Goal: Task Accomplishment & Management: Manage account settings

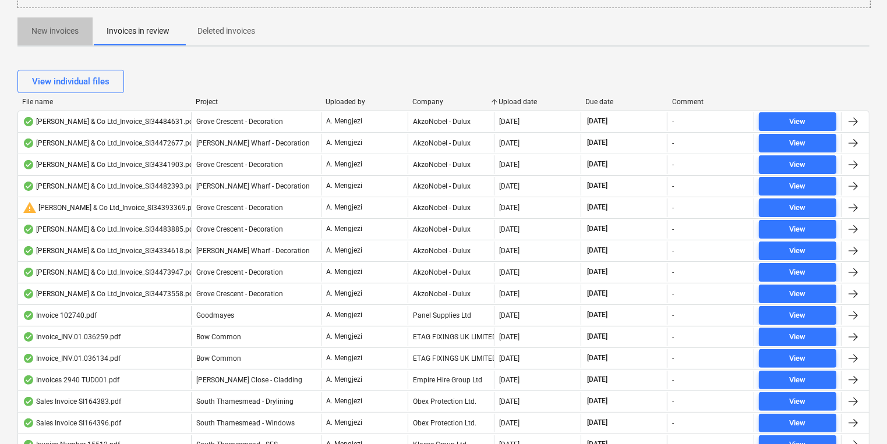
click at [73, 42] on button "New invoices" at bounding box center [54, 31] width 75 height 28
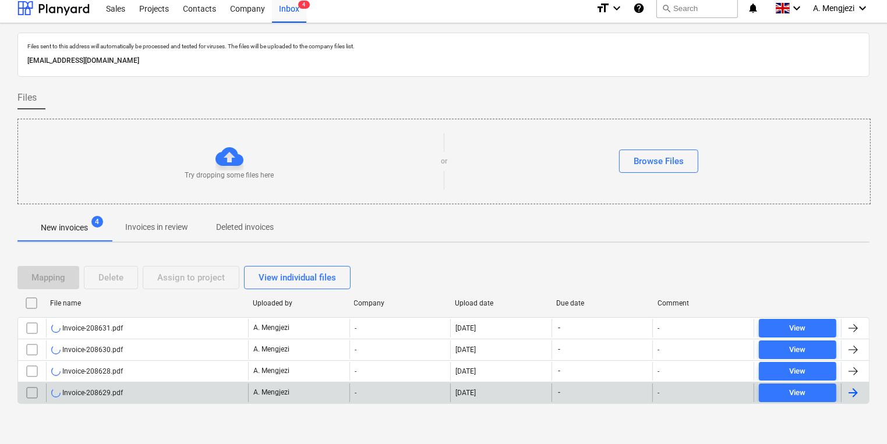
click at [172, 393] on div "Invoice-208629.pdf" at bounding box center [147, 393] width 202 height 19
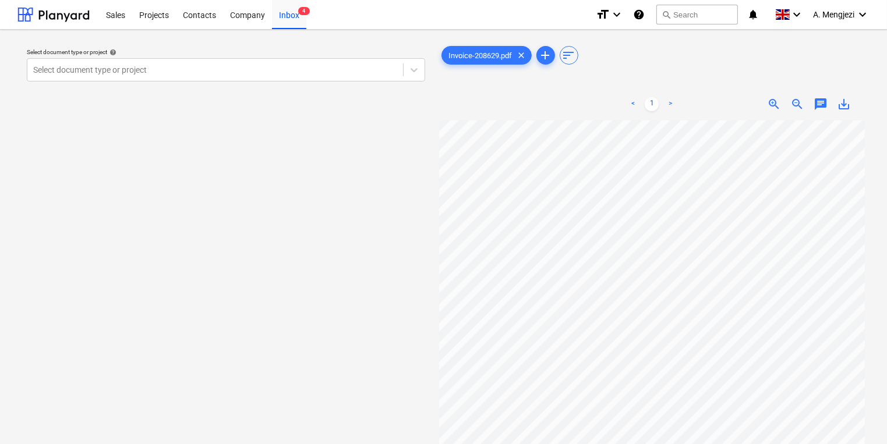
scroll to position [121, 25]
click at [296, 24] on div "Inbox 4" at bounding box center [289, 14] width 34 height 30
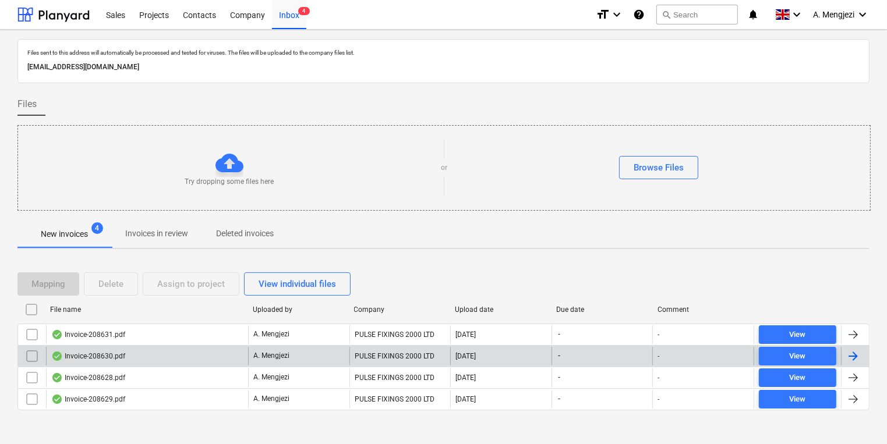
click at [135, 353] on div "Invoice-208630.pdf" at bounding box center [147, 356] width 202 height 19
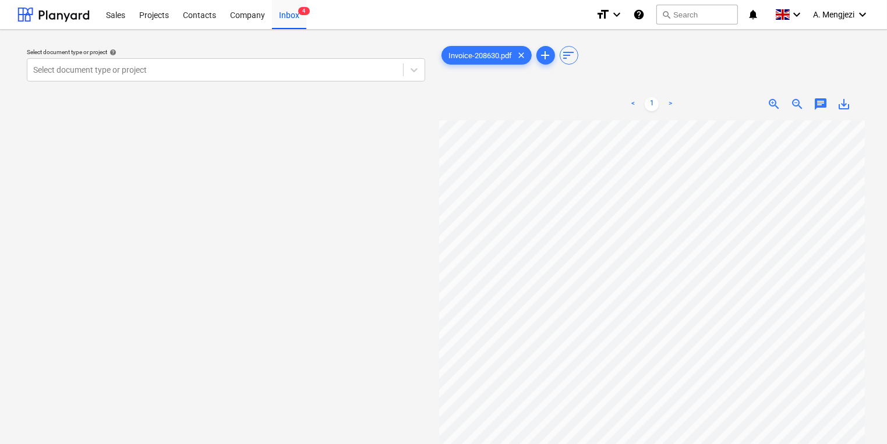
scroll to position [121, 0]
click at [279, 22] on div "Inbox 4" at bounding box center [289, 14] width 34 height 30
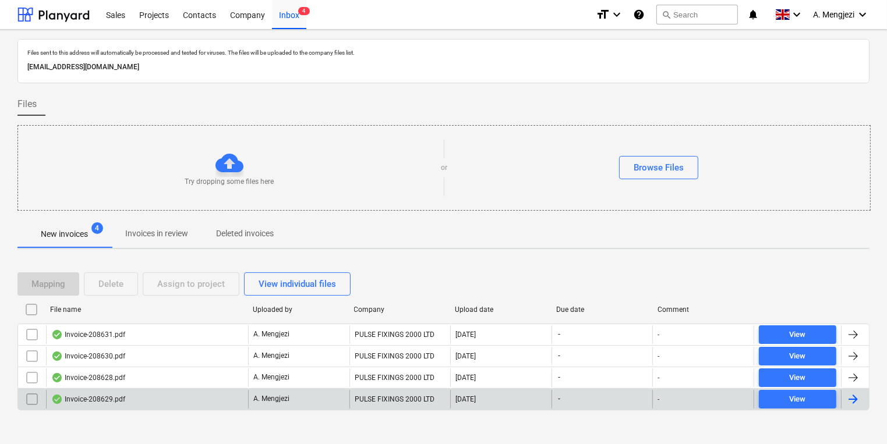
click at [221, 393] on div "Invoice-208629.pdf" at bounding box center [147, 399] width 202 height 19
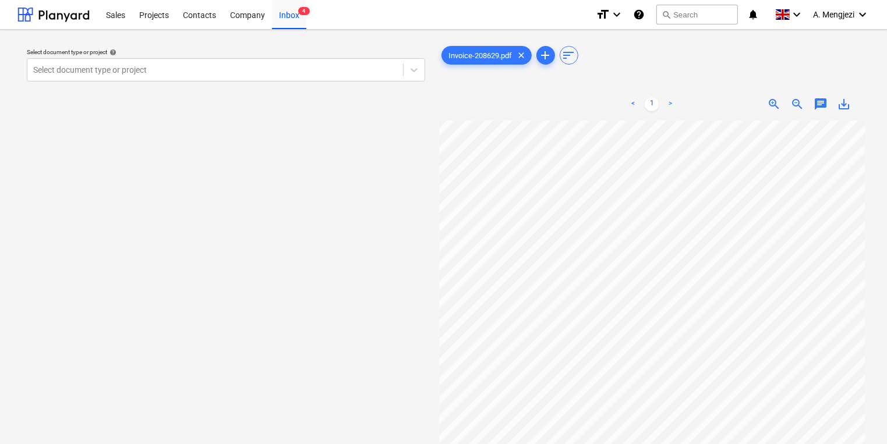
scroll to position [140, 0]
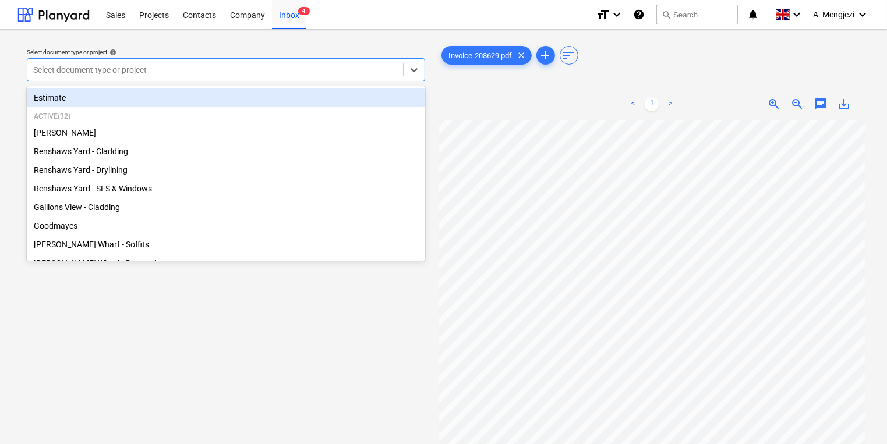
click at [282, 75] on div at bounding box center [215, 70] width 364 height 12
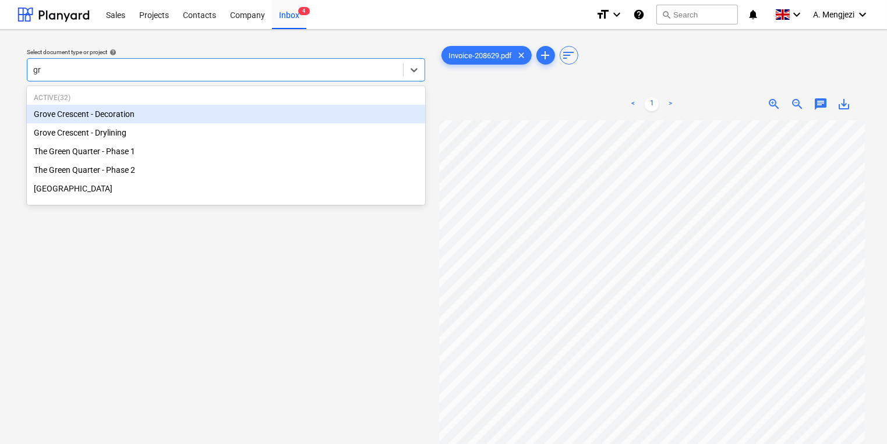
type input "gro"
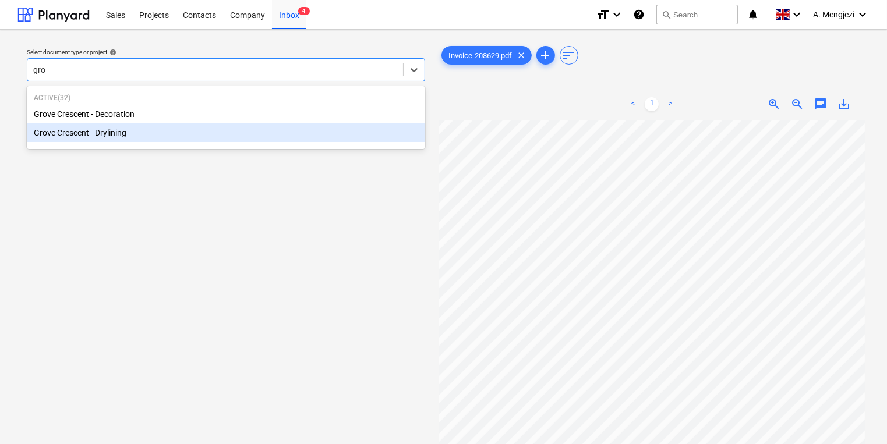
click at [164, 133] on div "Grove Crescent - Drylining" at bounding box center [226, 132] width 398 height 19
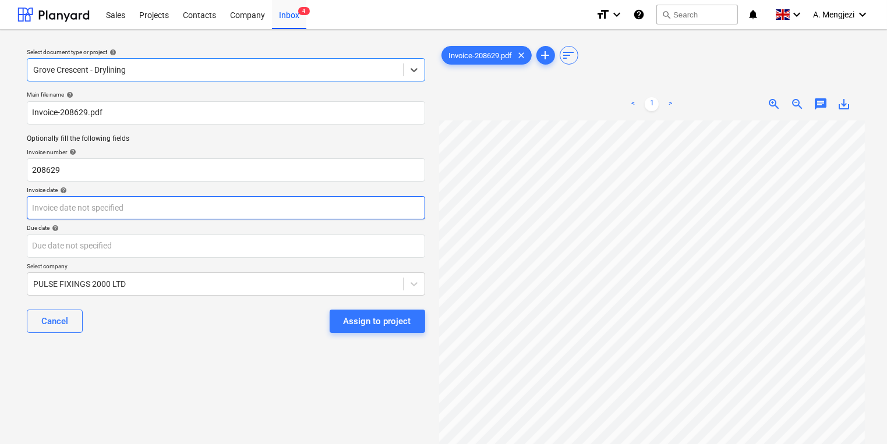
click at [246, 214] on body "Sales Projects Contacts Company Inbox 4 format_size keyboard_arrow_down help se…" at bounding box center [443, 222] width 887 height 444
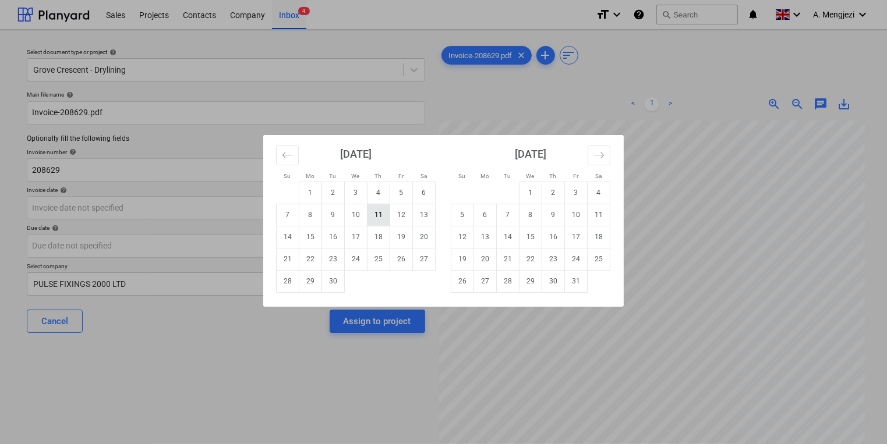
click at [380, 216] on td "11" at bounding box center [378, 215] width 23 height 22
type input "[DATE]"
drag, startPoint x: 303, startPoint y: 247, endPoint x: 550, endPoint y: 249, distance: 247.5
click at [304, 247] on body "Sales Projects Contacts Company Inbox 4 format_size keyboard_arrow_down help se…" at bounding box center [443, 222] width 887 height 444
click at [876, 261] on div "Su Mo Tu We Th Fr Sa Su Mo Tu We Th Fr Sa August 2025 1 2 3 4 5 6 7 8 9 10 11 1…" at bounding box center [443, 222] width 887 height 444
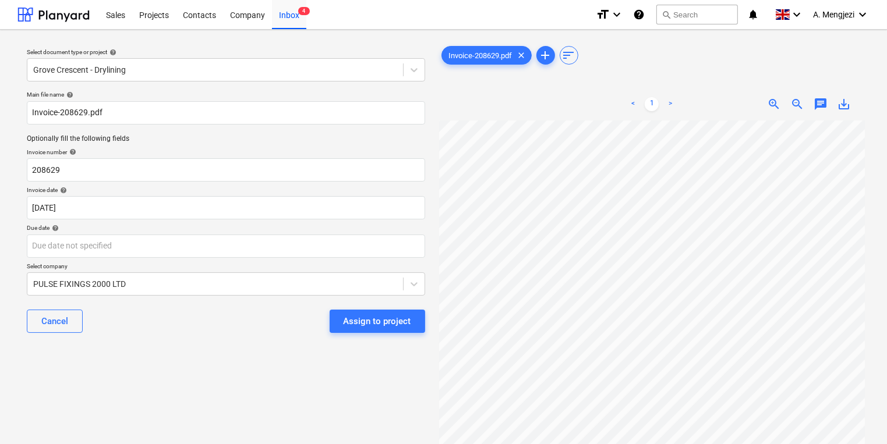
scroll to position [172, 2]
click at [373, 259] on div "Main file name help Invoice-208629.pdf Optionally fill the following fields Inv…" at bounding box center [226, 216] width 408 height 261
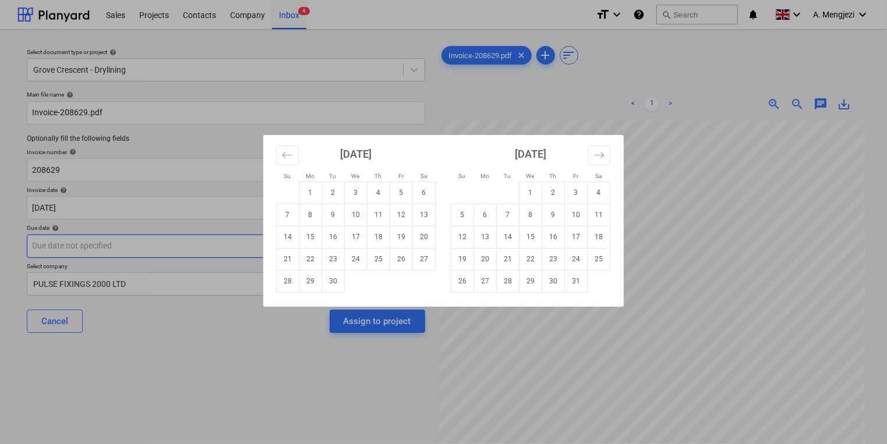
click at [373, 249] on body "Sales Projects Contacts Company Inbox 4 format_size keyboard_arrow_down help se…" at bounding box center [443, 222] width 887 height 444
click at [568, 220] on td "10" at bounding box center [576, 215] width 23 height 22
type input "[DATE]"
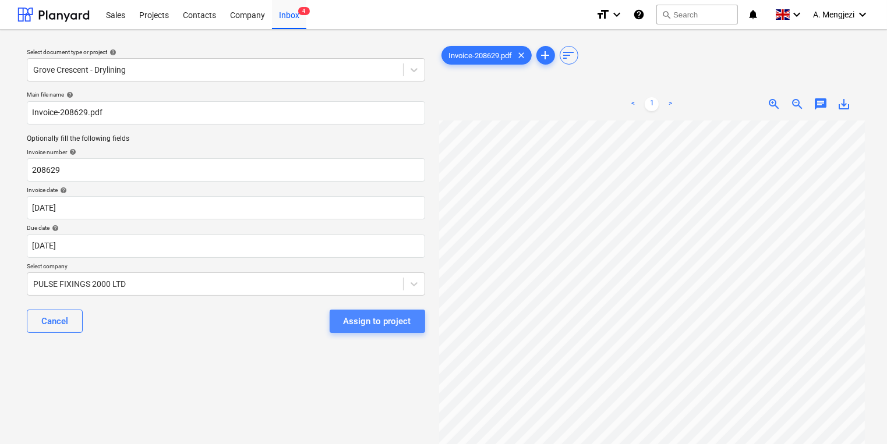
click at [398, 325] on div "Assign to project" at bounding box center [378, 321] width 68 height 15
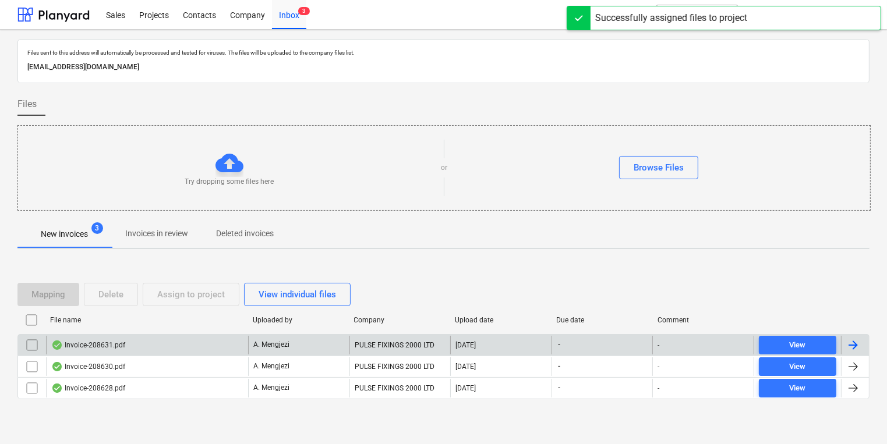
click at [257, 342] on p "A. Mengjezi" at bounding box center [271, 345] width 36 height 10
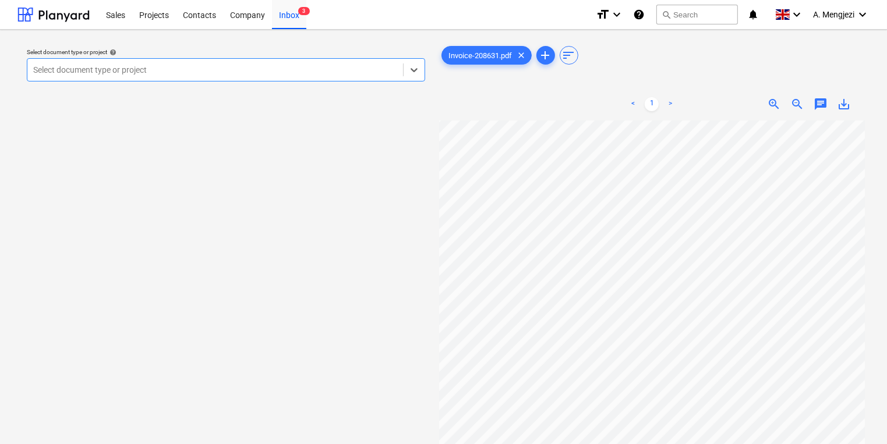
scroll to position [93, 0]
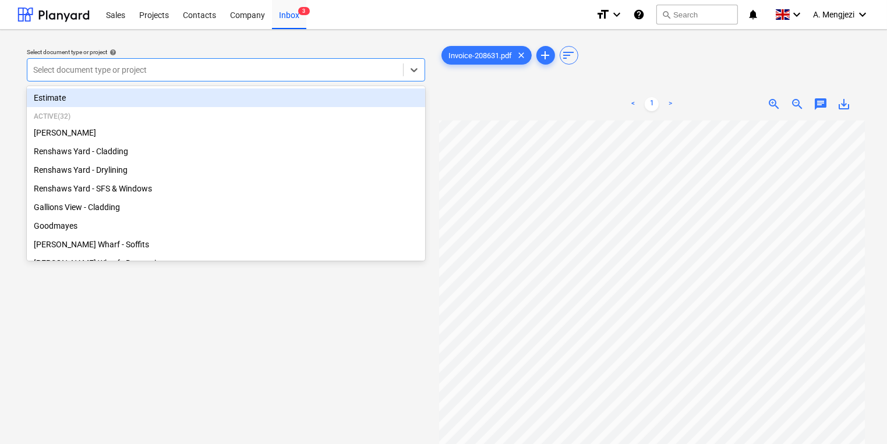
click at [228, 75] on div at bounding box center [215, 70] width 364 height 12
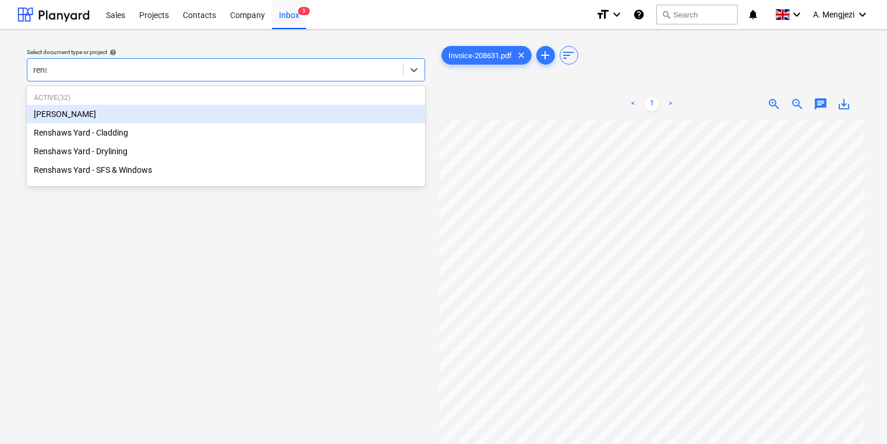
type input "rensh"
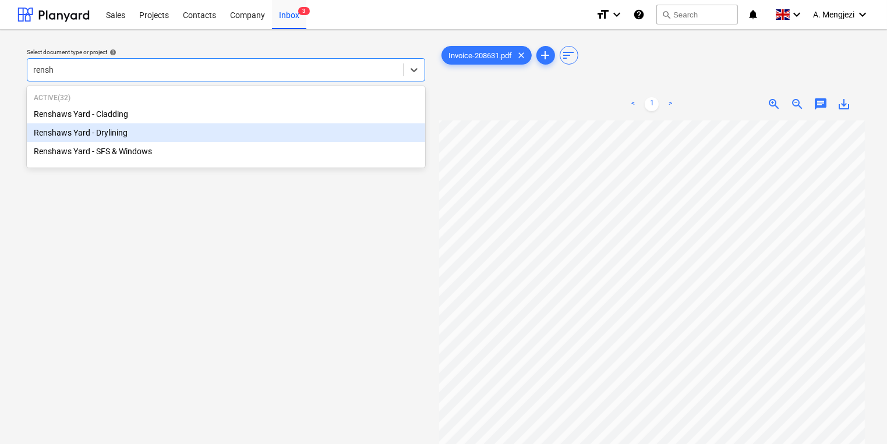
click at [203, 133] on div "Renshaws Yard - Drylining" at bounding box center [226, 132] width 398 height 19
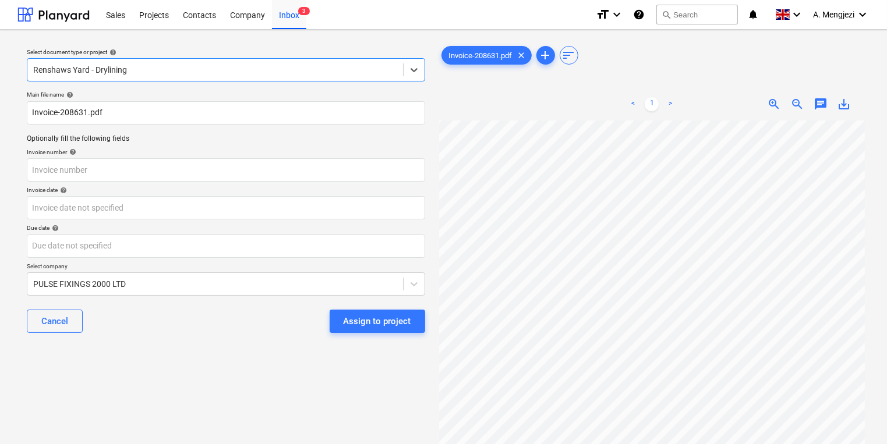
click at [189, 185] on div "Main file name help Invoice-208631.pdf Optionally fill the following fields Inv…" at bounding box center [226, 216] width 408 height 261
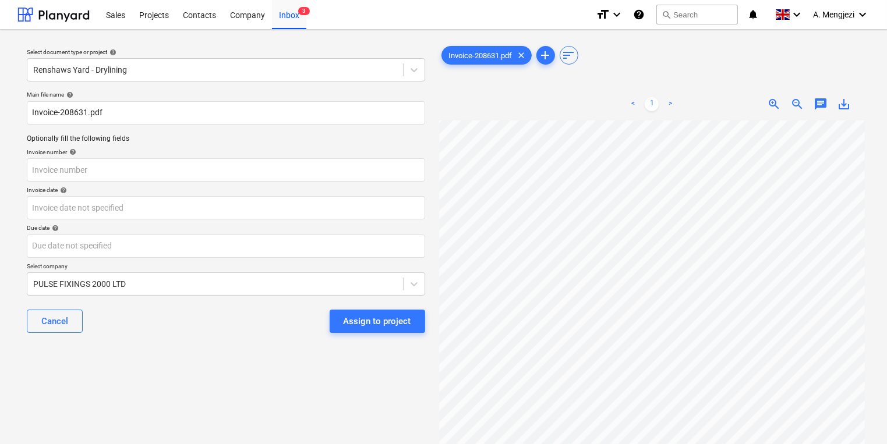
drag, startPoint x: 184, startPoint y: 152, endPoint x: 187, endPoint y: 147, distance: 6.0
click at [187, 150] on div "Invoice number help" at bounding box center [226, 152] width 398 height 8
click at [187, 156] on p "Invoice number help" at bounding box center [226, 153] width 398 height 10
click at [187, 162] on input "text" at bounding box center [226, 169] width 398 height 23
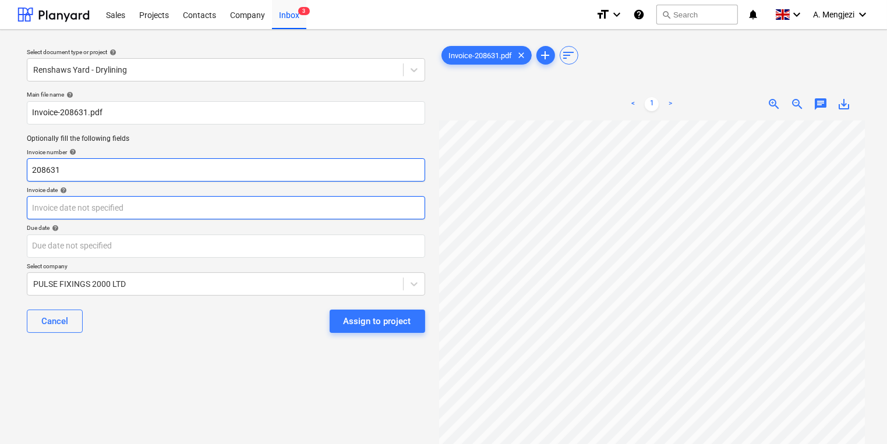
type input "208631"
click at [217, 209] on body "Sales Projects Contacts Company Inbox 3 format_size keyboard_arrow_down help se…" at bounding box center [443, 222] width 887 height 444
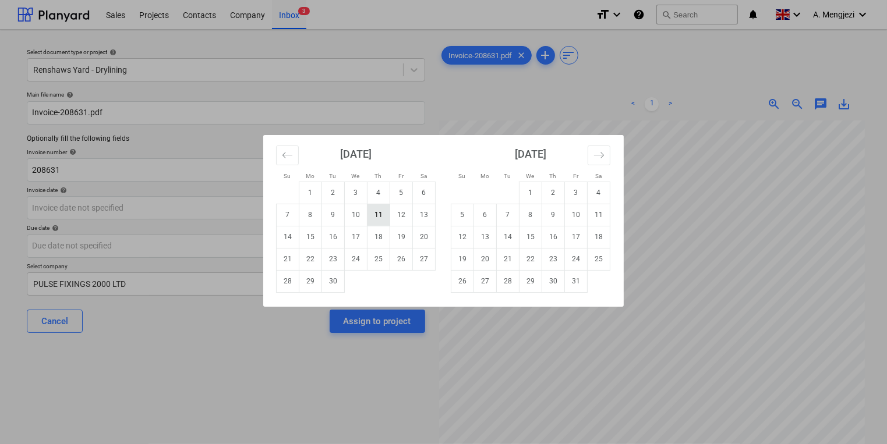
click at [380, 214] on td "11" at bounding box center [378, 215] width 23 height 22
type input "[DATE]"
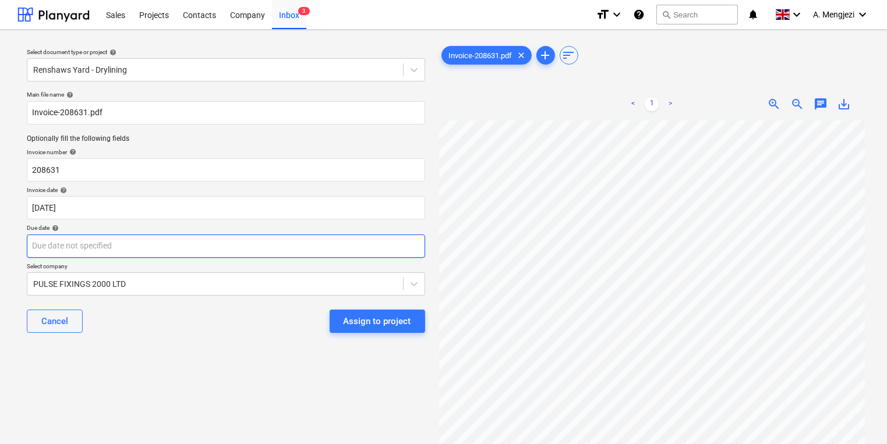
click at [354, 248] on body "Sales Projects Contacts Company Inbox 3 format_size keyboard_arrow_down help se…" at bounding box center [443, 222] width 887 height 444
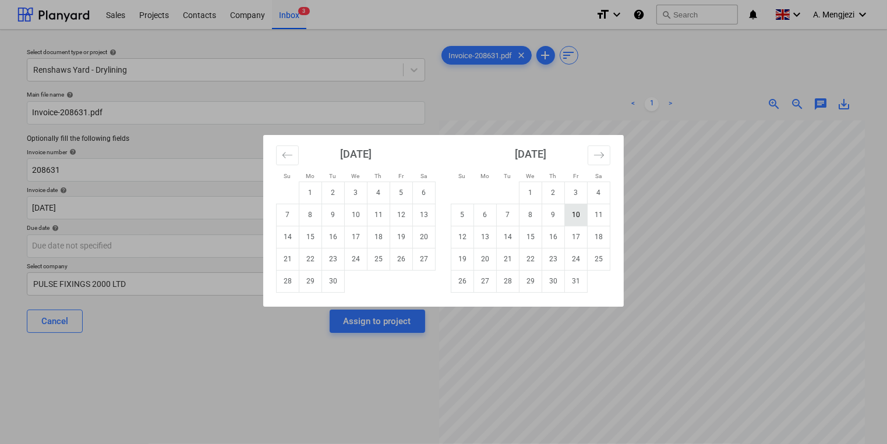
click at [572, 220] on td "10" at bounding box center [576, 215] width 23 height 22
type input "[DATE]"
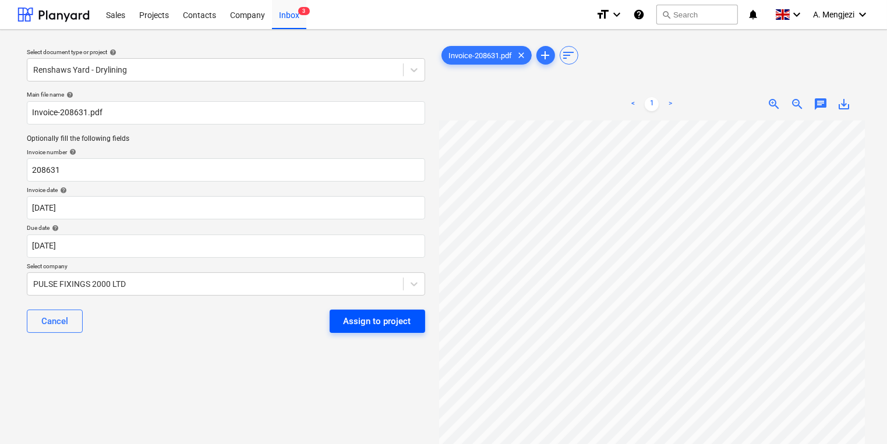
click at [374, 333] on div "Cancel Assign to project" at bounding box center [226, 321] width 398 height 42
click at [374, 326] on div "Assign to project" at bounding box center [378, 321] width 68 height 15
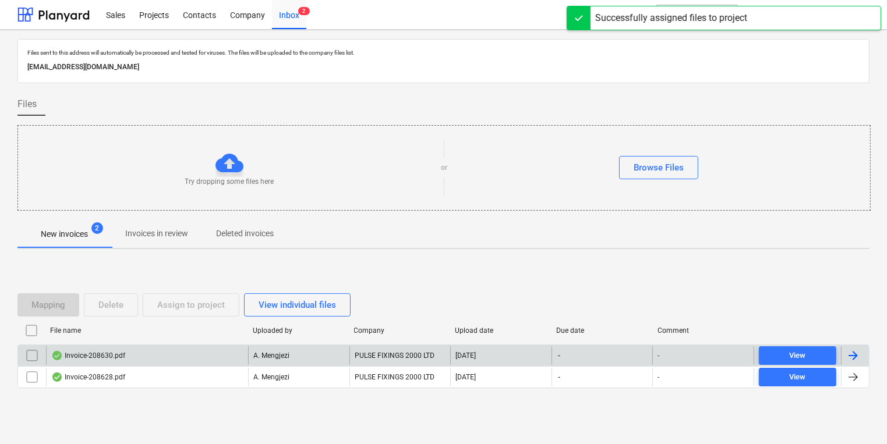
click at [224, 351] on div "Invoice-208630.pdf" at bounding box center [147, 355] width 202 height 19
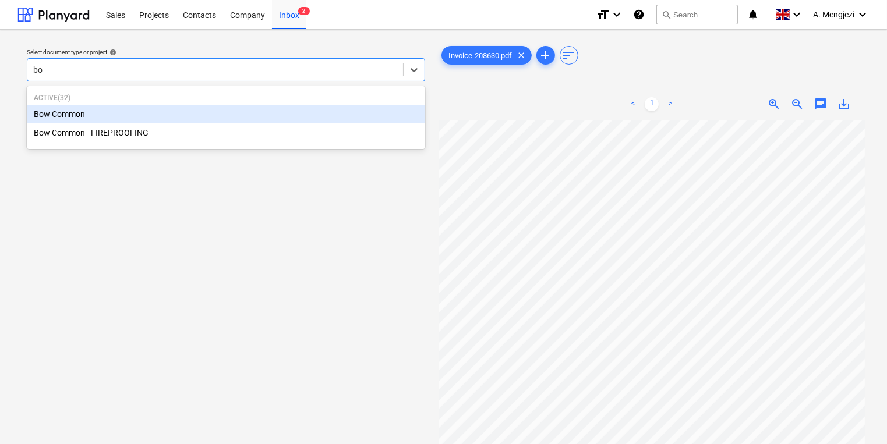
type input "bow"
click at [133, 114] on div "Bow Common" at bounding box center [226, 114] width 398 height 19
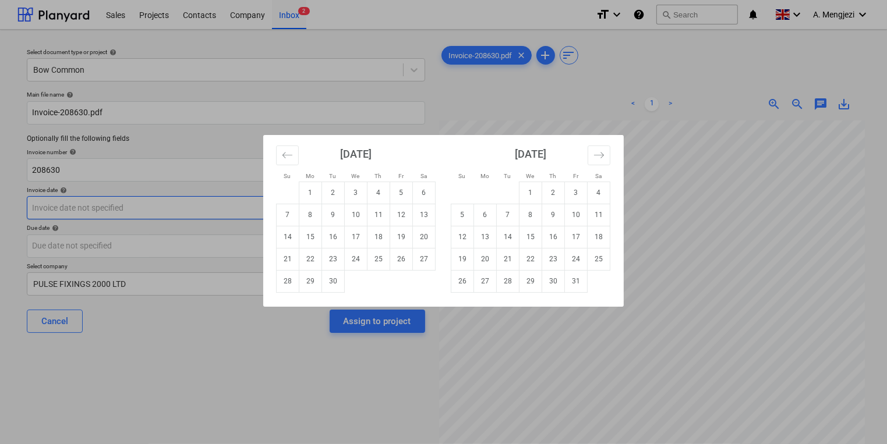
click at [129, 209] on body "Sales Projects Contacts Company Inbox 2 format_size keyboard_arrow_down help se…" at bounding box center [443, 222] width 887 height 444
click at [405, 220] on td "12" at bounding box center [401, 215] width 23 height 22
type input "[DATE]"
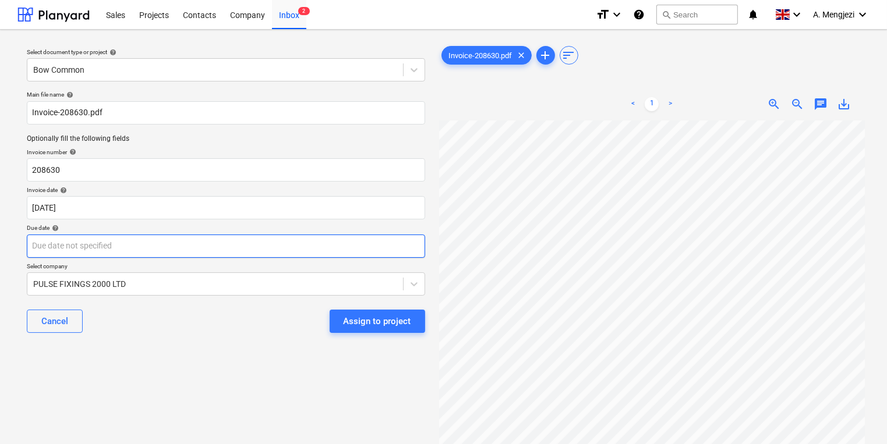
click at [378, 253] on body "Sales Projects Contacts Company Inbox 2 format_size keyboard_arrow_down help se…" at bounding box center [443, 222] width 887 height 444
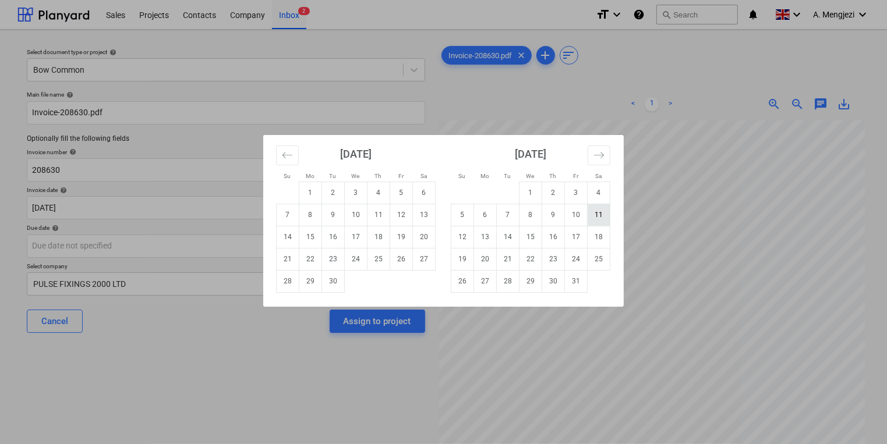
click at [603, 219] on td "11" at bounding box center [599, 215] width 23 height 22
type input "[DATE]"
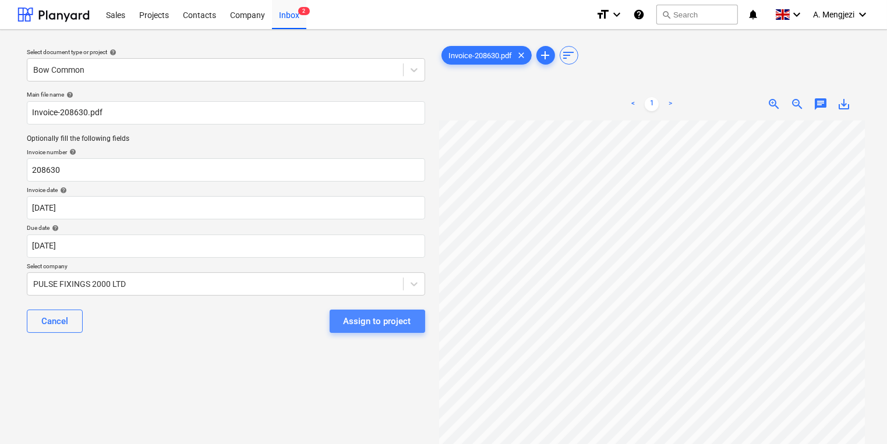
click at [371, 325] on div "Assign to project" at bounding box center [378, 321] width 68 height 15
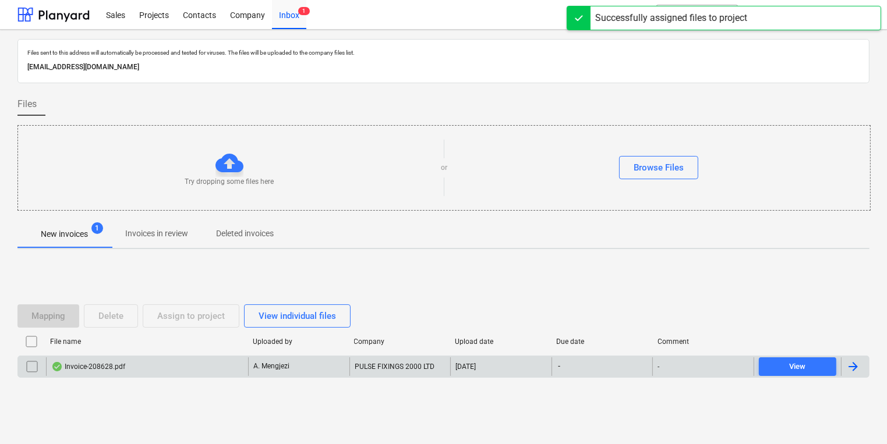
click at [298, 363] on div "A. Mengjezi" at bounding box center [298, 367] width 101 height 19
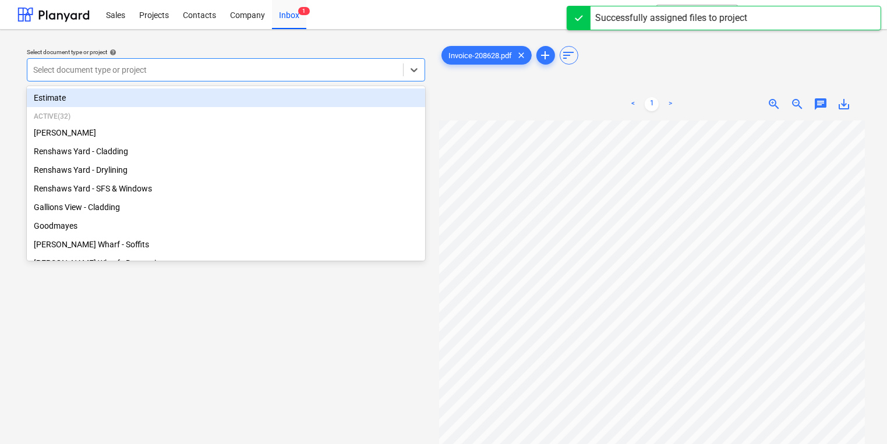
click at [207, 70] on div at bounding box center [215, 70] width 364 height 12
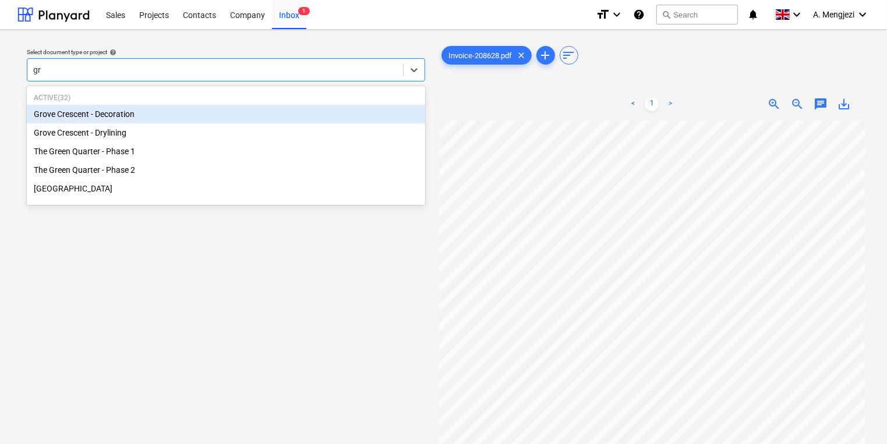
type input "gro"
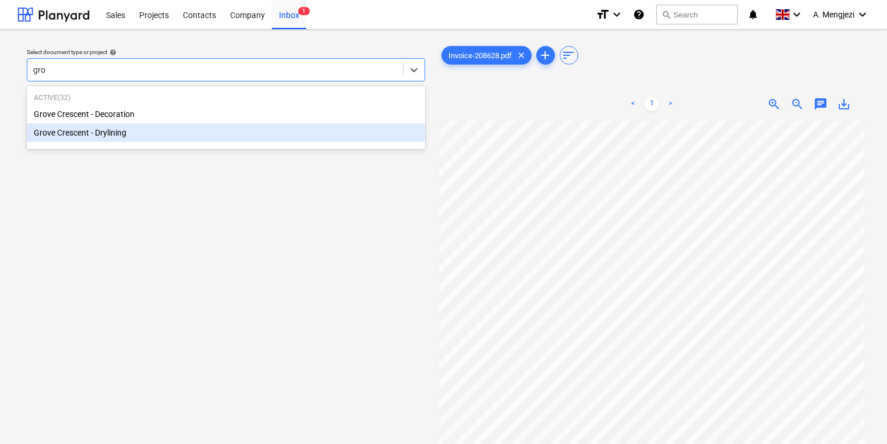
click at [173, 133] on div "Grove Crescent - Drylining" at bounding box center [226, 132] width 398 height 19
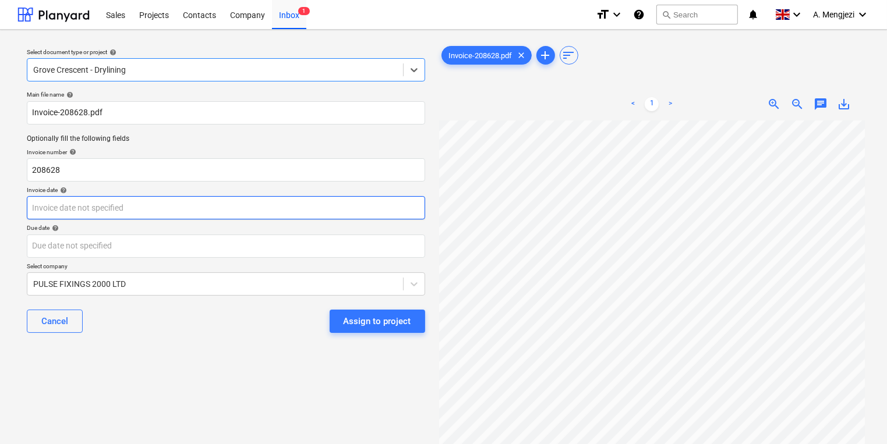
click at [147, 212] on body "Sales Projects Contacts Company Inbox 1 format_size keyboard_arrow_down help se…" at bounding box center [443, 222] width 887 height 444
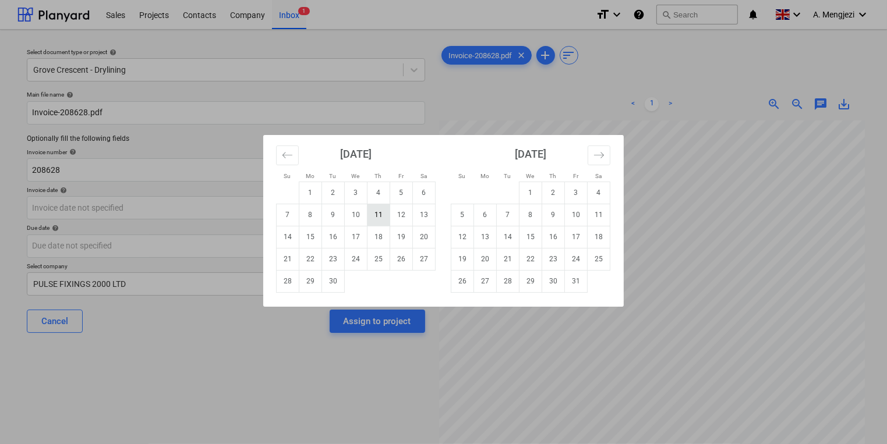
click at [382, 220] on td "11" at bounding box center [378, 215] width 23 height 22
type input "[DATE]"
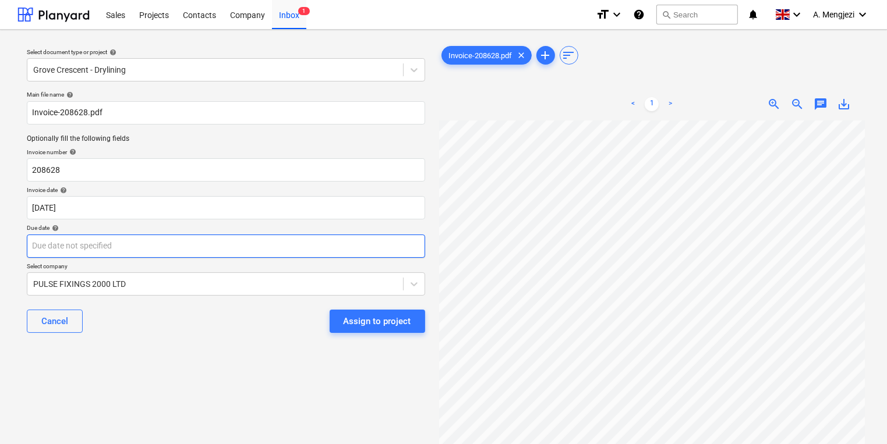
click at [312, 247] on body "Sales Projects Contacts Company Inbox 1 format_size keyboard_arrow_down help se…" at bounding box center [443, 222] width 887 height 444
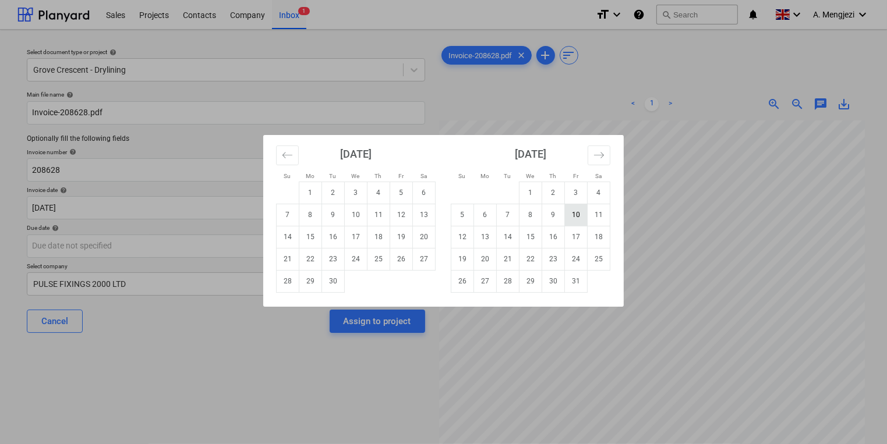
click at [569, 218] on td "10" at bounding box center [576, 215] width 23 height 22
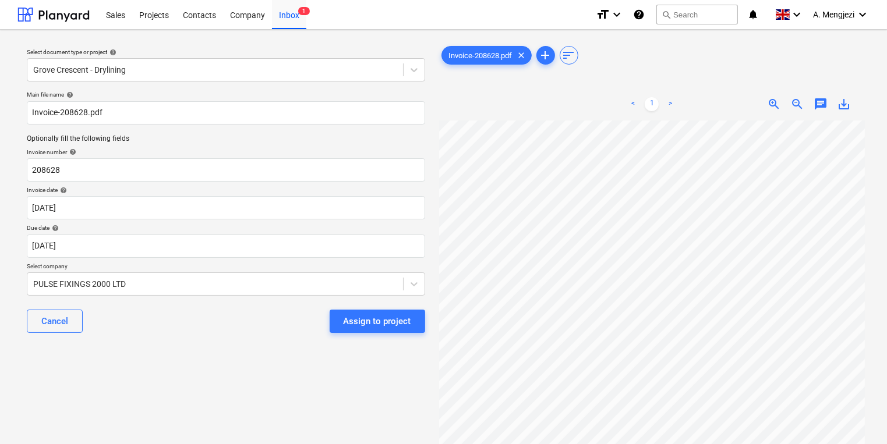
type input "[DATE]"
click at [408, 324] on div "Assign to project" at bounding box center [378, 321] width 68 height 15
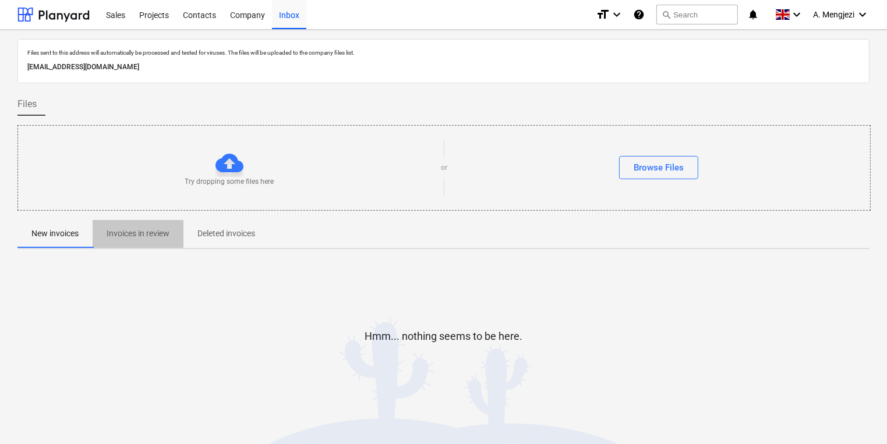
click at [168, 246] on button "Invoices in review" at bounding box center [138, 234] width 91 height 28
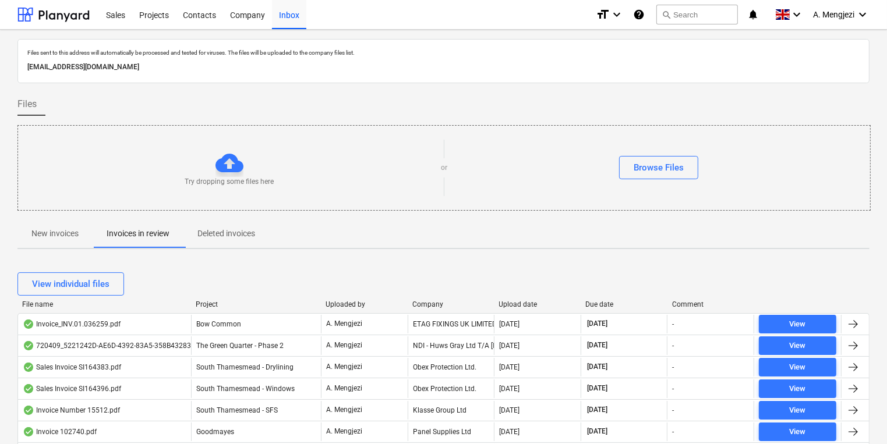
click at [419, 304] on div "Company" at bounding box center [450, 304] width 77 height 8
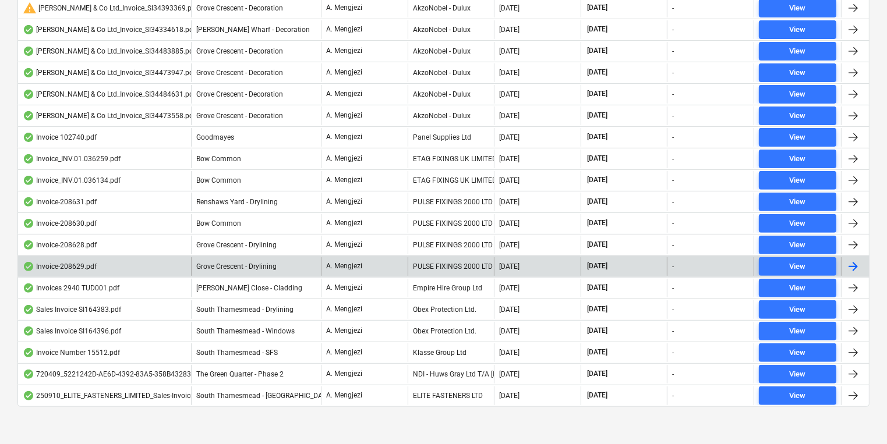
scroll to position [382, 0]
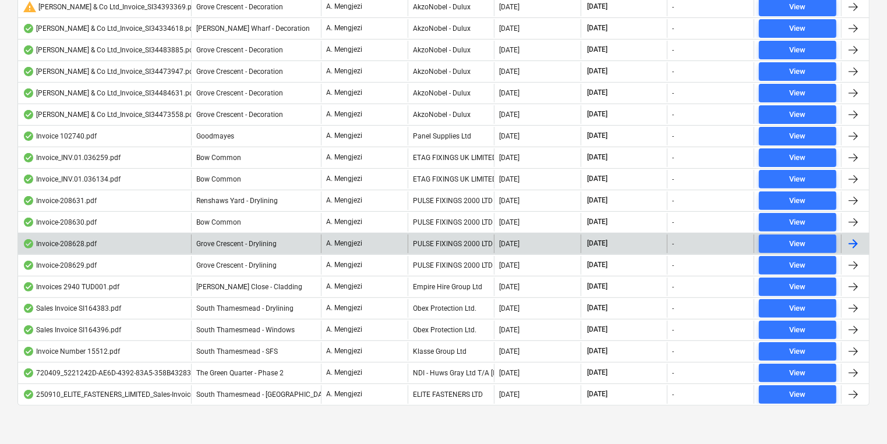
click at [434, 235] on div "PULSE FIXINGS 2000 LTD" at bounding box center [451, 244] width 87 height 19
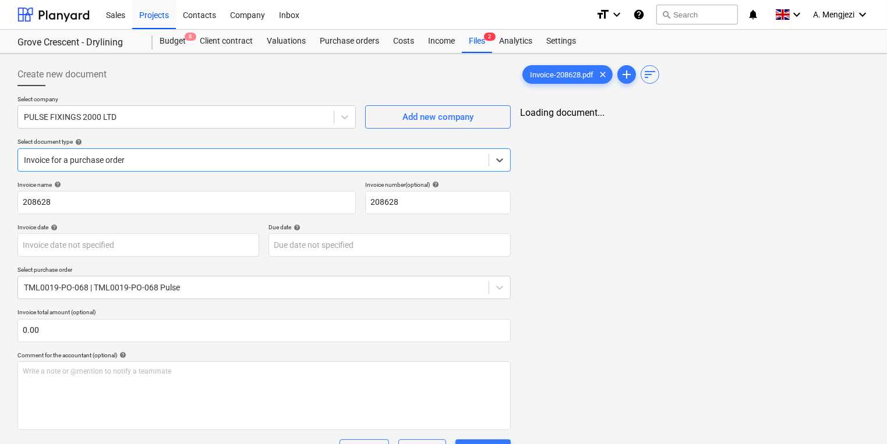
type input "[DATE]"
click at [713, 314] on div "Invoice-208628.pdf clear add sort Loading document..." at bounding box center [694, 345] width 359 height 574
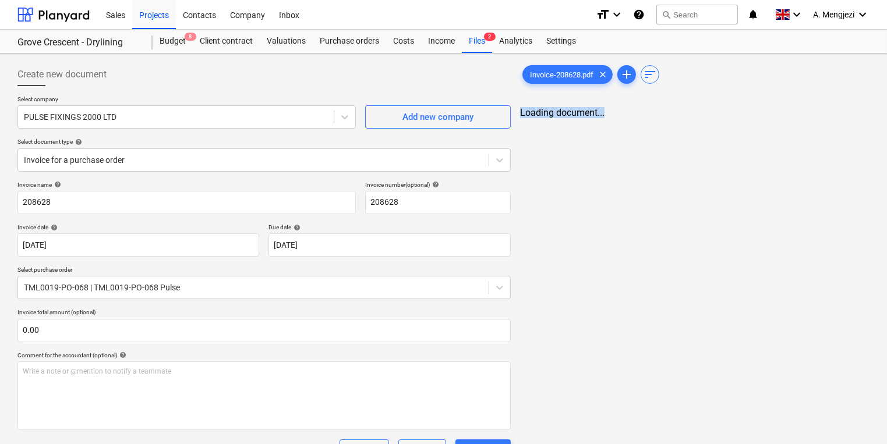
click at [713, 314] on div "Invoice-208628.pdf clear add sort Loading document..." at bounding box center [694, 345] width 359 height 574
click at [683, 316] on div "Invoice-208628.pdf clear add sort Loading document..." at bounding box center [694, 345] width 359 height 574
click at [714, 276] on div "Invoice-208628.pdf clear add sort Loading document..." at bounding box center [694, 345] width 359 height 574
click at [150, 17] on div "Projects" at bounding box center [154, 14] width 44 height 30
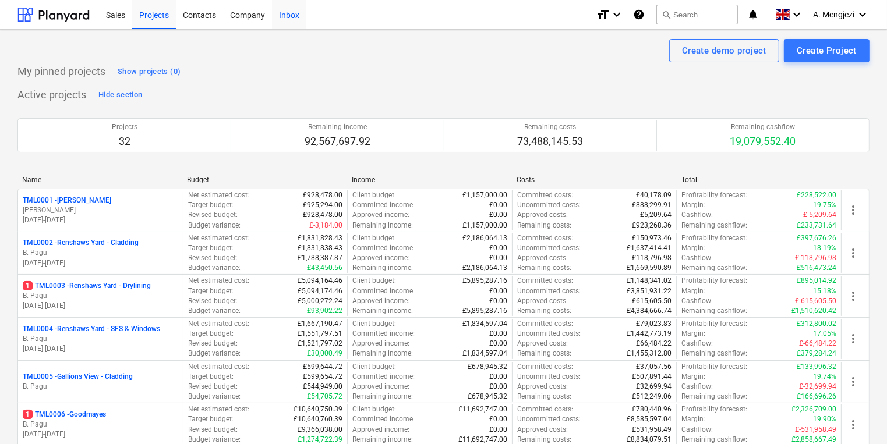
click at [296, 17] on div "Inbox" at bounding box center [289, 14] width 34 height 30
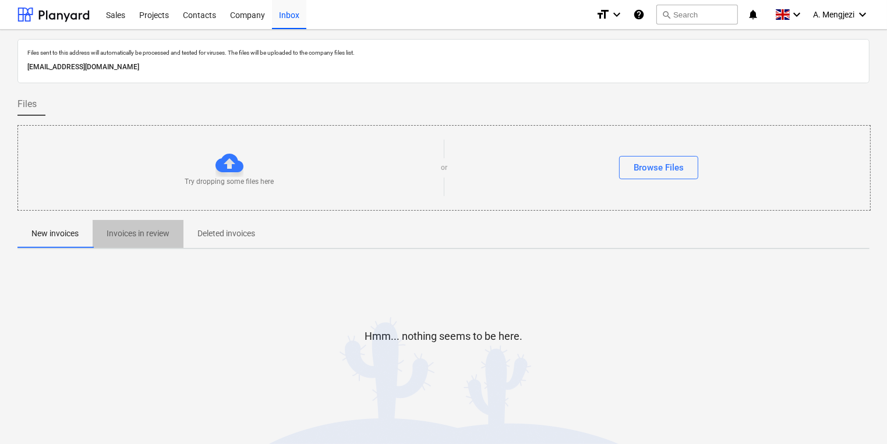
click at [133, 241] on span "Invoices in review" at bounding box center [138, 233] width 91 height 19
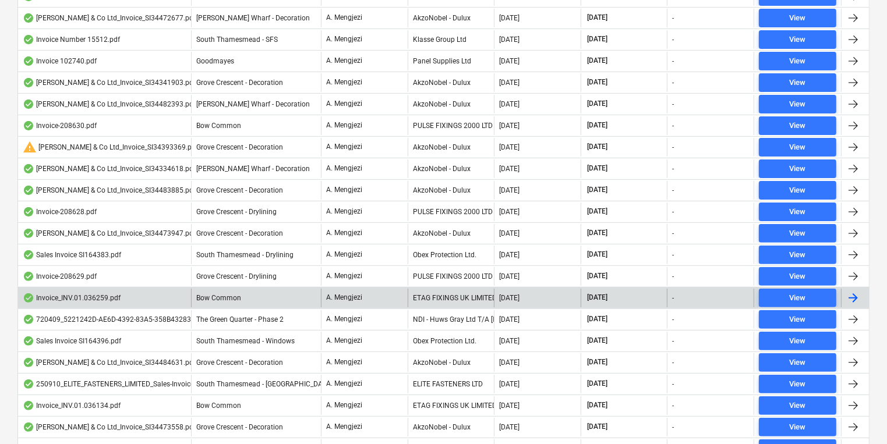
scroll to position [382, 0]
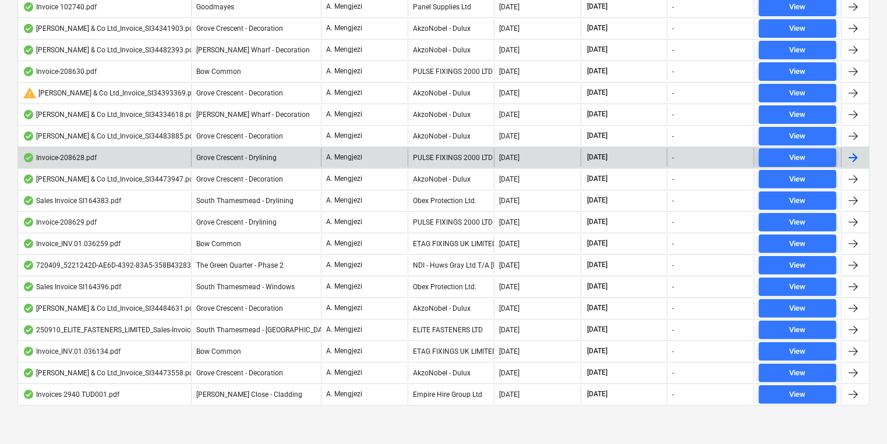
click at [454, 151] on div "PULSE FIXINGS 2000 LTD" at bounding box center [451, 157] width 87 height 19
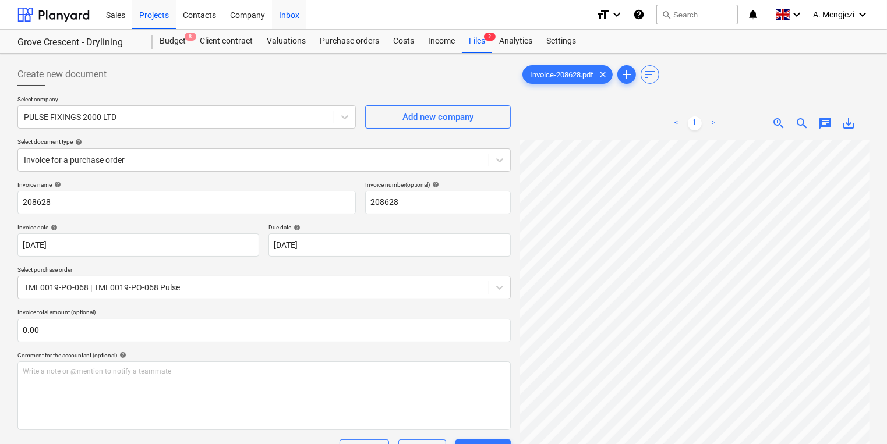
click at [295, 19] on div "Inbox" at bounding box center [289, 14] width 34 height 30
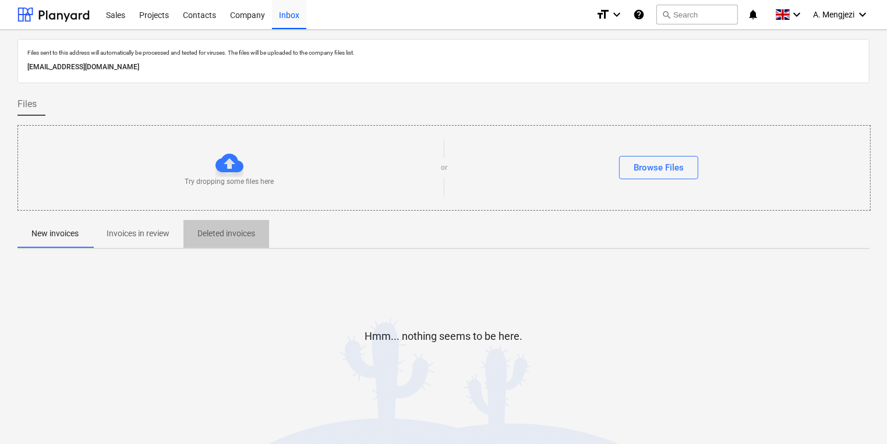
click at [231, 237] on p "Deleted invoices" at bounding box center [226, 234] width 58 height 12
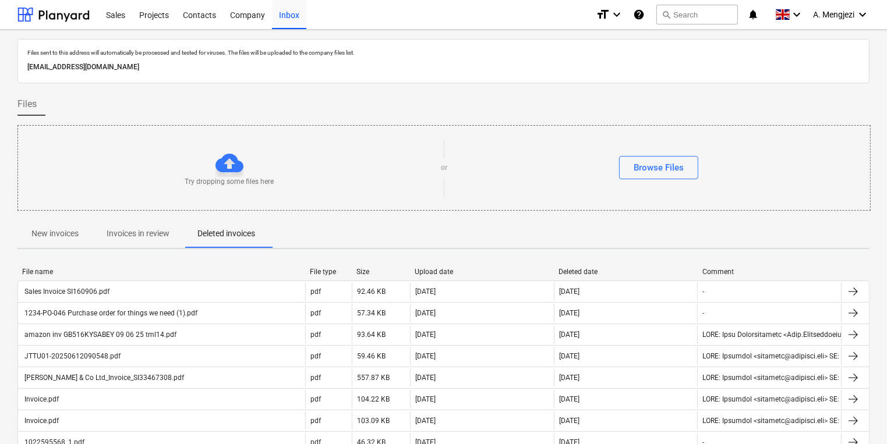
click at [147, 236] on p "Invoices in review" at bounding box center [138, 234] width 63 height 12
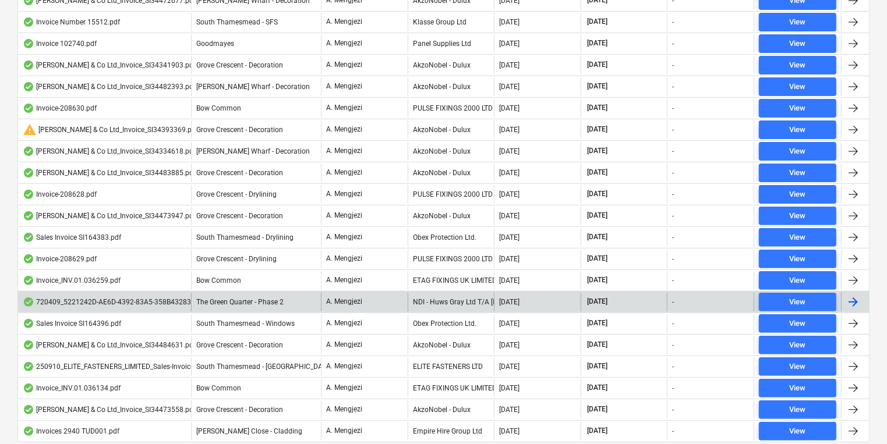
scroll to position [373, 0]
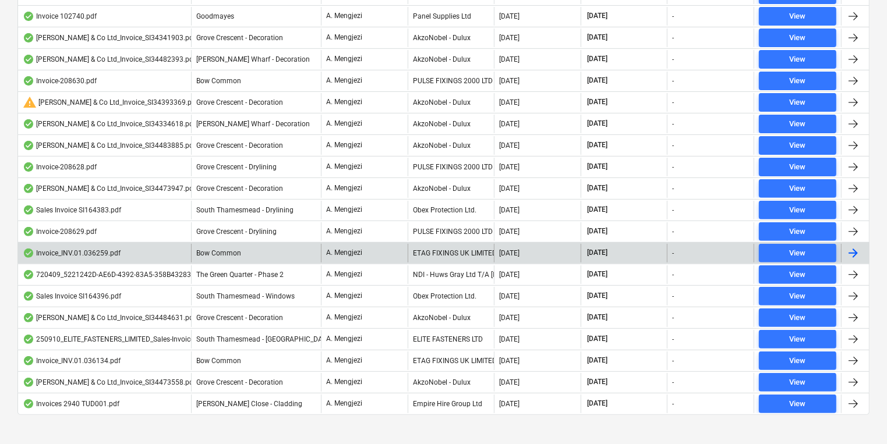
click at [443, 249] on div "ETAG FIXINGS UK LIMITED" at bounding box center [451, 253] width 87 height 19
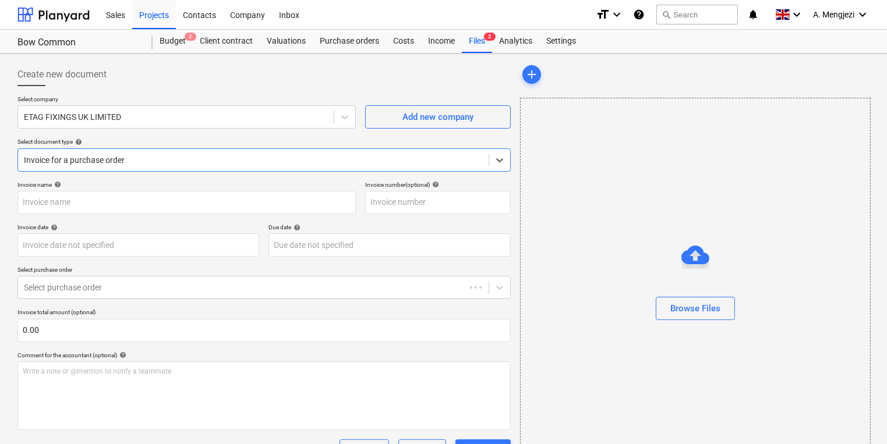
type input "#INV.01.036259"
type input "[DATE]"
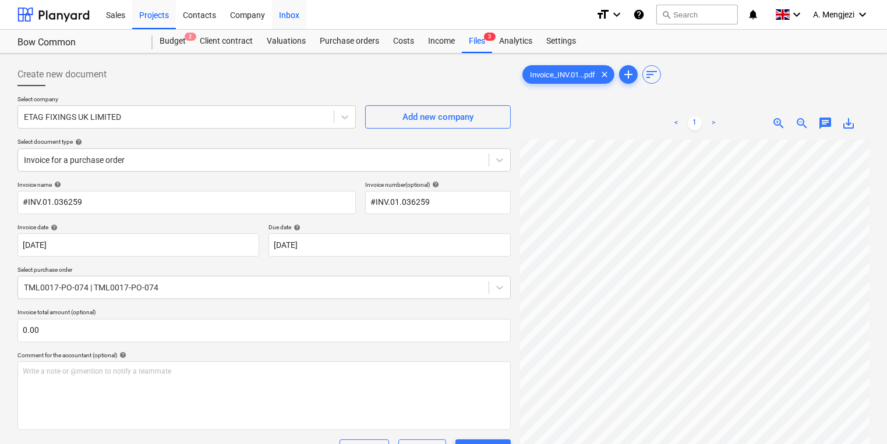
click at [275, 8] on div "Inbox" at bounding box center [289, 14] width 34 height 30
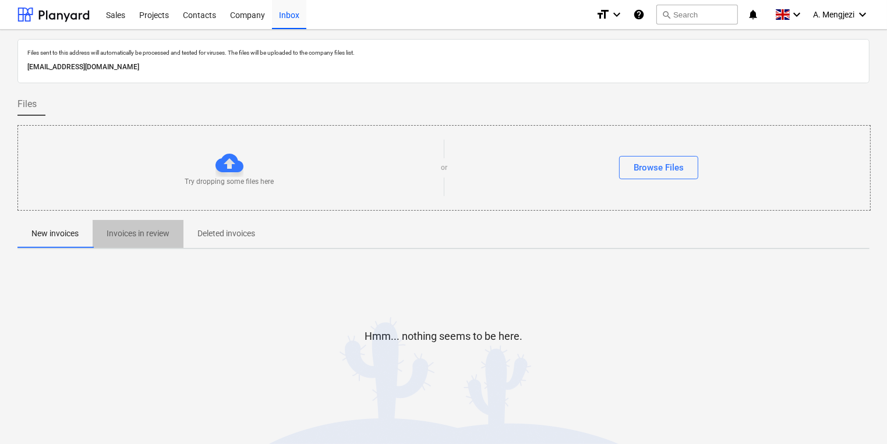
click at [168, 233] on p "Invoices in review" at bounding box center [138, 234] width 63 height 12
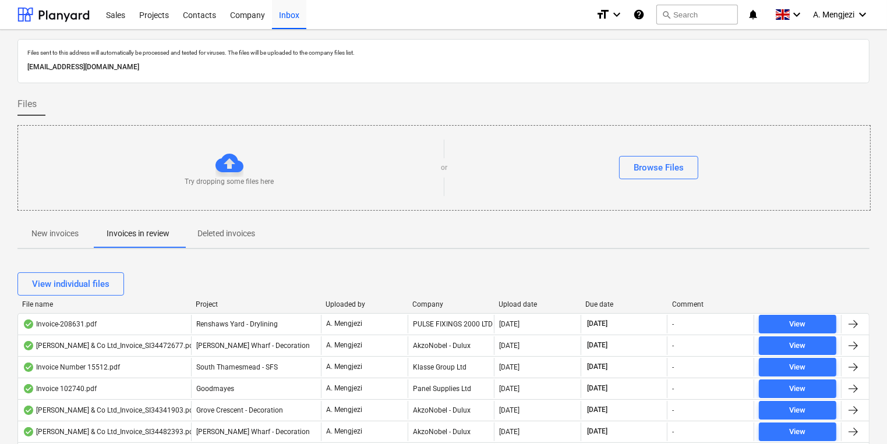
click at [443, 300] on div "Company" at bounding box center [450, 304] width 77 height 8
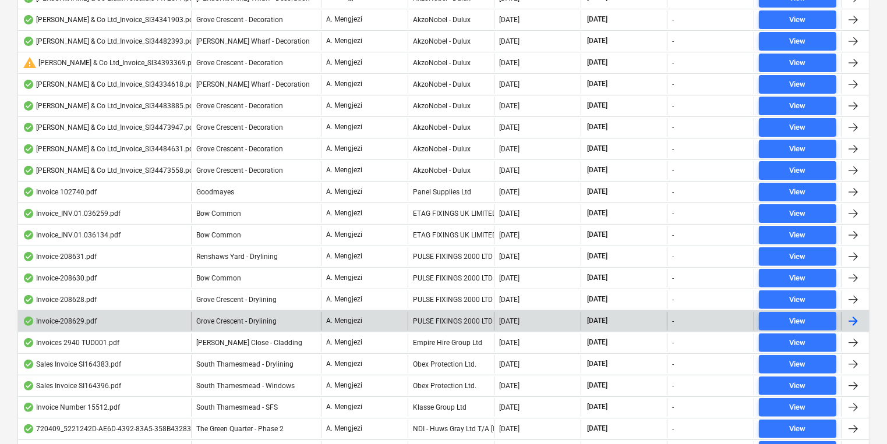
click at [441, 317] on div "PULSE FIXINGS 2000 LTD" at bounding box center [451, 321] width 87 height 19
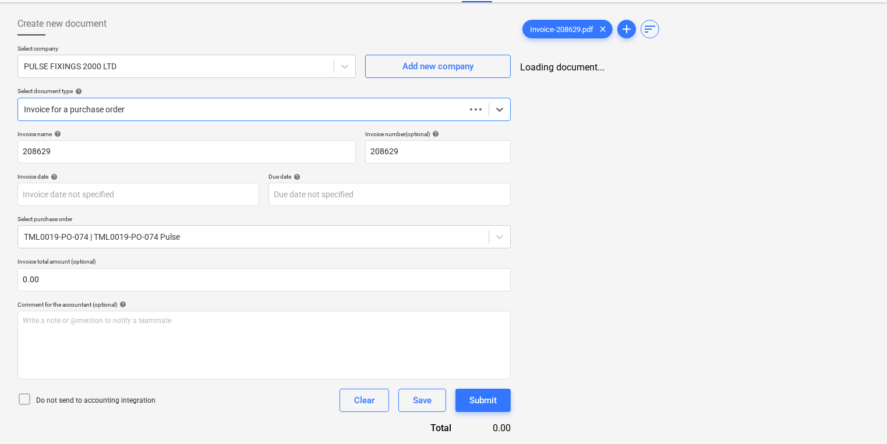
scroll to position [50, 0]
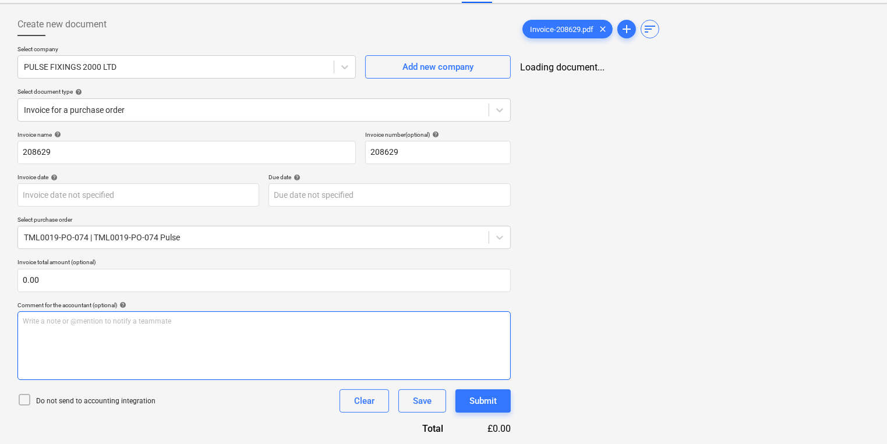
click at [441, 314] on div "Write a note or @mention to notify a teammate ﻿" at bounding box center [263, 346] width 493 height 69
type input "[DATE]"
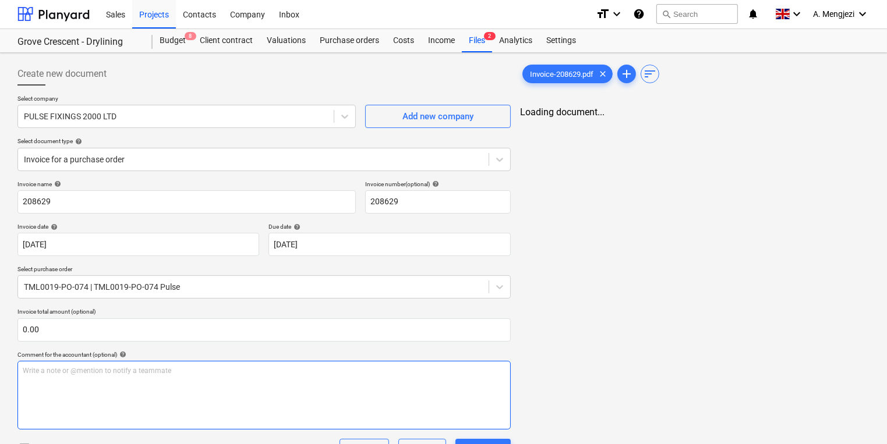
scroll to position [0, 0]
click at [562, 259] on div "Invoice-208629.pdf clear add sort Loading document..." at bounding box center [694, 345] width 359 height 574
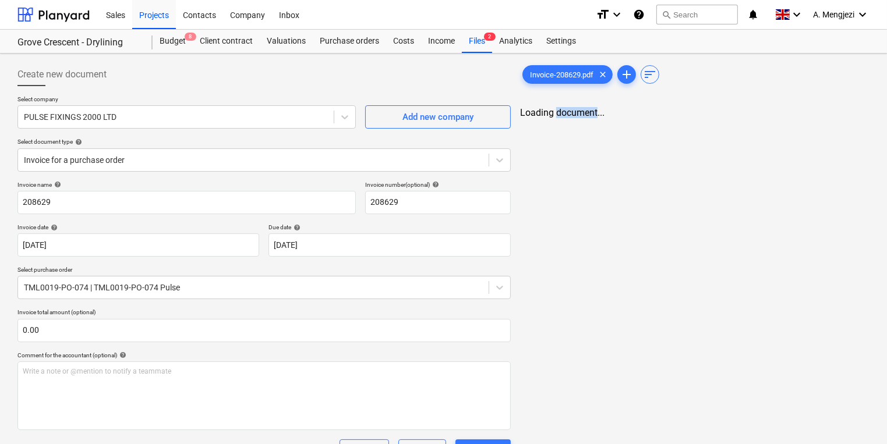
click at [562, 259] on div "Invoice-208629.pdf clear add sort Loading document..." at bounding box center [694, 345] width 359 height 574
click at [562, 260] on div "Invoice-208629.pdf clear add sort Loading document..." at bounding box center [694, 345] width 359 height 574
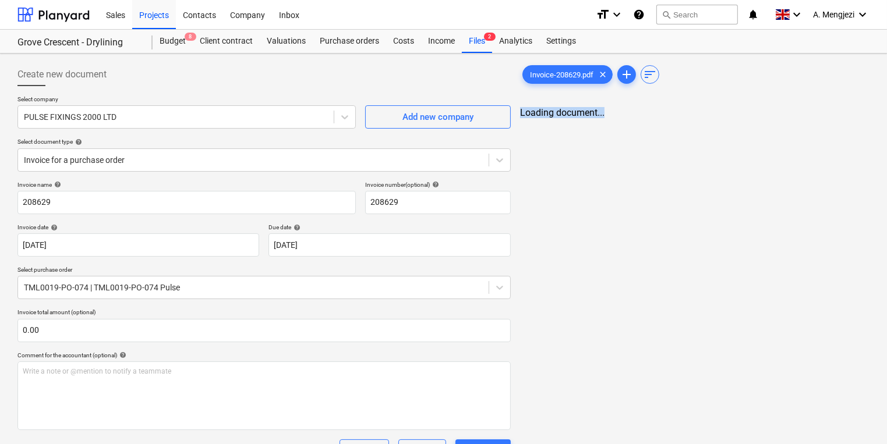
click at [562, 260] on div "Invoice-208629.pdf clear add sort Loading document..." at bounding box center [694, 345] width 359 height 574
click at [563, 261] on div "Invoice-208629.pdf clear add sort Loading document..." at bounding box center [694, 345] width 359 height 574
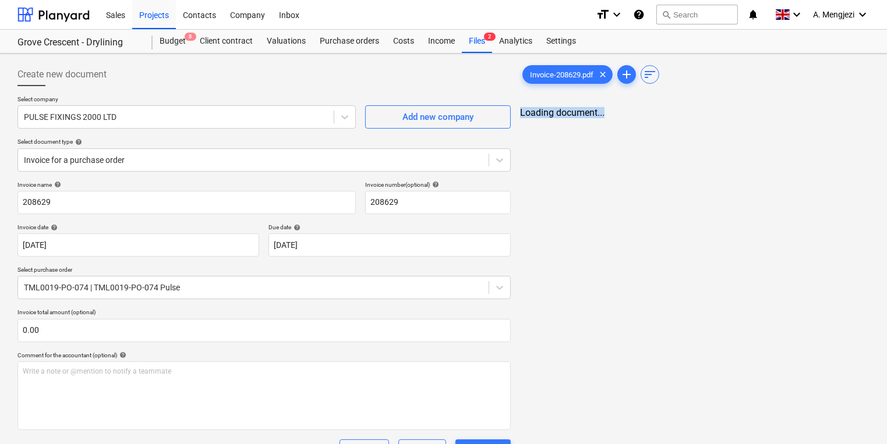
click at [563, 261] on div "Invoice-208629.pdf clear add sort Loading document..." at bounding box center [694, 345] width 359 height 574
click at [564, 261] on div "Invoice-208629.pdf clear add sort Loading document..." at bounding box center [694, 345] width 359 height 574
drag, startPoint x: 564, startPoint y: 261, endPoint x: 756, endPoint y: 153, distance: 221.1
click at [756, 153] on div "Invoice-208629.pdf clear add sort Loading document..." at bounding box center [694, 345] width 359 height 574
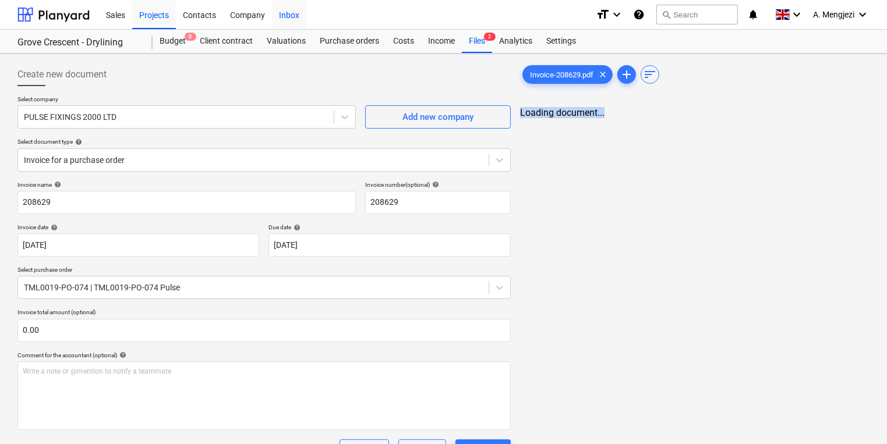
click at [293, 12] on div "Inbox" at bounding box center [289, 14] width 34 height 30
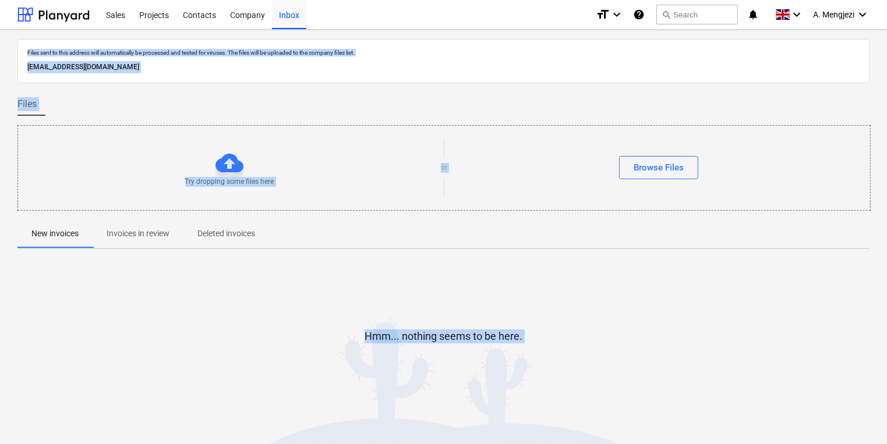
click at [165, 228] on p "Invoices in review" at bounding box center [138, 234] width 63 height 12
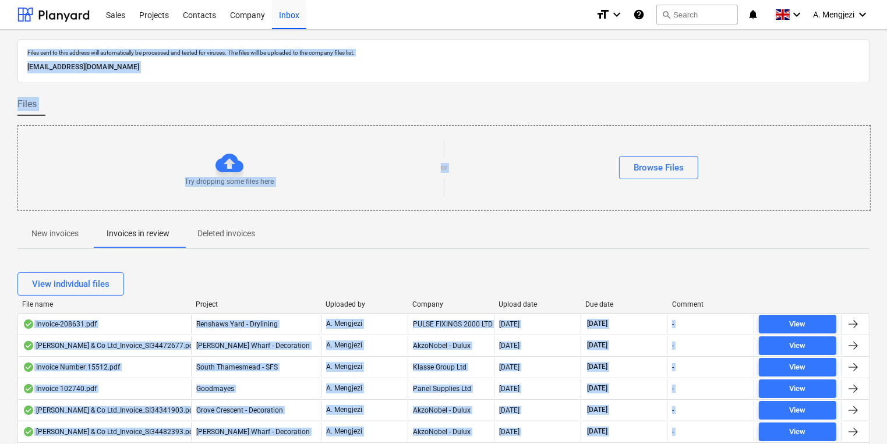
scroll to position [233, 0]
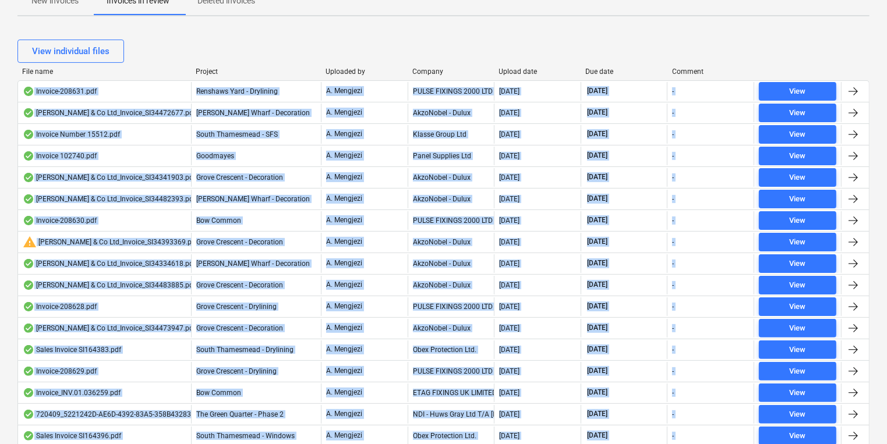
drag, startPoint x: 480, startPoint y: 45, endPoint x: 475, endPoint y: 48, distance: 6.3
click at [479, 45] on div "View individual files" at bounding box center [443, 51] width 852 height 23
click at [424, 72] on div "Company" at bounding box center [450, 72] width 77 height 8
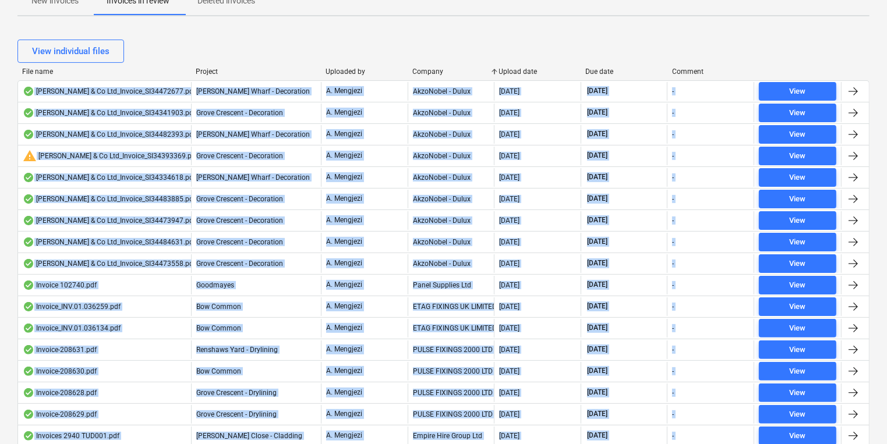
click at [445, 46] on div "View individual files" at bounding box center [443, 51] width 852 height 23
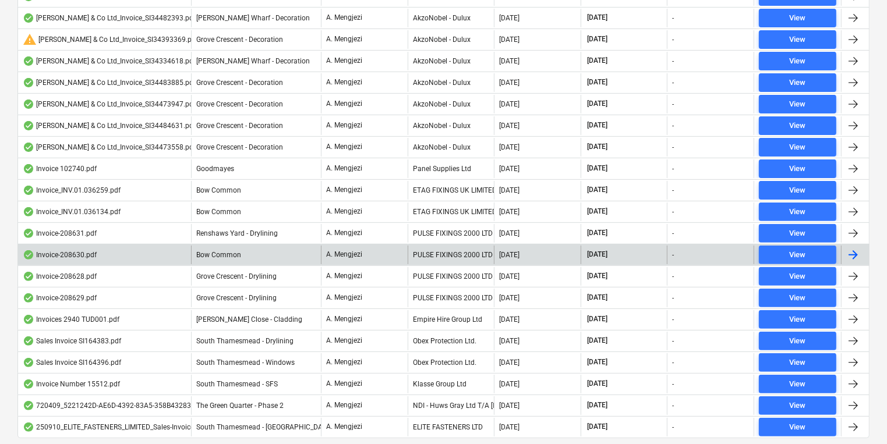
scroll to position [373, 0]
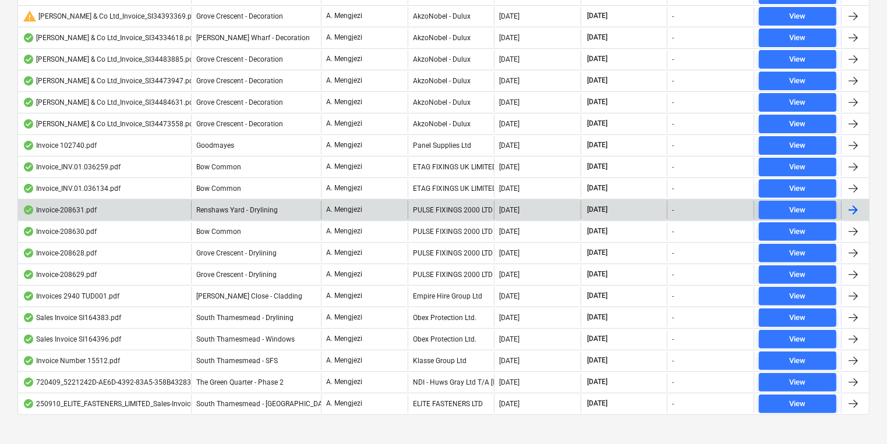
click at [450, 211] on div "PULSE FIXINGS 2000 LTD" at bounding box center [451, 210] width 87 height 19
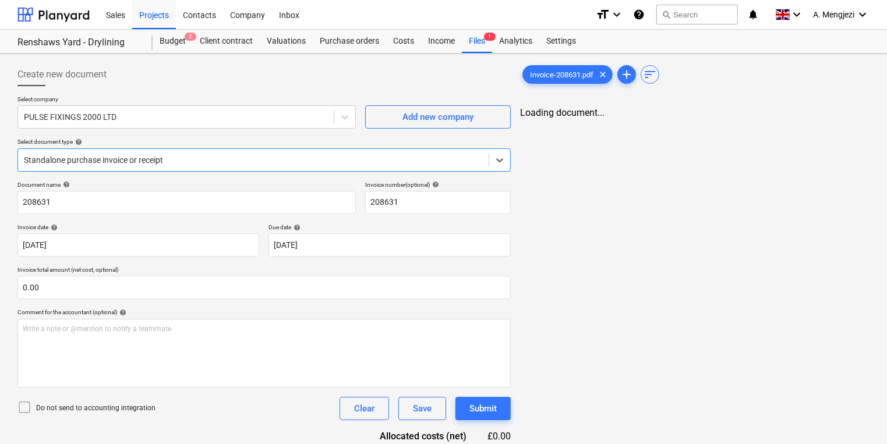
type input "208631"
type input "[DATE]"
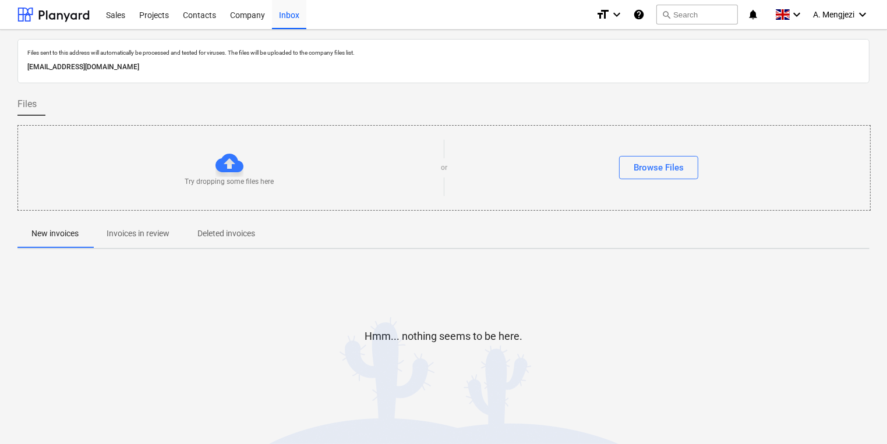
click at [139, 238] on p "Invoices in review" at bounding box center [138, 234] width 63 height 12
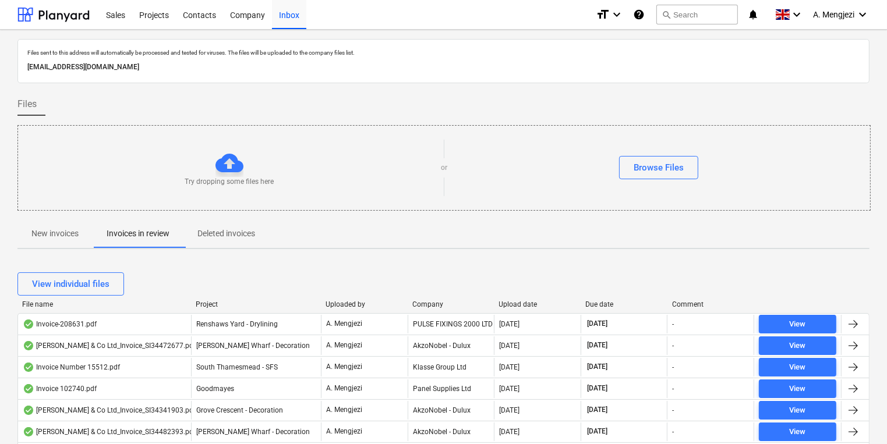
click at [440, 305] on div "Company" at bounding box center [450, 304] width 77 height 8
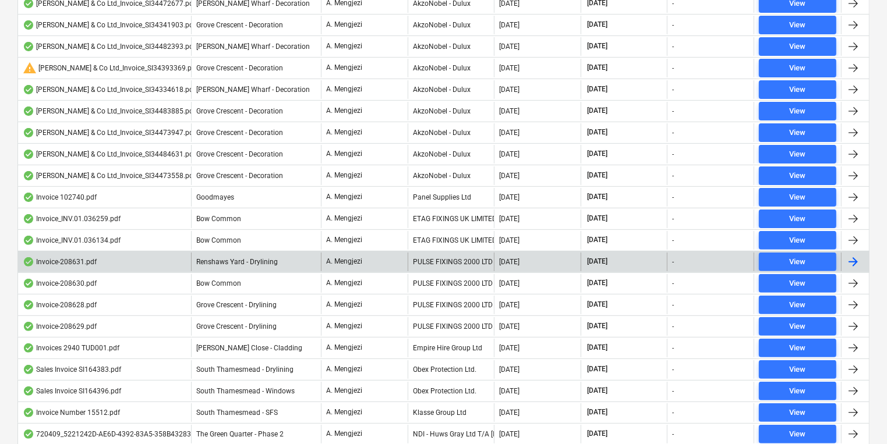
scroll to position [382, 0]
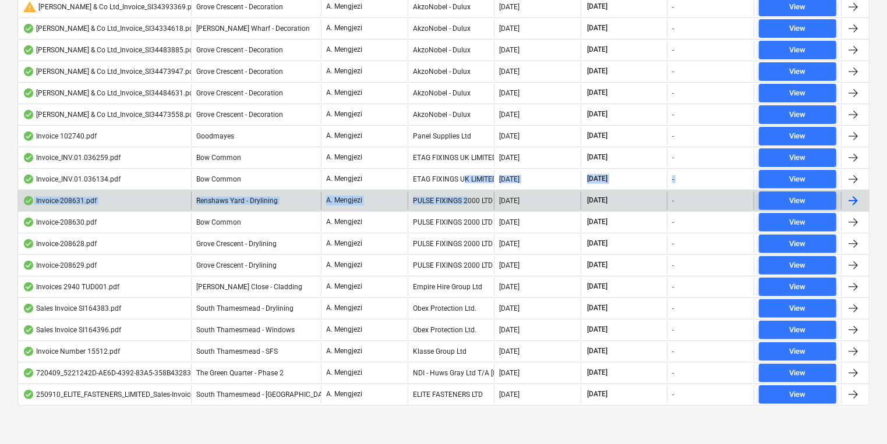
drag, startPoint x: 465, startPoint y: 182, endPoint x: 466, endPoint y: 192, distance: 10.5
click at [466, 192] on div "[PERSON_NAME] & Co Ltd_Invoice_SI34472677.pdf [PERSON_NAME] Wharf - Decoration …" at bounding box center [443, 168] width 852 height 475
drag, startPoint x: 466, startPoint y: 192, endPoint x: 466, endPoint y: 203, distance: 10.5
click at [466, 203] on div "PULSE FIXINGS 2000 LTD" at bounding box center [451, 201] width 87 height 19
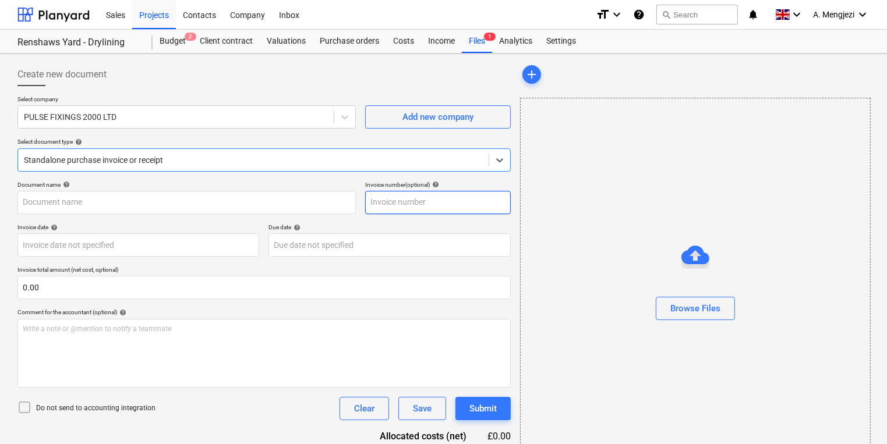
type input "208631"
type input "[DATE]"
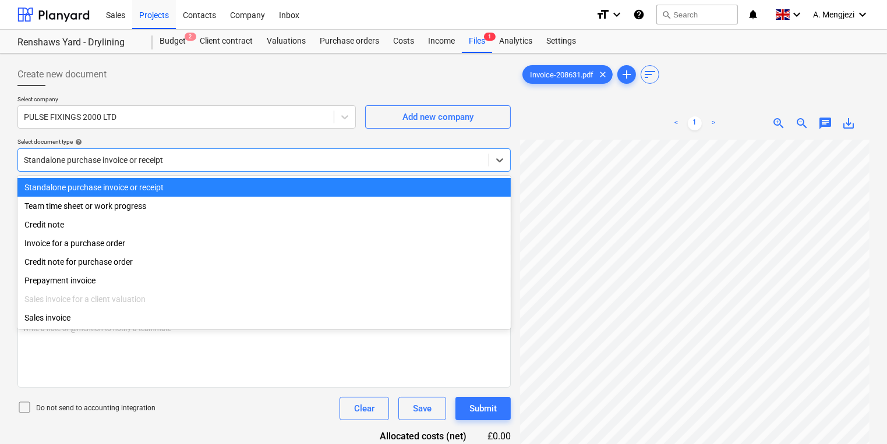
click at [271, 161] on div at bounding box center [253, 160] width 459 height 12
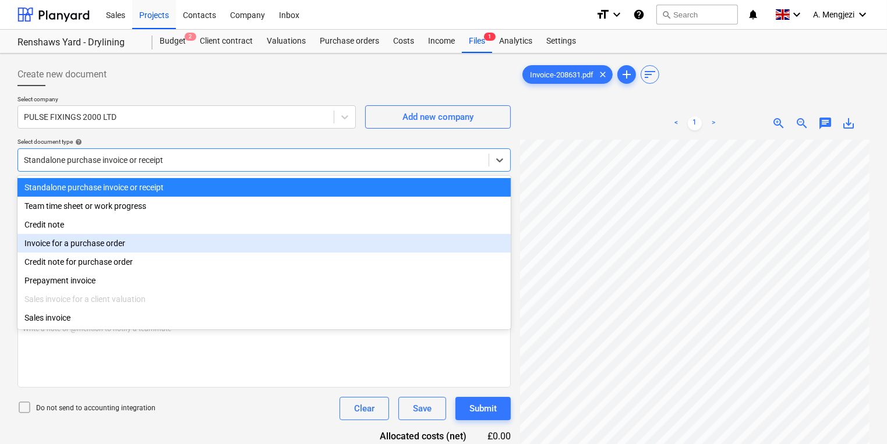
click at [224, 247] on div "Invoice for a purchase order" at bounding box center [263, 243] width 493 height 19
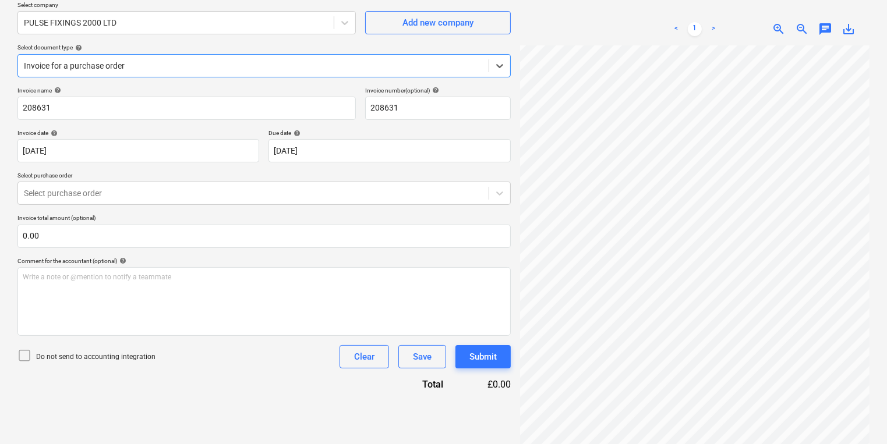
scroll to position [116, 0]
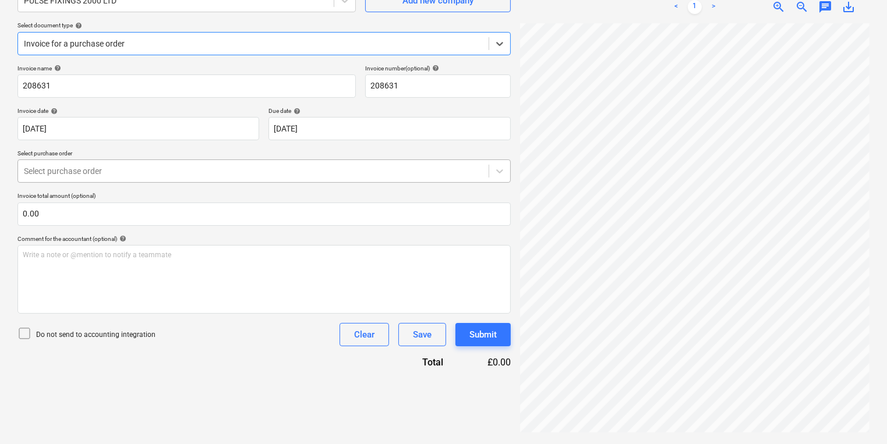
click at [294, 181] on div "Select purchase order" at bounding box center [263, 171] width 493 height 23
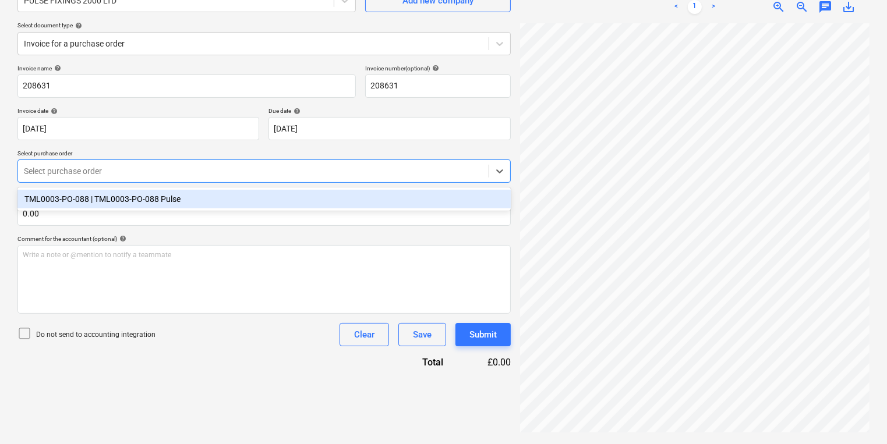
click at [282, 202] on div "TML0003-PO-088 | TML0003-PO-088 Pulse" at bounding box center [263, 199] width 493 height 19
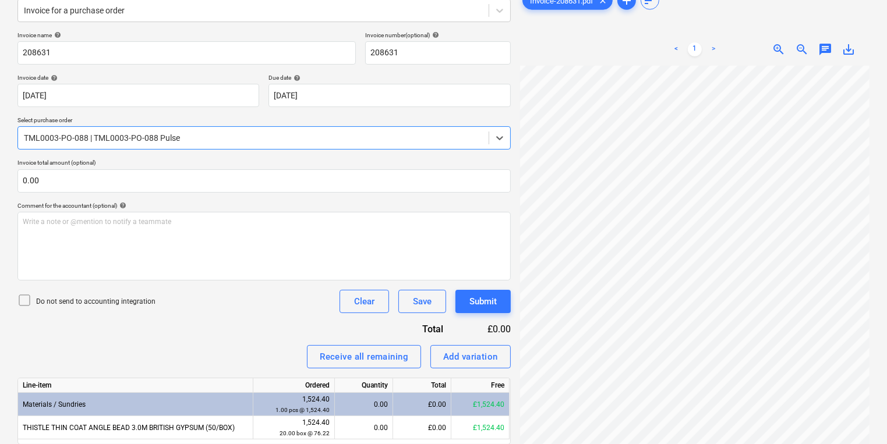
scroll to position [192, 0]
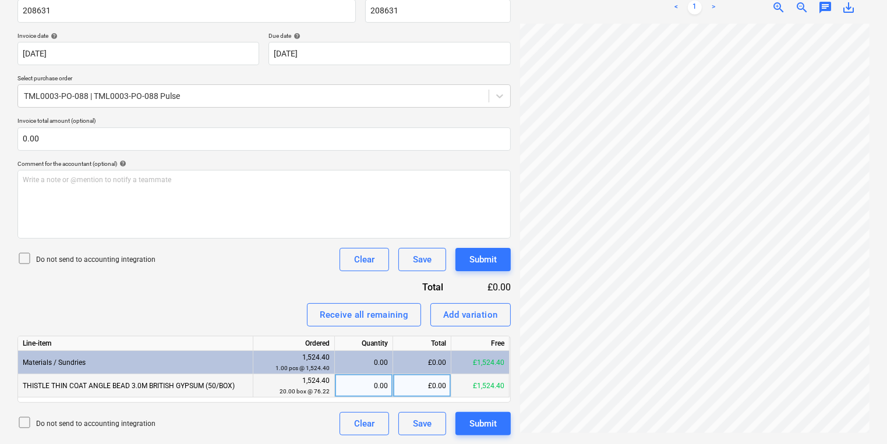
click at [349, 378] on div "0.00" at bounding box center [363, 385] width 48 height 23
type input "6"
type input "300"
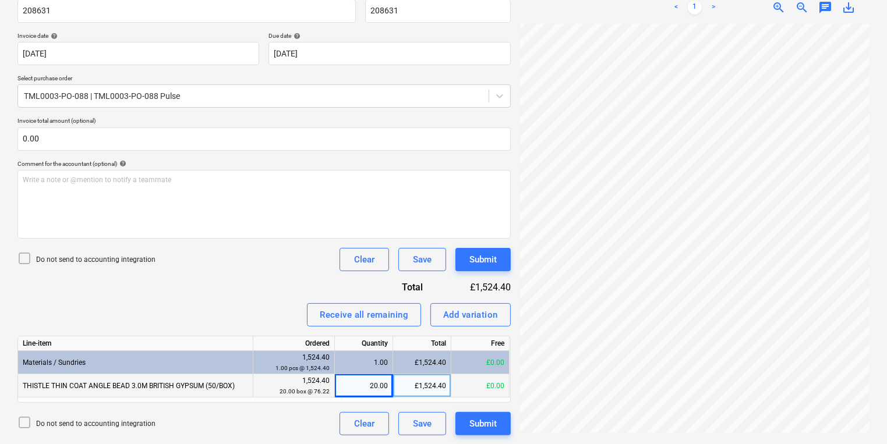
click at [358, 378] on div "20.00" at bounding box center [363, 385] width 48 height 23
type input "10"
click at [373, 381] on div "10.00" at bounding box center [363, 385] width 48 height 23
type input "6"
click at [490, 427] on div "Submit" at bounding box center [482, 423] width 27 height 15
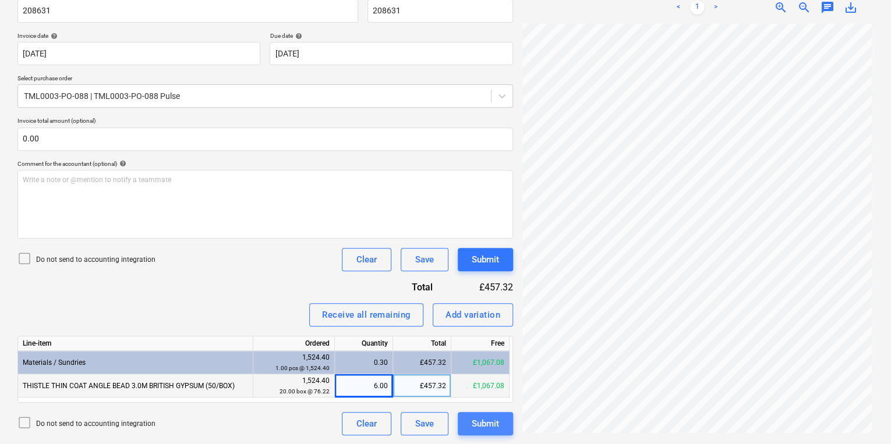
scroll to position [170, 101]
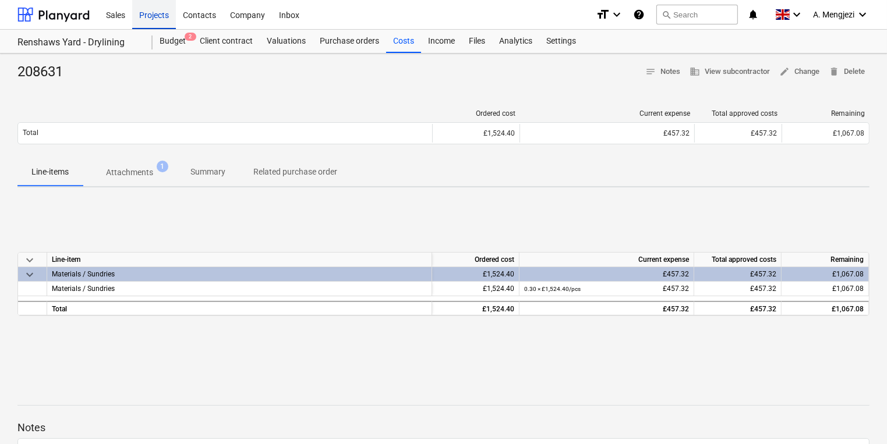
click at [164, 13] on div "Projects" at bounding box center [154, 14] width 44 height 30
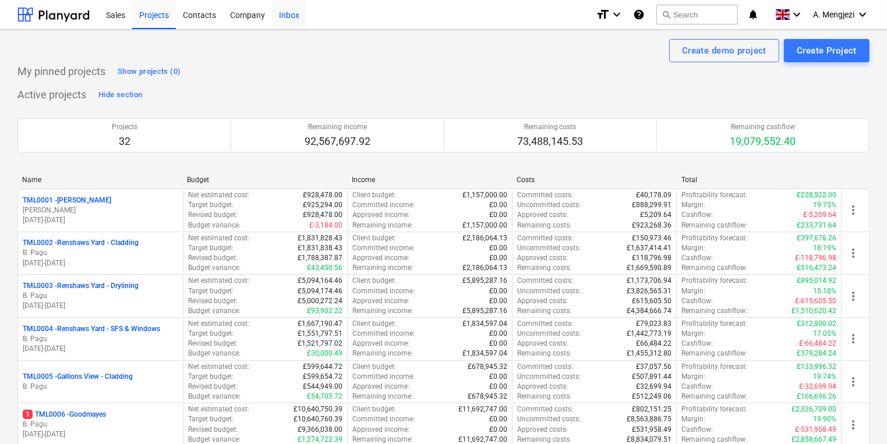
click at [277, 16] on div "Inbox" at bounding box center [289, 14] width 34 height 30
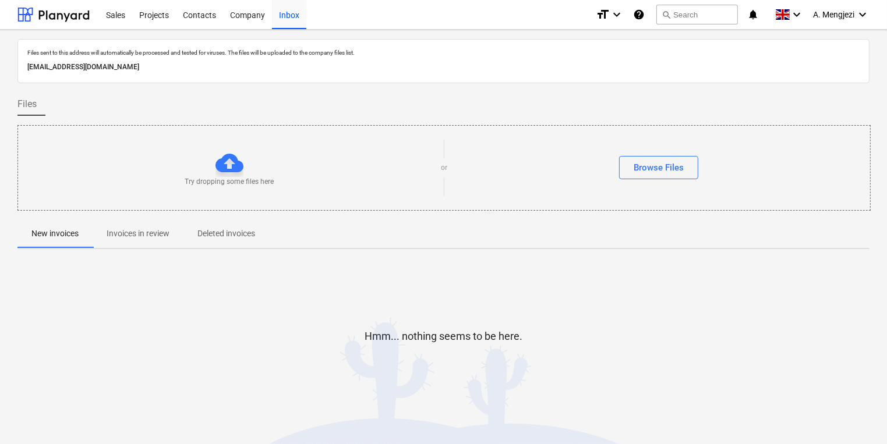
click at [142, 233] on p "Invoices in review" at bounding box center [138, 234] width 63 height 12
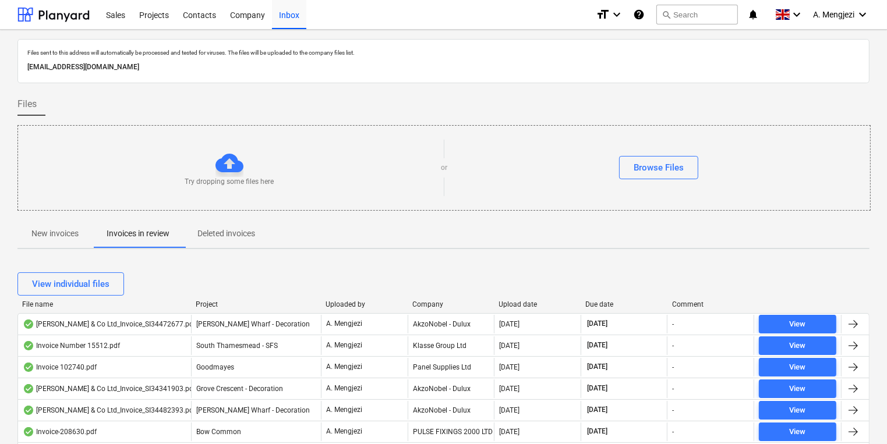
click at [531, 298] on div "View individual files" at bounding box center [443, 284] width 852 height 33
click at [435, 300] on div "Company" at bounding box center [450, 304] width 77 height 8
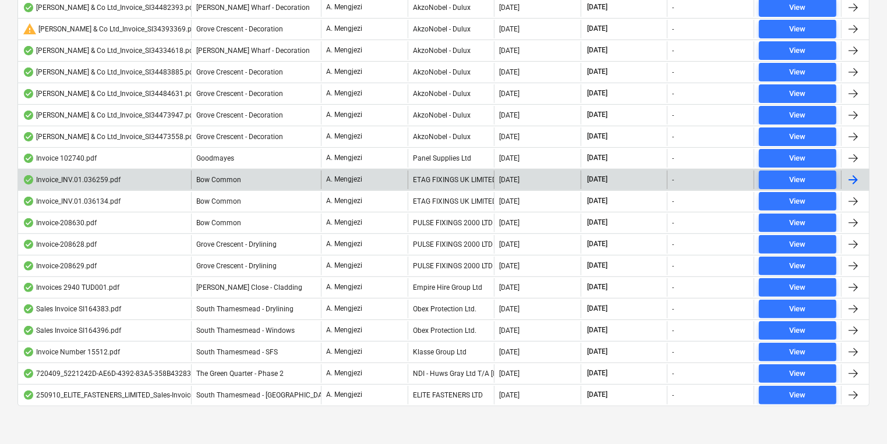
scroll to position [360, 0]
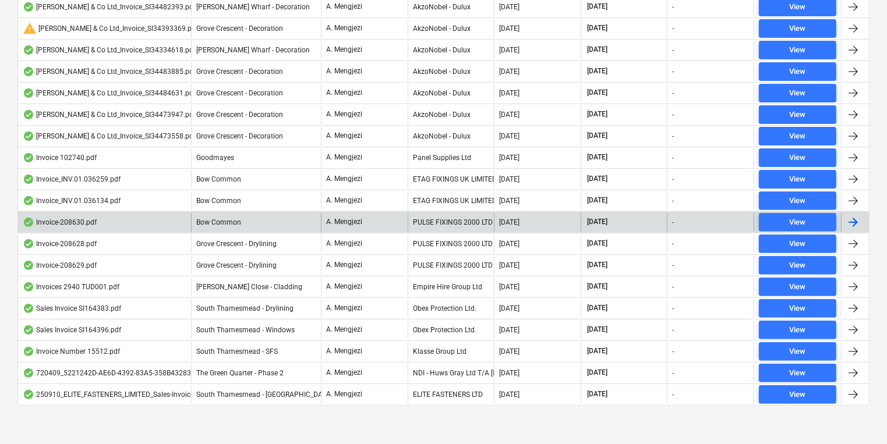
click at [438, 217] on div "PULSE FIXINGS 2000 LTD" at bounding box center [451, 222] width 87 height 19
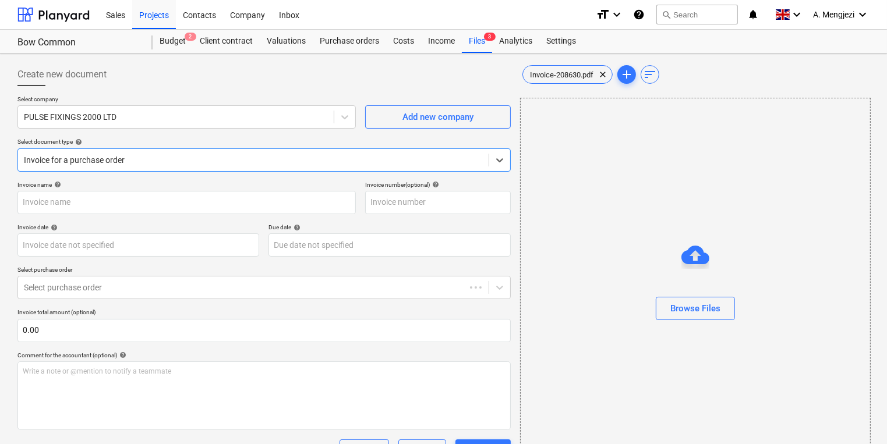
type input "208630"
type input "[DATE]"
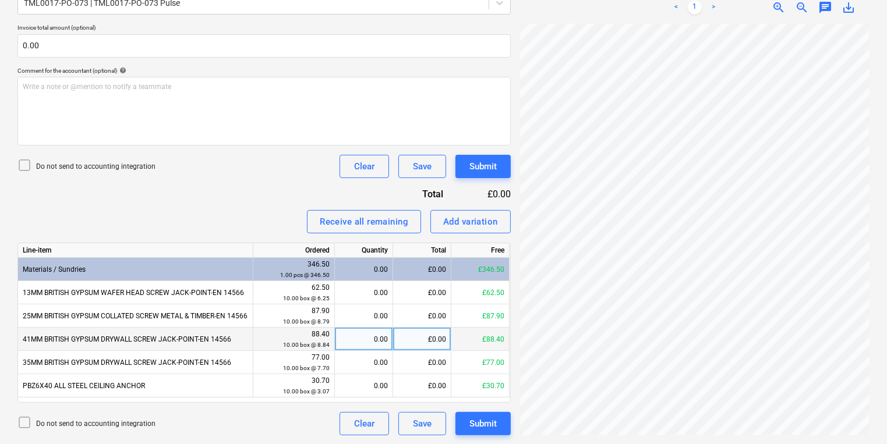
scroll to position [135, 102]
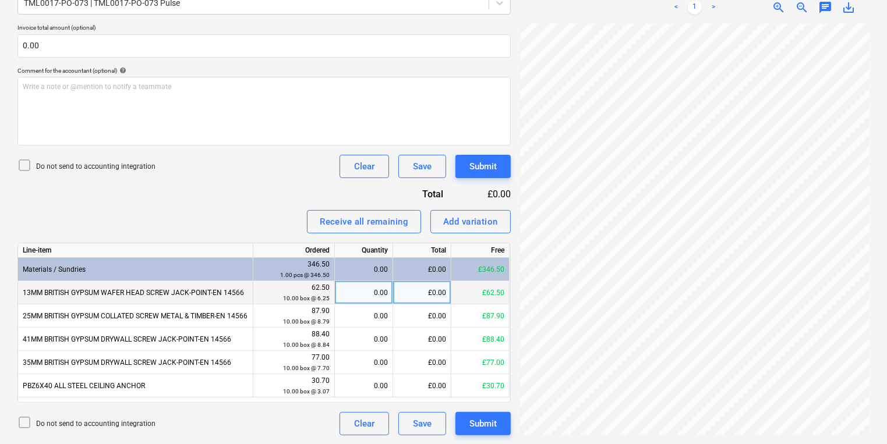
click at [361, 298] on div "0.00" at bounding box center [363, 292] width 48 height 23
type input "10"
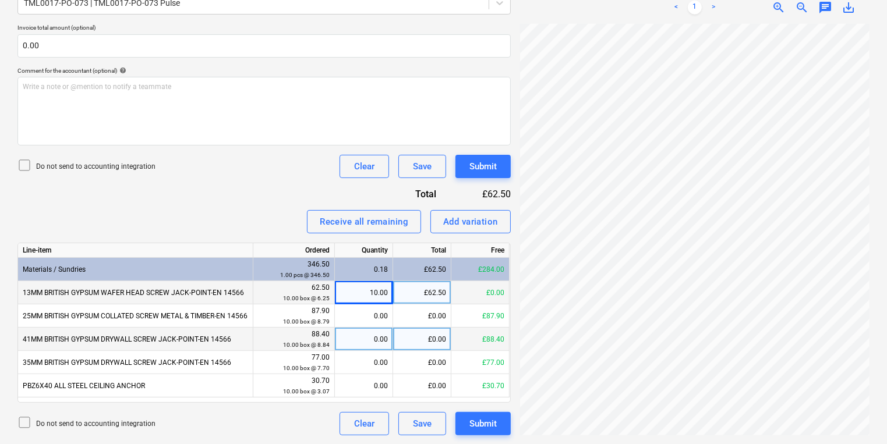
click at [359, 333] on div "0.00" at bounding box center [363, 339] width 48 height 23
type input "10"
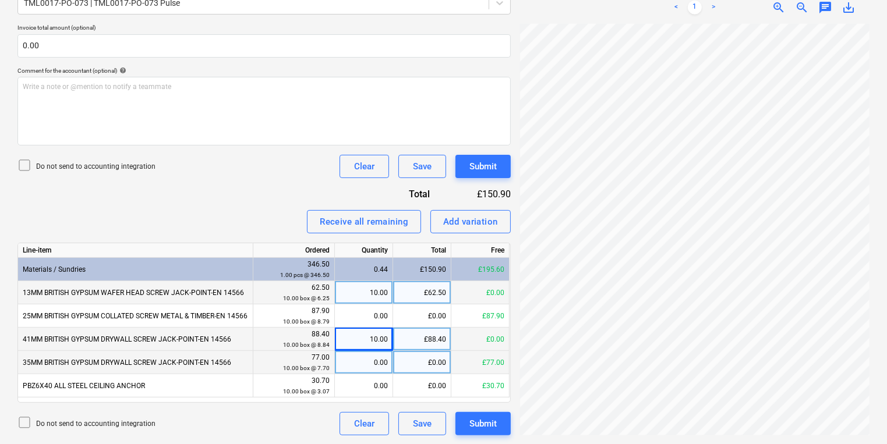
click at [371, 369] on div "0.00" at bounding box center [363, 362] width 48 height 23
type input "10"
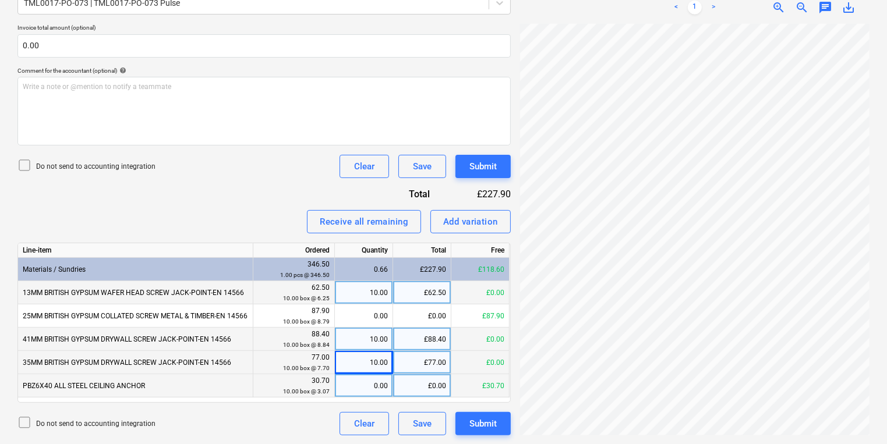
click at [394, 391] on div "£0.00" at bounding box center [422, 385] width 58 height 23
click at [384, 390] on div "0.00" at bounding box center [363, 385] width 48 height 23
type input "10"
click at [464, 419] on button "Submit" at bounding box center [482, 423] width 55 height 23
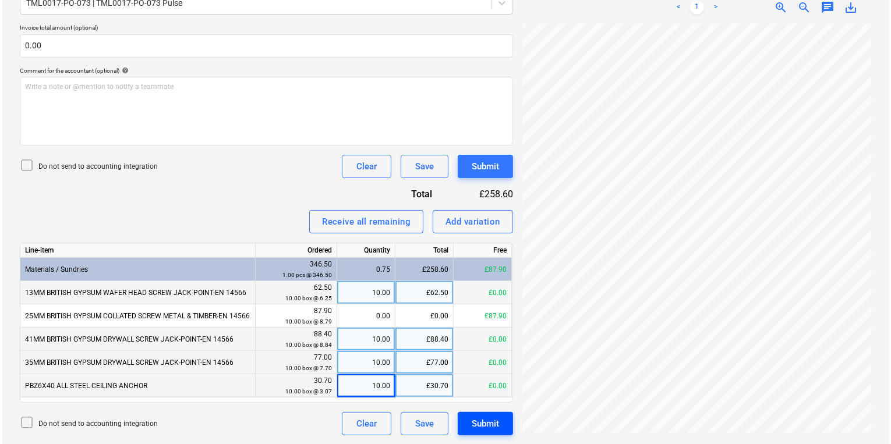
scroll to position [172, 101]
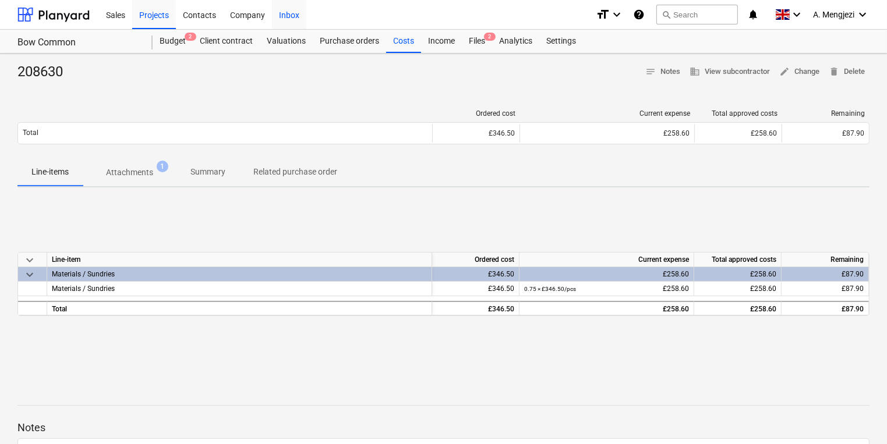
click at [296, 13] on div "Inbox" at bounding box center [289, 14] width 34 height 30
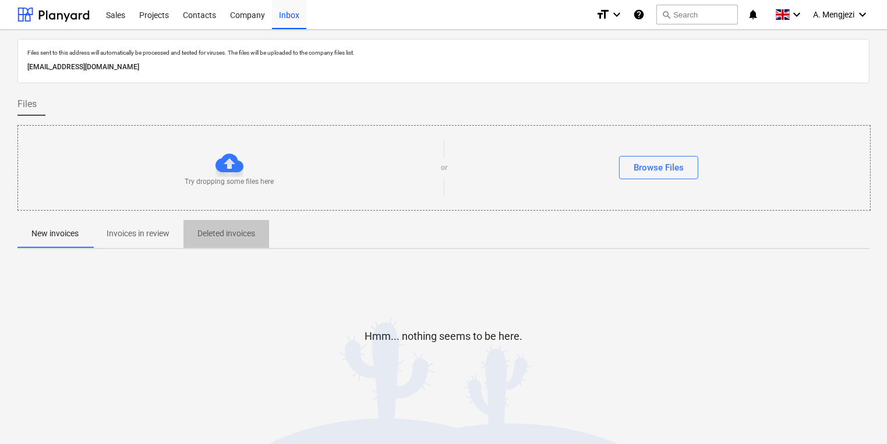
drag, startPoint x: 192, startPoint y: 245, endPoint x: 158, endPoint y: 240, distance: 34.0
click at [192, 245] on button "Deleted invoices" at bounding box center [226, 234] width 86 height 28
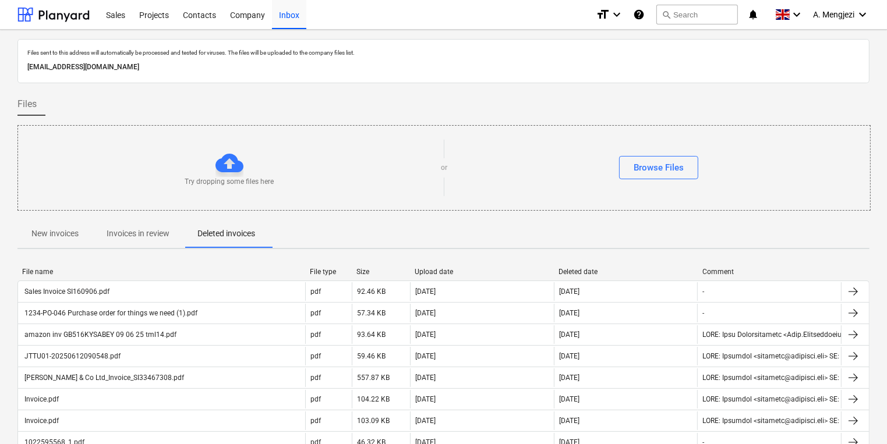
click at [126, 235] on p "Invoices in review" at bounding box center [138, 234] width 63 height 12
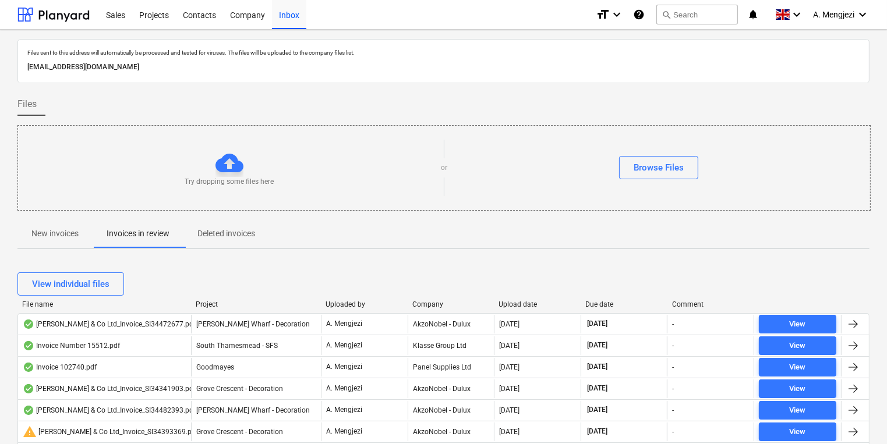
click at [430, 307] on div "Company" at bounding box center [450, 304] width 77 height 8
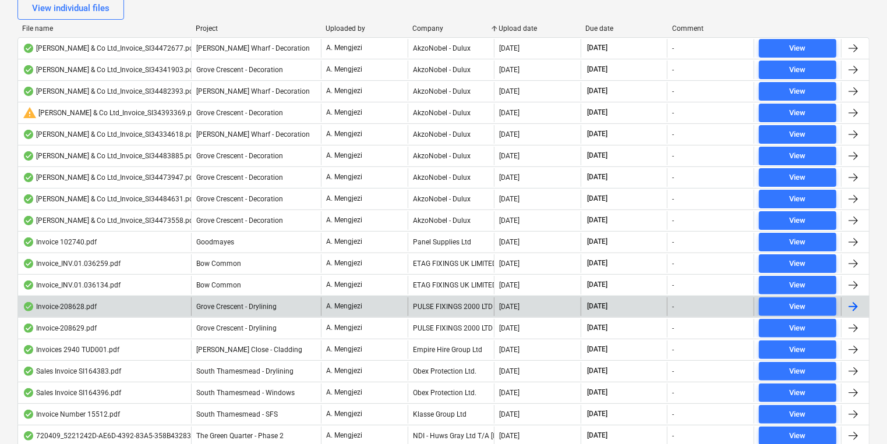
scroll to position [279, 0]
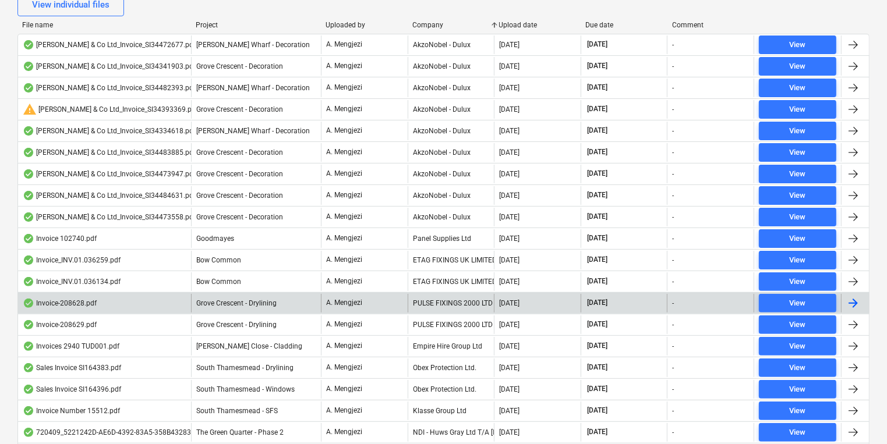
click at [430, 306] on div "PULSE FIXINGS 2000 LTD" at bounding box center [451, 303] width 87 height 19
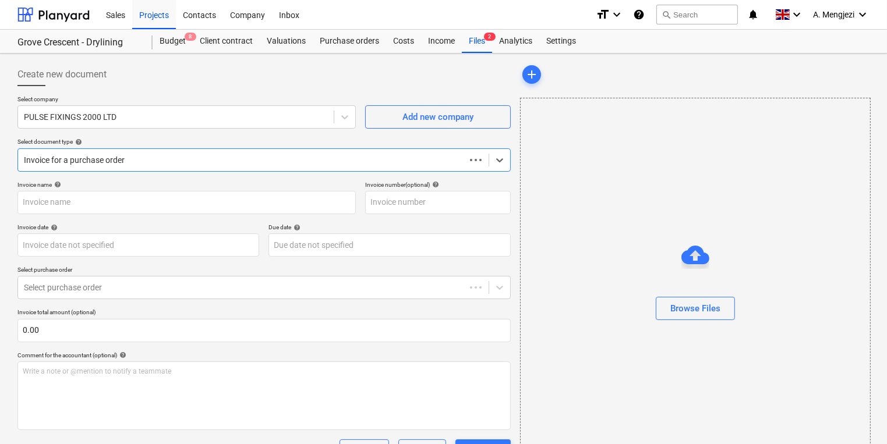
type input "208628"
type input "[DATE]"
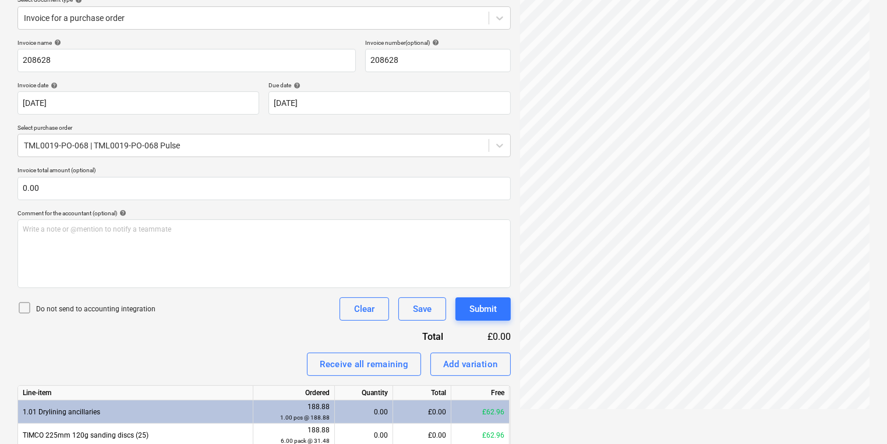
scroll to position [192, 0]
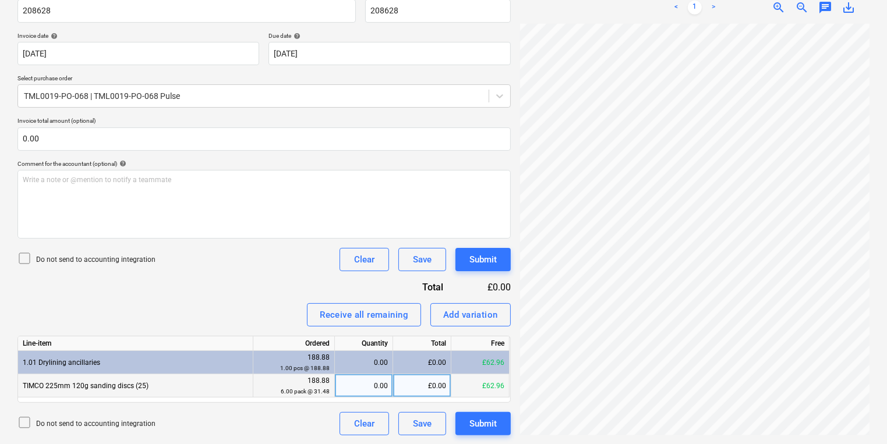
click at [377, 378] on div "0.00" at bounding box center [363, 385] width 48 height 23
type input "2"
click at [479, 380] on div "Create new document Select company PULSE FIXINGS 2000 LTD Add new company Selec…" at bounding box center [443, 154] width 861 height 574
click at [359, 380] on div "2.00" at bounding box center [363, 385] width 48 height 23
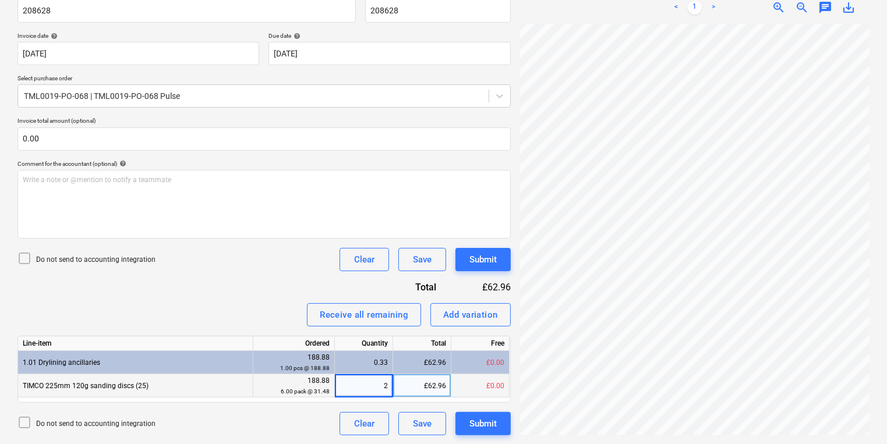
type input "6"
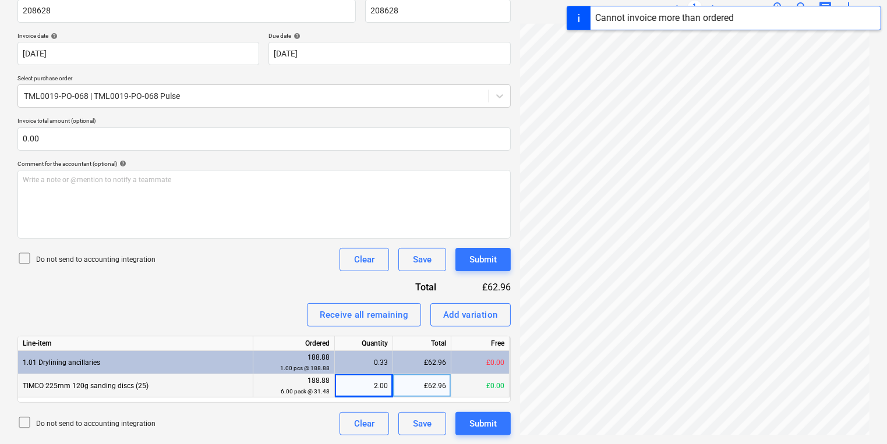
click at [362, 382] on div "2.00" at bounding box center [363, 385] width 48 height 23
type input "6"
click at [362, 381] on div "2.00" at bounding box center [363, 385] width 48 height 23
click at [346, 356] on div "0.33" at bounding box center [363, 362] width 48 height 23
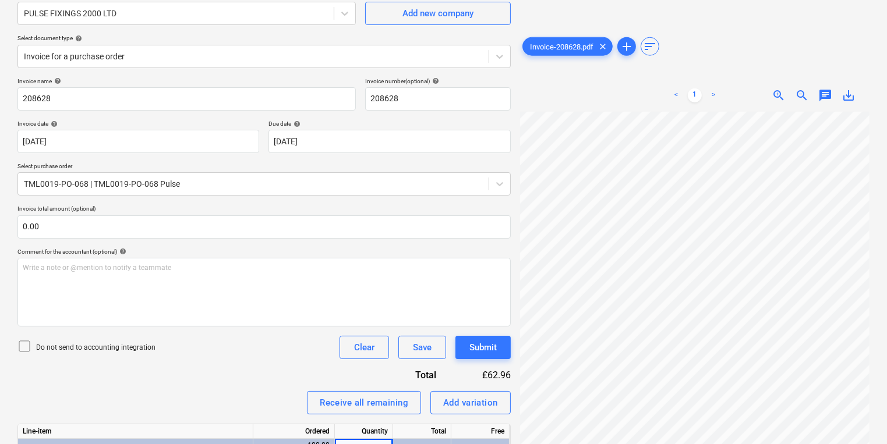
scroll to position [5, 0]
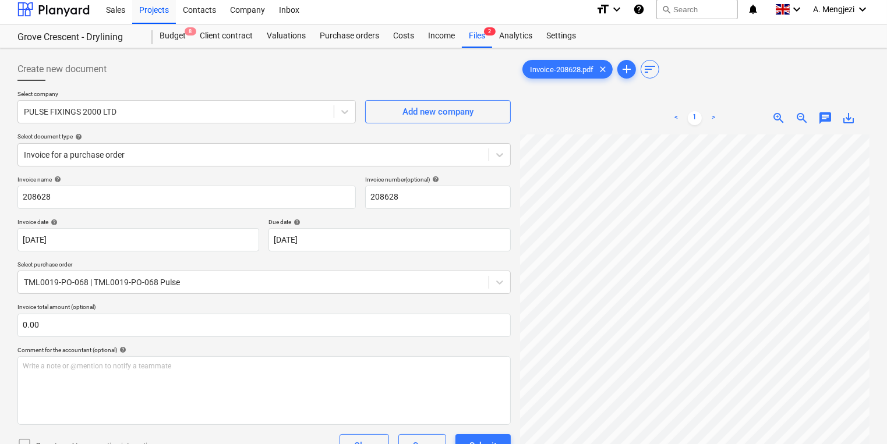
click at [49, 54] on div "Create new document Select company PULSE FIXINGS 2000 LTD Add new company Selec…" at bounding box center [264, 340] width 503 height 574
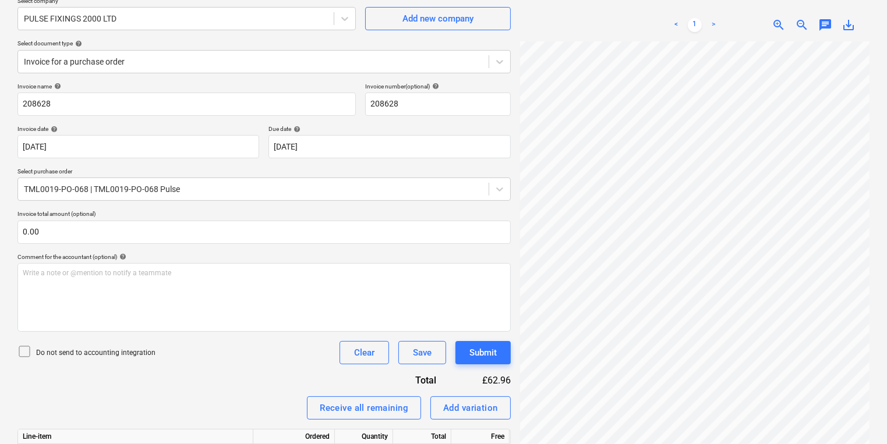
scroll to position [171, 102]
click at [493, 196] on div "Create new document Select company PULSE FIXINGS 2000 LTD Add new company Selec…" at bounding box center [443, 247] width 861 height 574
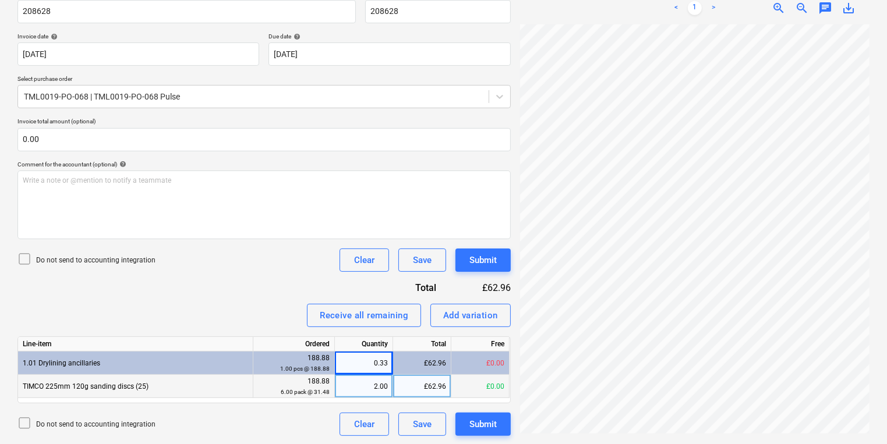
scroll to position [192, 0]
click at [233, 300] on div "Invoice name help 208628 Invoice number (optional) help 208628 Invoice date hel…" at bounding box center [263, 213] width 493 height 446
click at [387, 363] on div "0.33" at bounding box center [363, 362] width 48 height 23
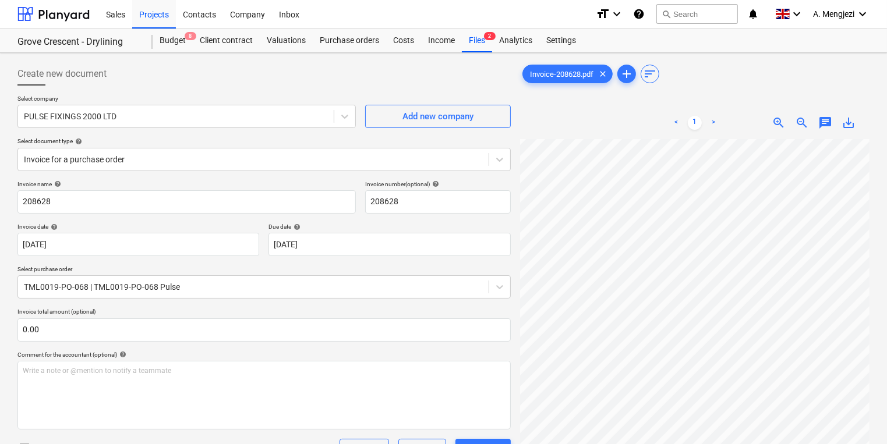
scroll to position [0, 0]
click at [298, 8] on div "Inbox" at bounding box center [289, 14] width 34 height 30
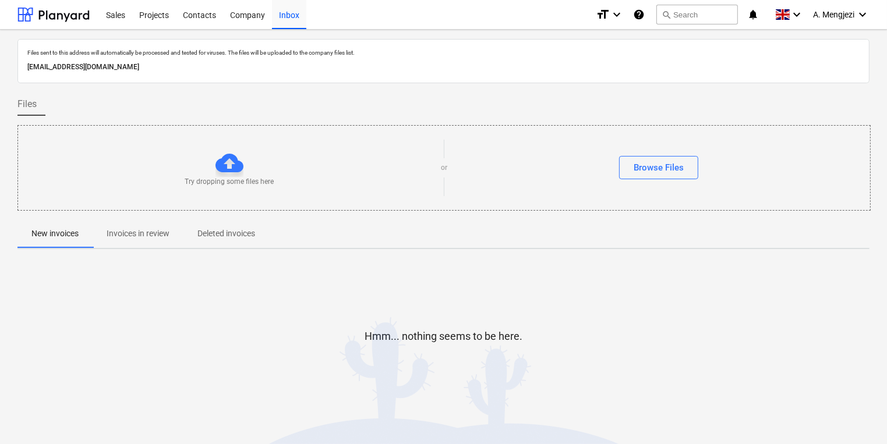
click at [150, 234] on p "Invoices in review" at bounding box center [138, 234] width 63 height 12
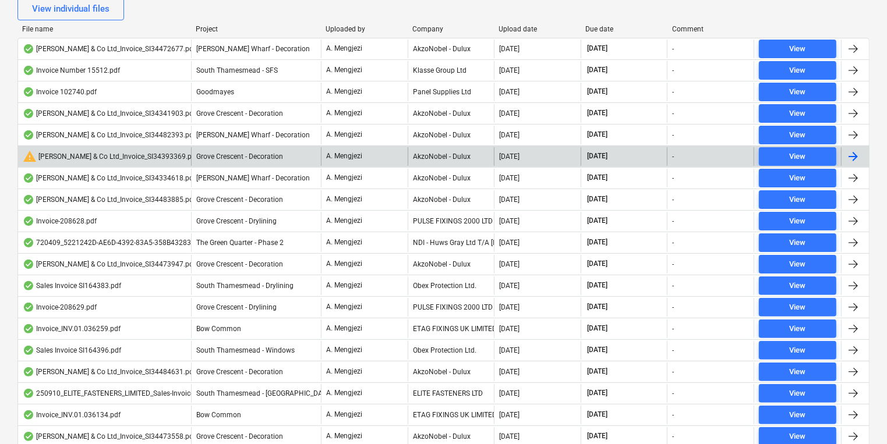
scroll to position [286, 0]
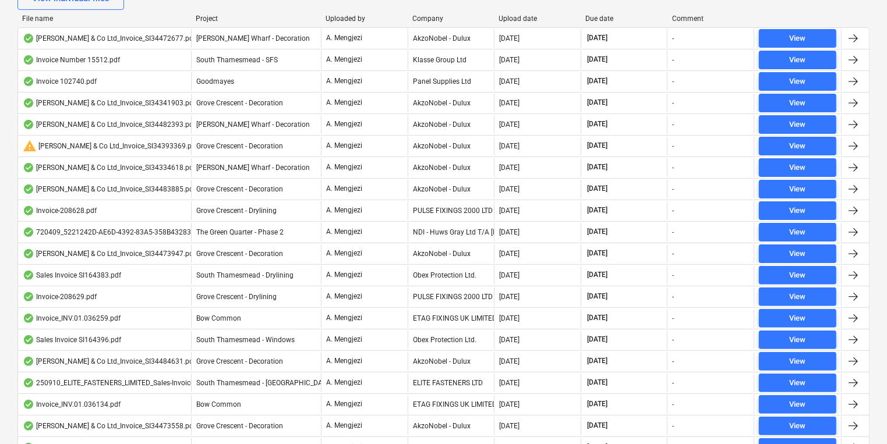
click at [434, 15] on div "Company" at bounding box center [450, 19] width 77 height 8
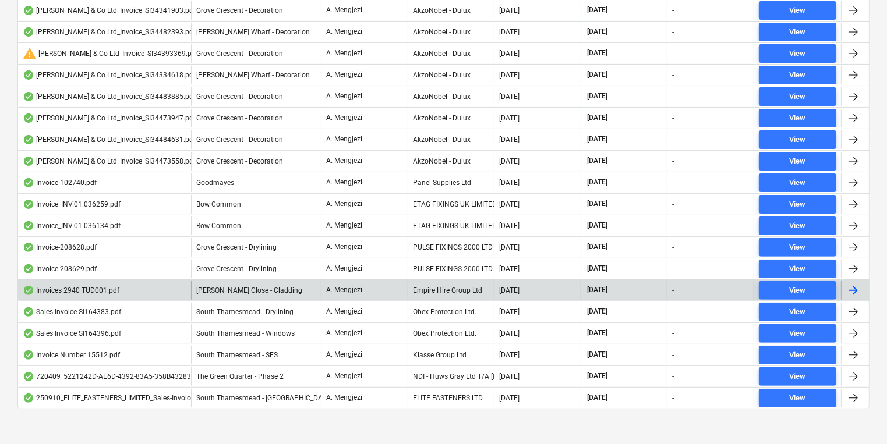
scroll to position [339, 0]
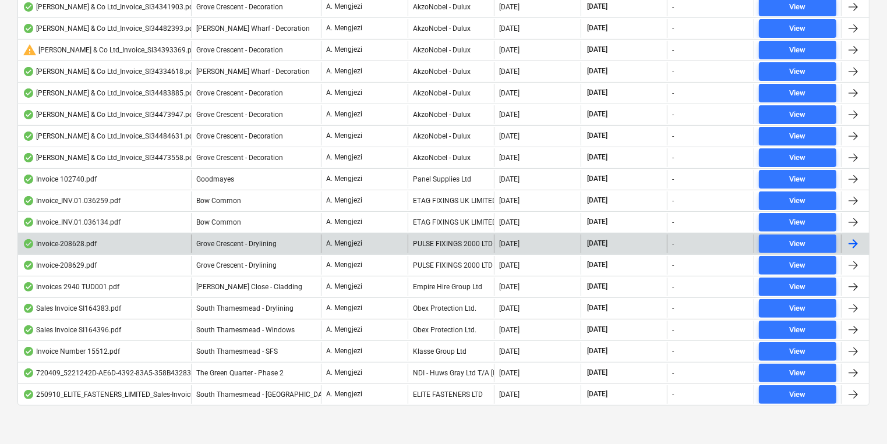
click at [455, 235] on div "PULSE FIXINGS 2000 LTD" at bounding box center [451, 244] width 87 height 19
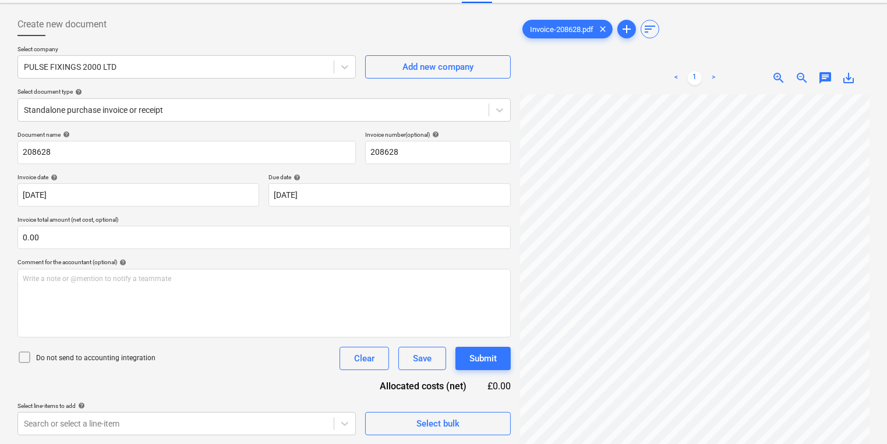
scroll to position [83, 102]
click at [377, 260] on div "Create new document Select company PULSE FIXINGS 2000 LTD Add new company Selec…" at bounding box center [443, 257] width 861 height 498
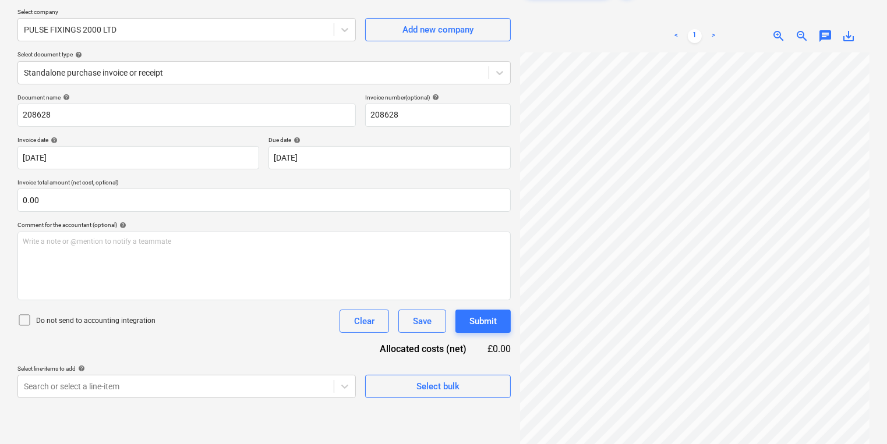
scroll to position [116, 0]
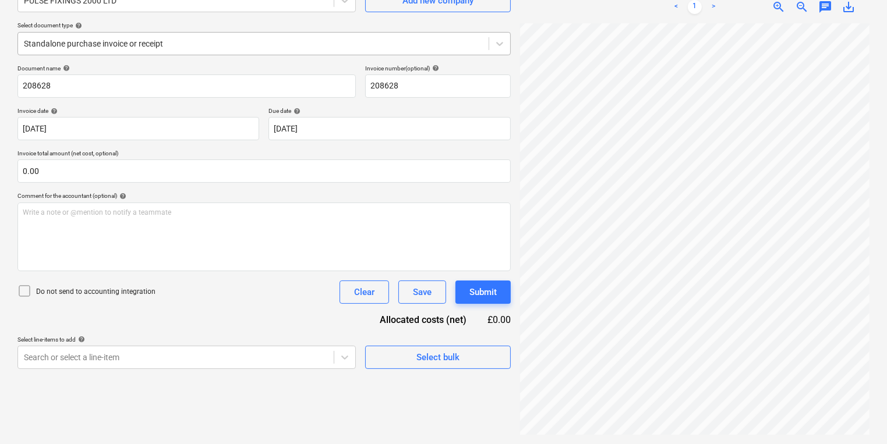
click at [172, 38] on div at bounding box center [253, 44] width 459 height 12
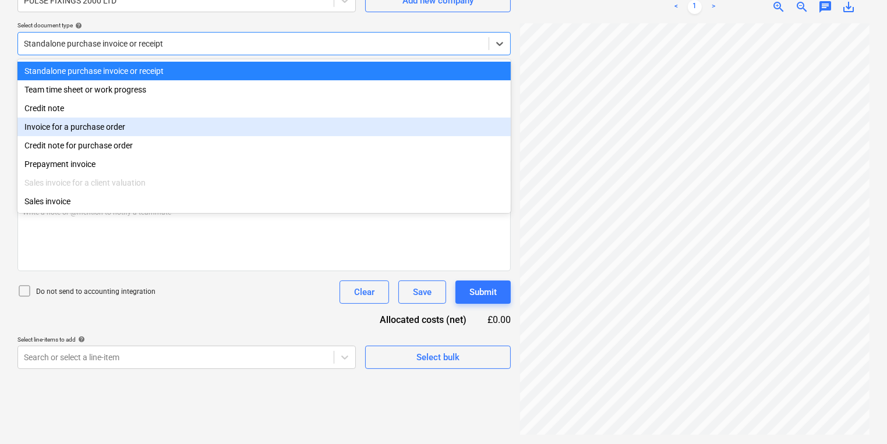
click at [128, 136] on div "Invoice for a purchase order" at bounding box center [263, 127] width 493 height 19
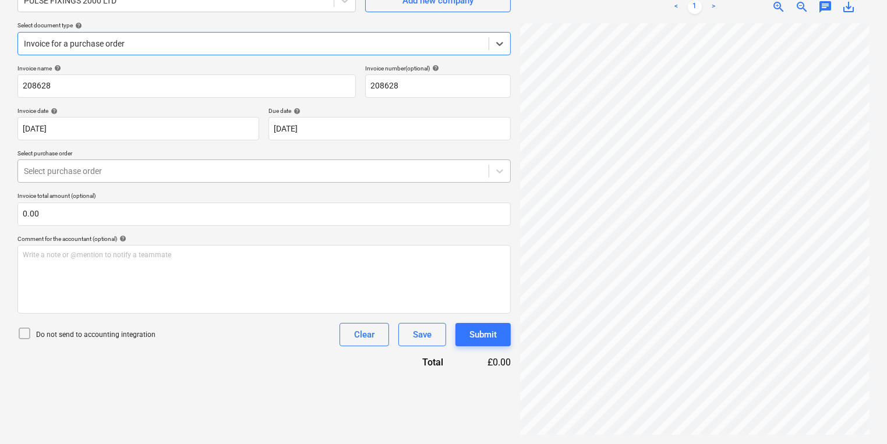
click at [107, 177] on div "Select purchase order" at bounding box center [253, 171] width 470 height 16
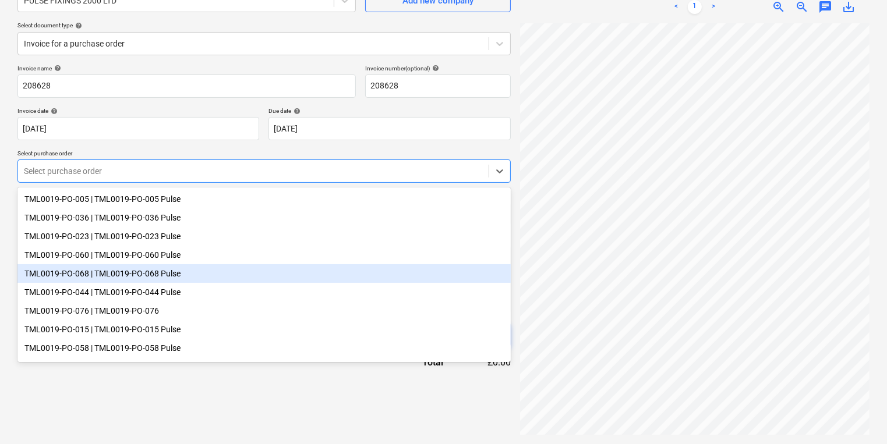
click at [167, 274] on div "TML0019-PO-068 | TML0019-PO-068 Pulse" at bounding box center [263, 273] width 493 height 19
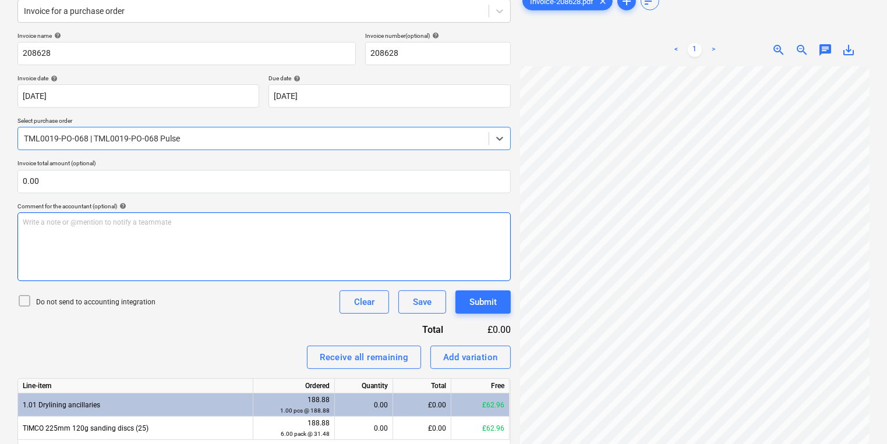
scroll to position [192, 0]
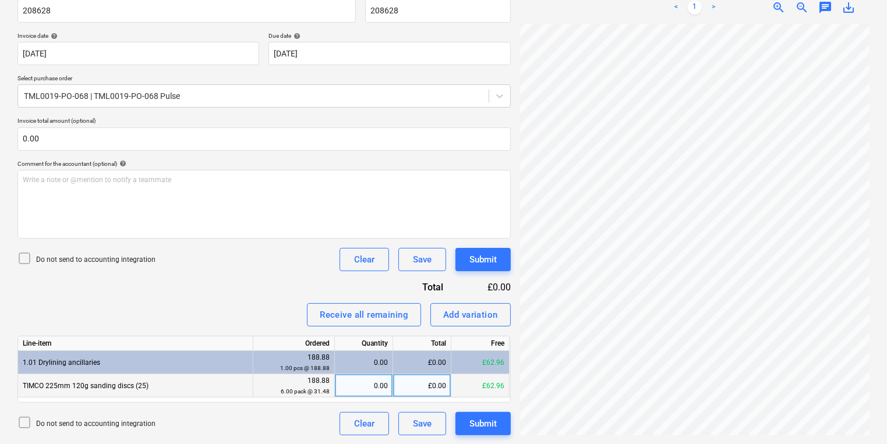
click at [383, 384] on div "0.00" at bounding box center [363, 385] width 48 height 23
type input "2"
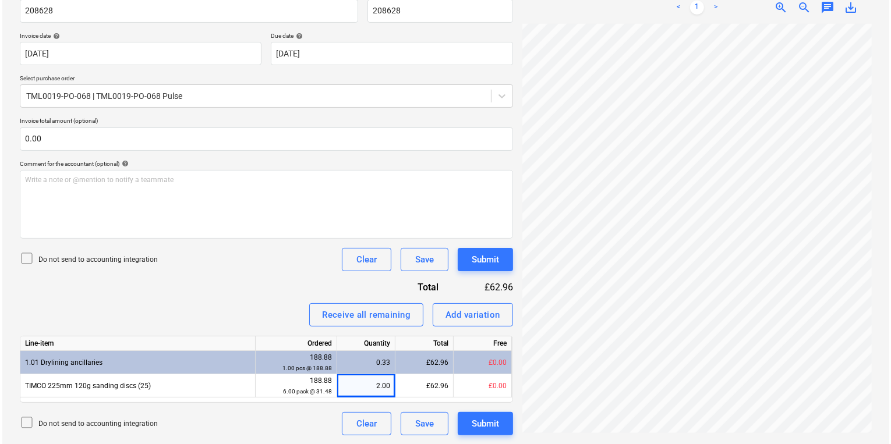
scroll to position [172, 102]
click at [501, 425] on button "Submit" at bounding box center [482, 423] width 55 height 23
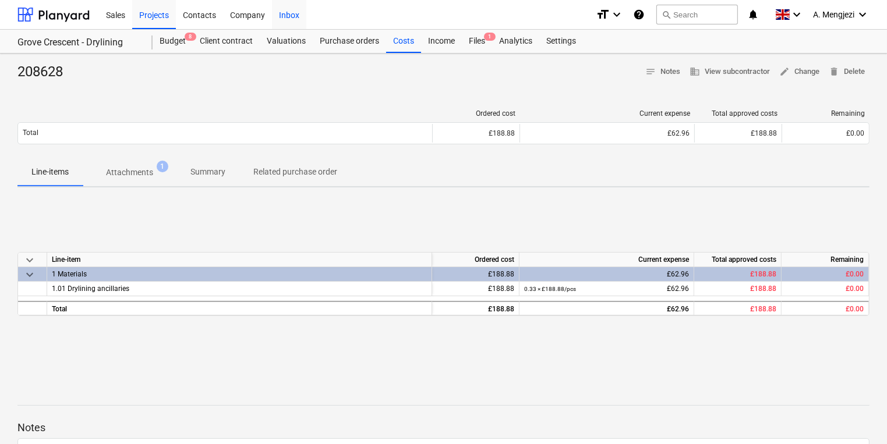
click at [285, 10] on div "Inbox" at bounding box center [289, 14] width 34 height 30
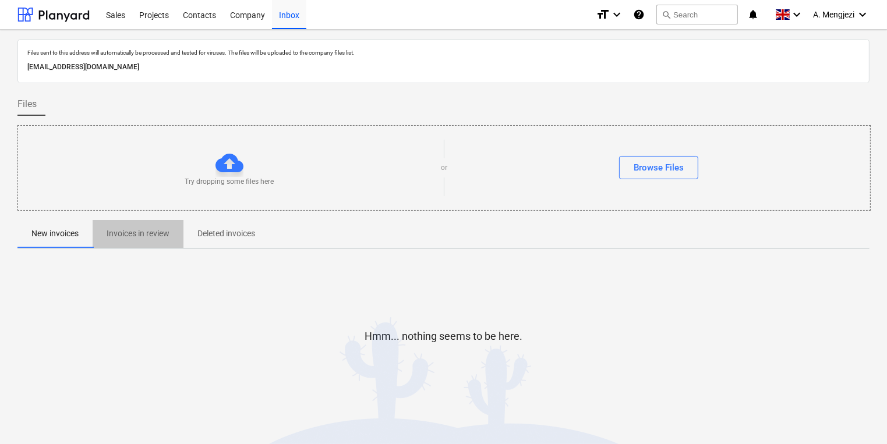
click at [171, 231] on span "Invoices in review" at bounding box center [138, 233] width 91 height 19
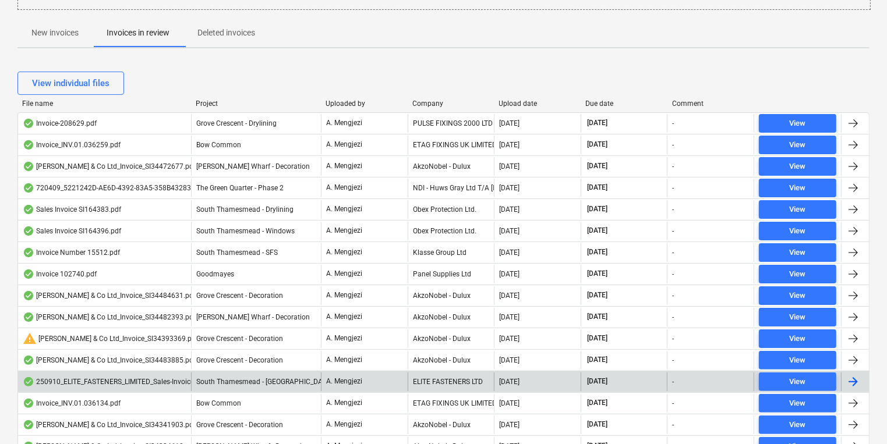
scroll to position [233, 0]
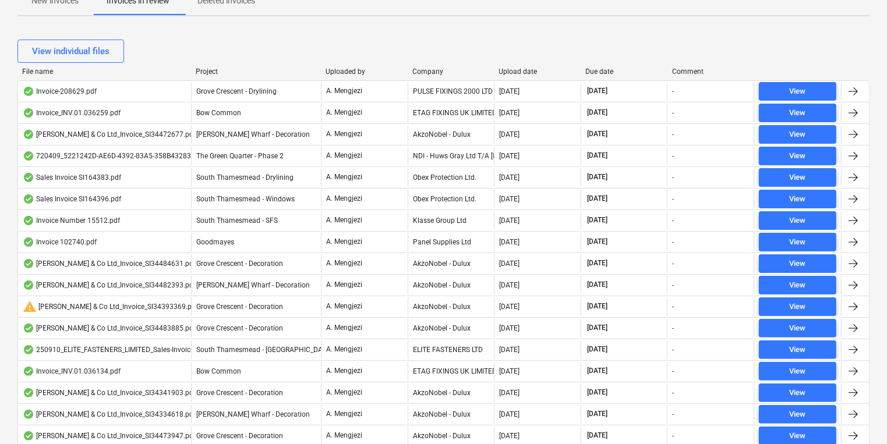
click at [431, 61] on div "View individual files" at bounding box center [443, 51] width 852 height 23
click at [427, 68] on div "Company" at bounding box center [450, 72] width 77 height 8
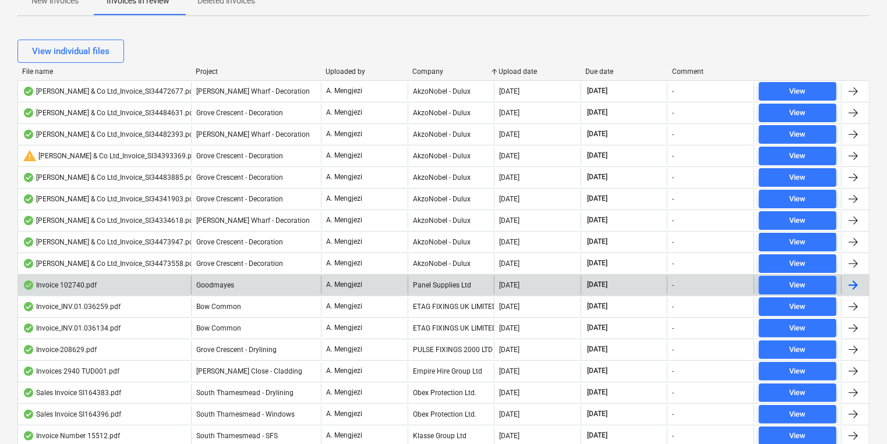
click at [431, 285] on div "Panel Supplies Ltd" at bounding box center [451, 285] width 87 height 19
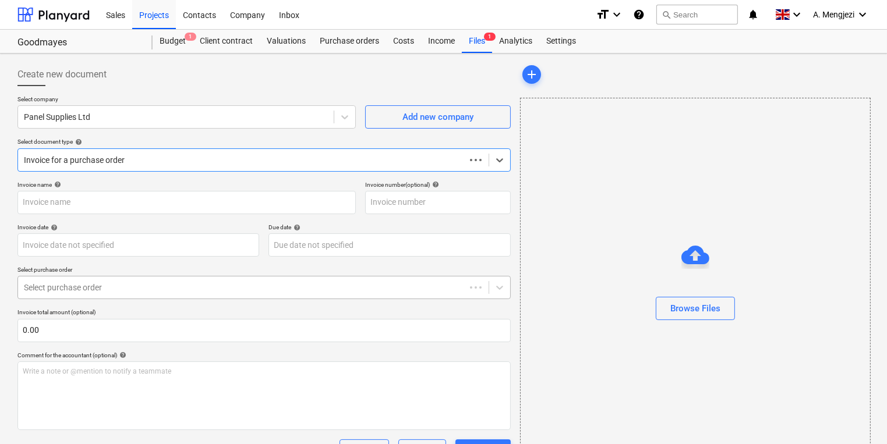
type input "102740"
type input "[DATE]"
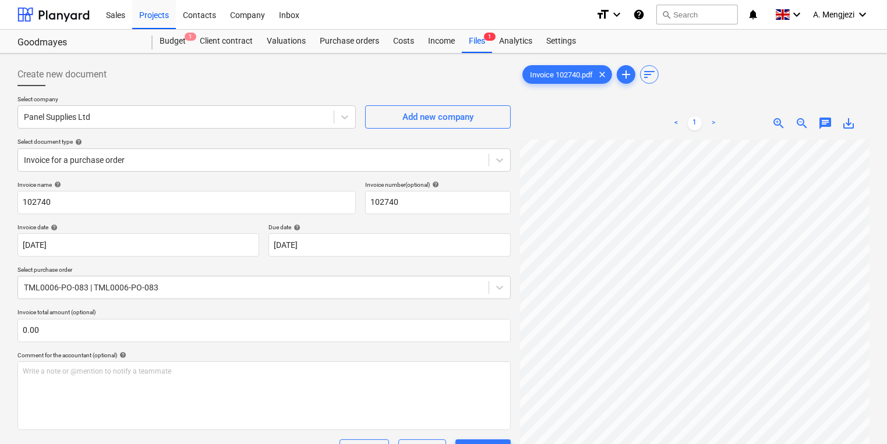
scroll to position [5, 37]
click at [151, 14] on div "Projects" at bounding box center [154, 14] width 44 height 30
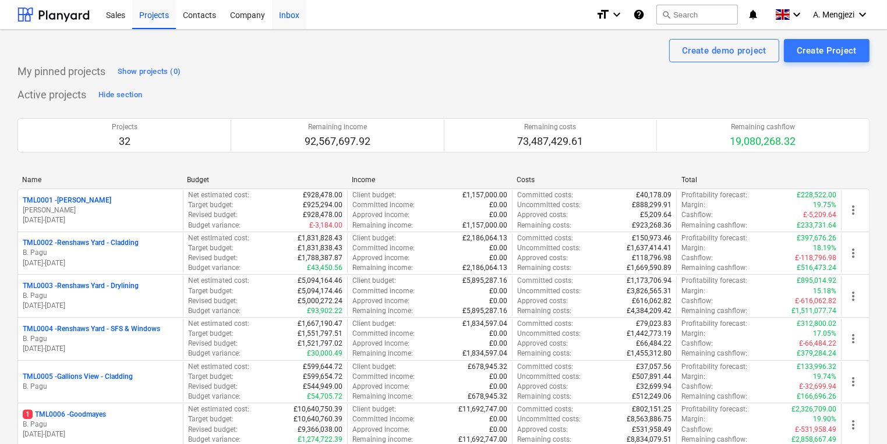
click at [284, 9] on div "Inbox" at bounding box center [289, 14] width 34 height 30
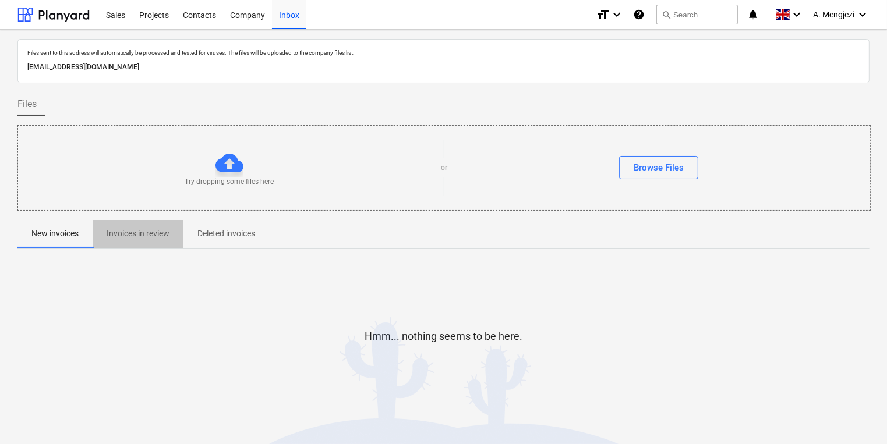
click at [140, 240] on span "Invoices in review" at bounding box center [138, 233] width 91 height 19
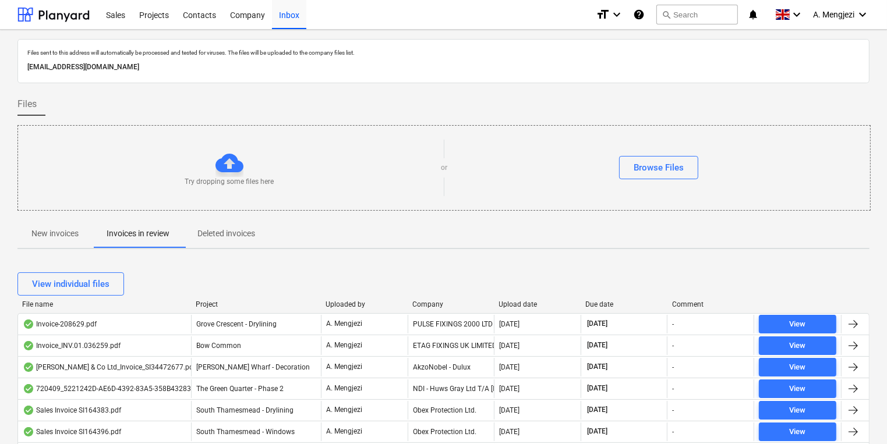
click at [419, 303] on div "Company" at bounding box center [450, 304] width 77 height 8
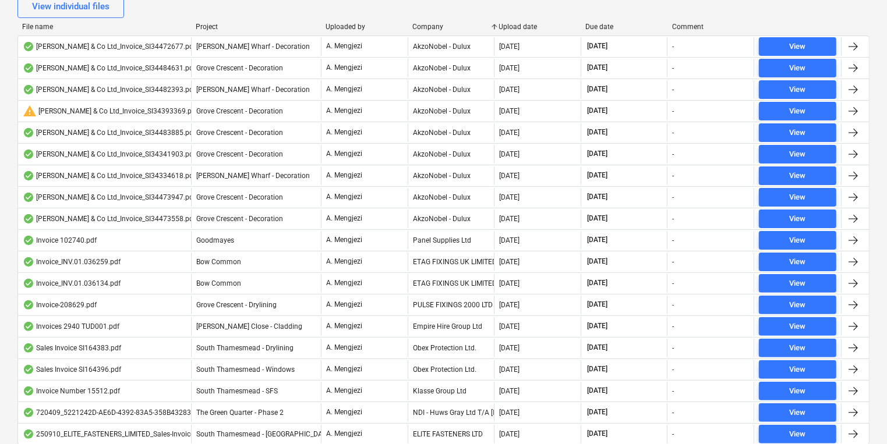
scroll to position [279, 0]
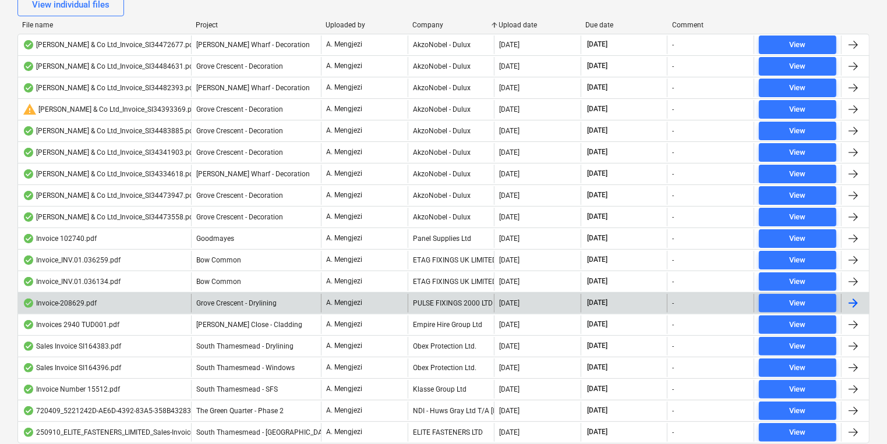
click at [429, 300] on div "PULSE FIXINGS 2000 LTD" at bounding box center [451, 303] width 87 height 19
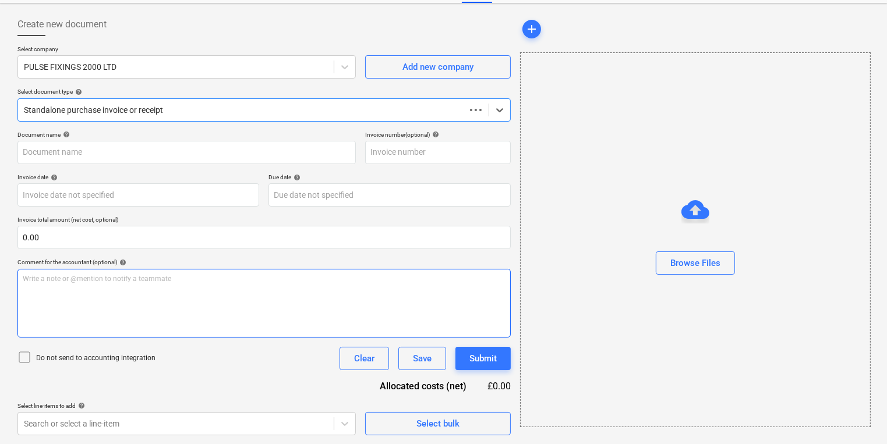
type input "208629"
type input "[DATE]"
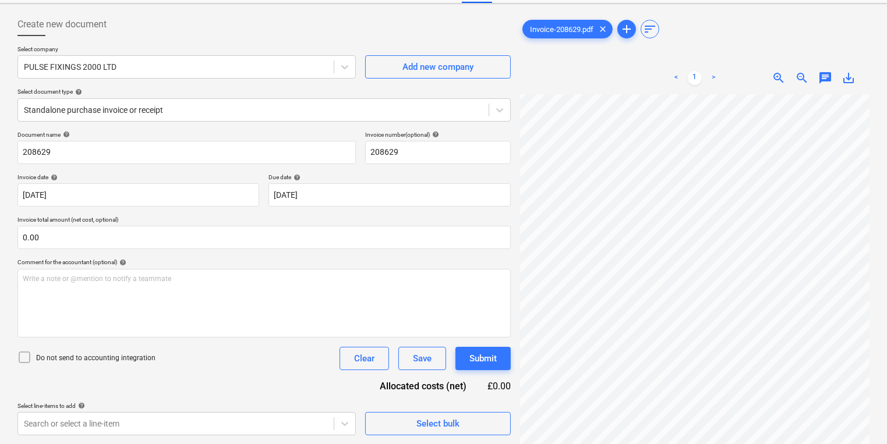
scroll to position [173, 101]
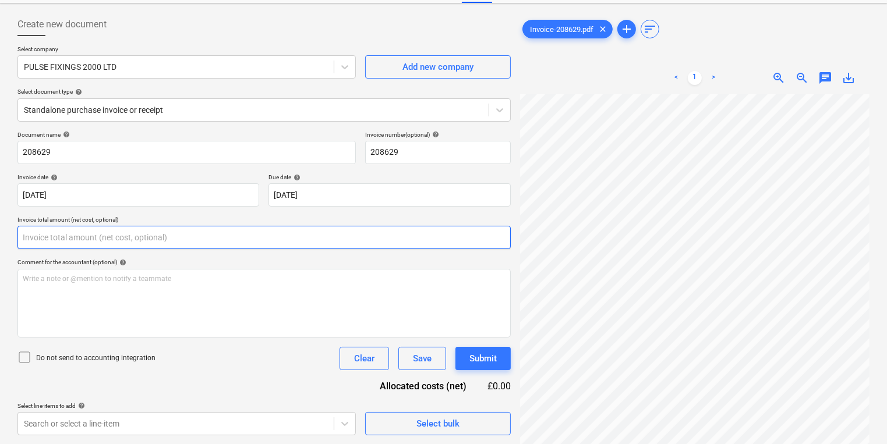
click at [455, 238] on input "text" at bounding box center [263, 237] width 493 height 23
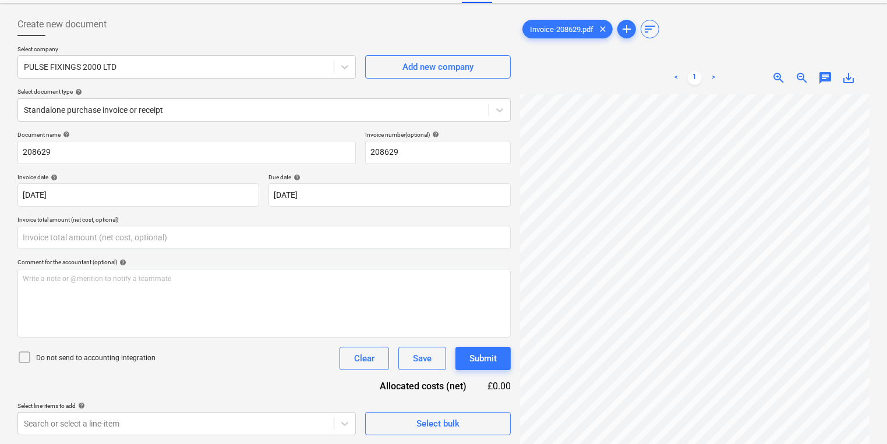
type input "0.00"
click at [489, 259] on div "Comment for the accountant (optional) help" at bounding box center [263, 263] width 493 height 8
click at [431, 252] on div "Document name help 208629 Invoice number (optional) help 208629 Invoice date he…" at bounding box center [263, 283] width 493 height 305
click at [771, 36] on div "Invoice-208629.pdf clear add sort" at bounding box center [694, 28] width 349 height 23
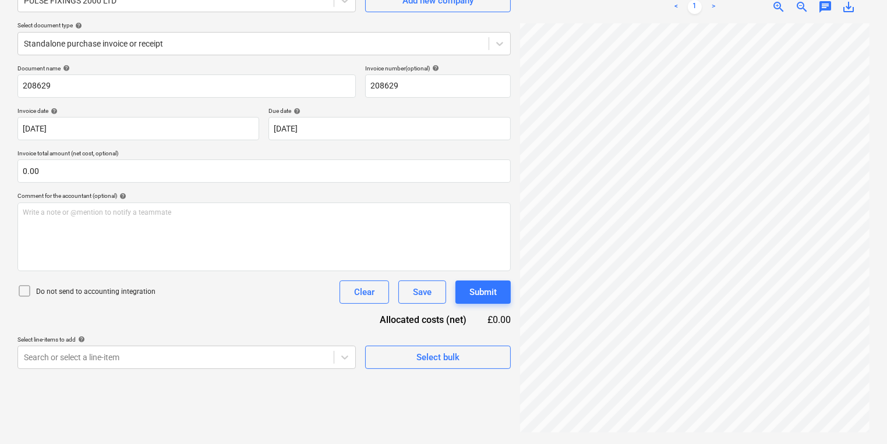
scroll to position [172, 101]
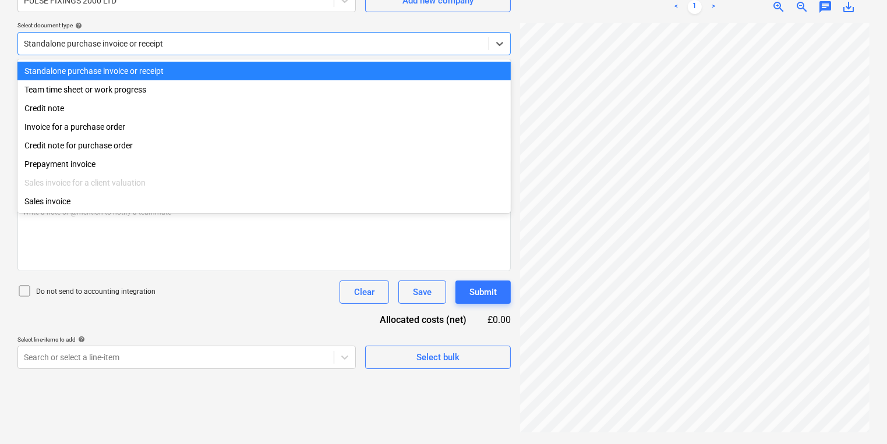
click at [254, 40] on div at bounding box center [253, 44] width 459 height 12
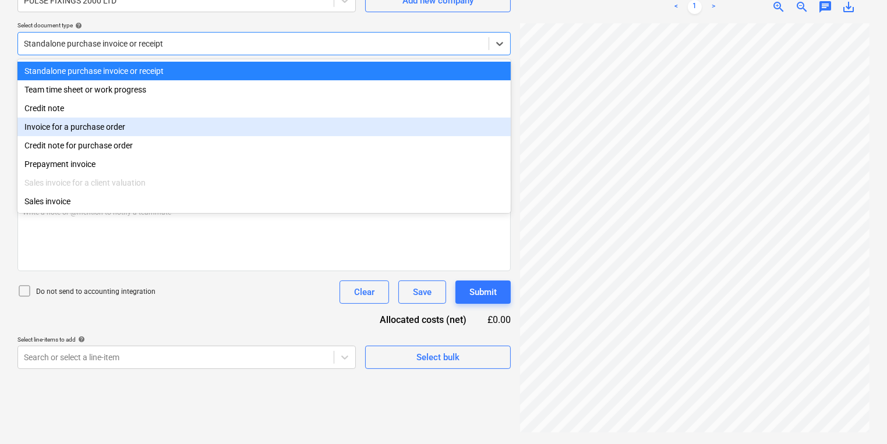
click at [196, 124] on div "Invoice for a purchase order" at bounding box center [263, 127] width 493 height 19
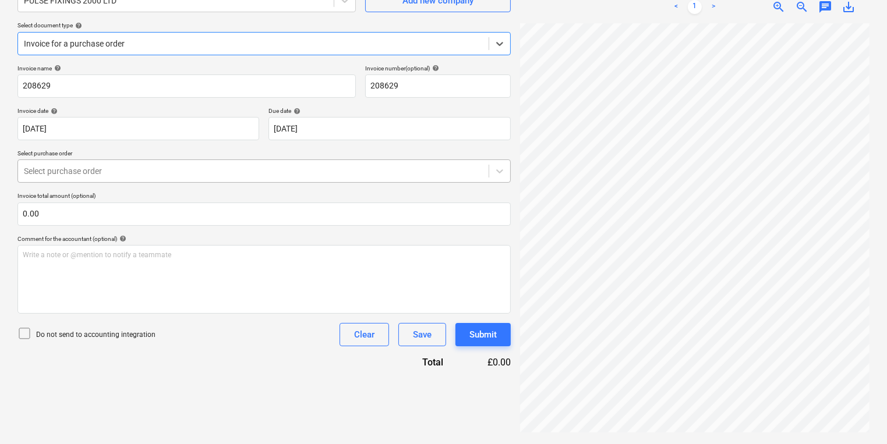
click at [211, 172] on div at bounding box center [253, 171] width 459 height 12
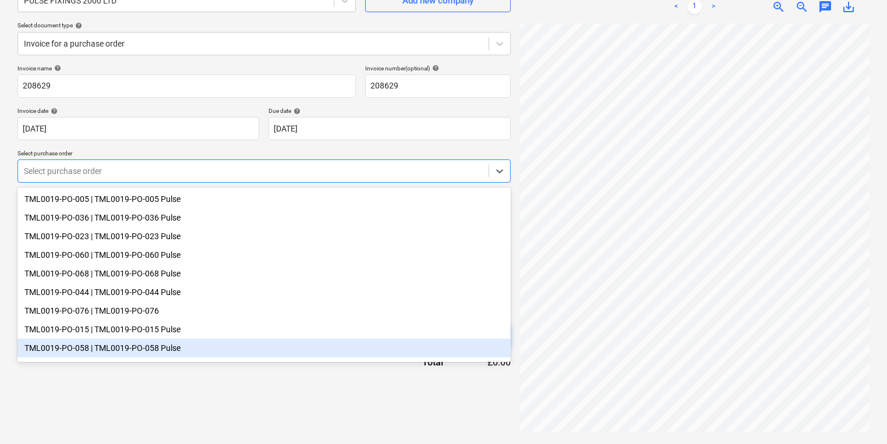
scroll to position [21, 0]
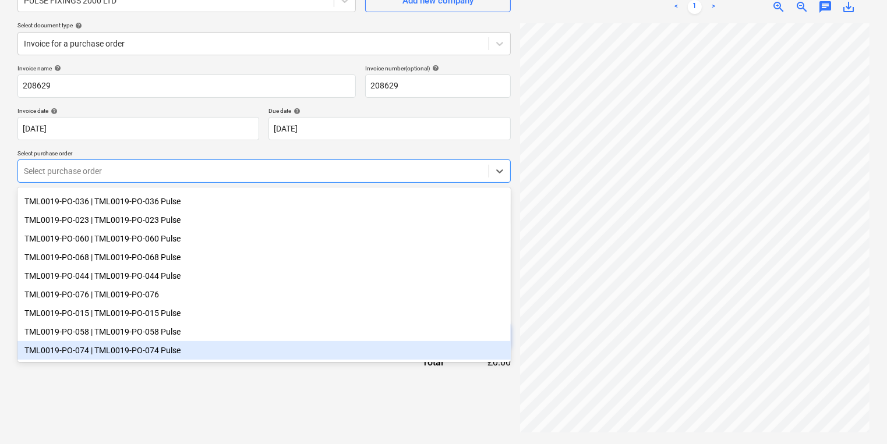
click at [164, 349] on div "TML0019-PO-074 | TML0019-PO-074 Pulse" at bounding box center [263, 350] width 493 height 19
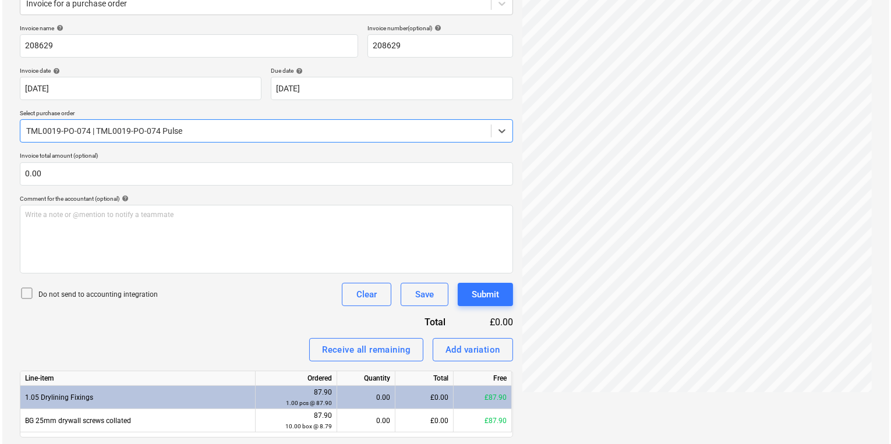
scroll to position [192, 0]
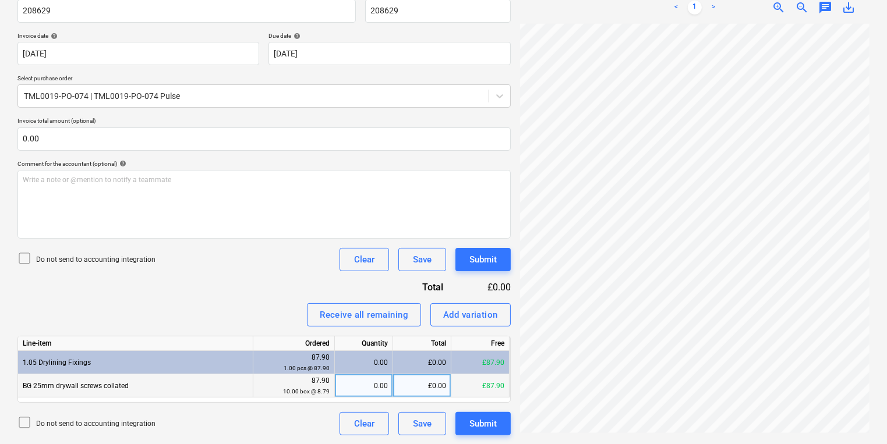
click at [365, 382] on div "0.00" at bounding box center [363, 385] width 48 height 23
type input "10"
click at [483, 418] on div "Submit" at bounding box center [482, 423] width 27 height 15
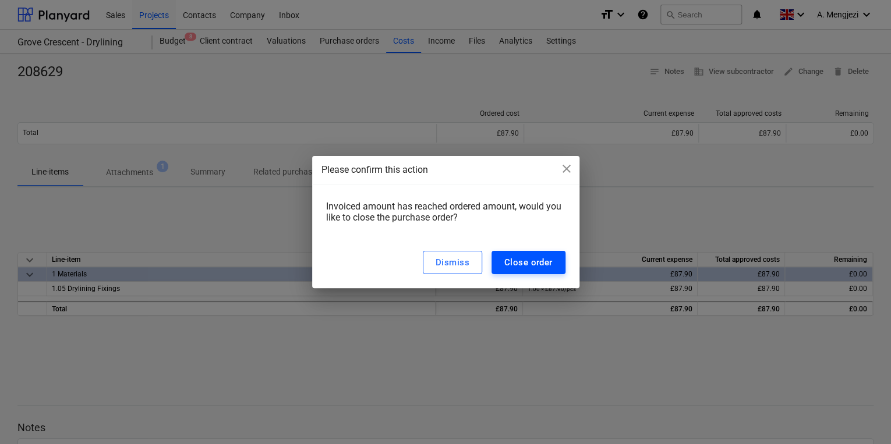
click at [530, 268] on div "Close order" at bounding box center [528, 262] width 48 height 15
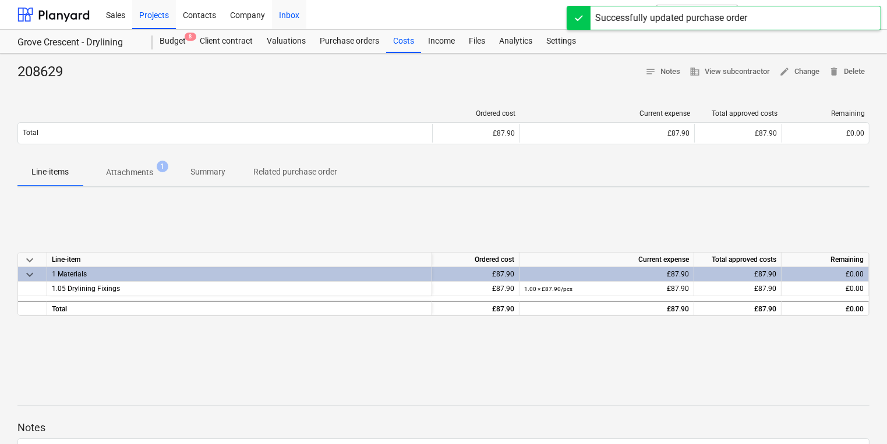
click at [299, 12] on div "Inbox" at bounding box center [289, 14] width 34 height 30
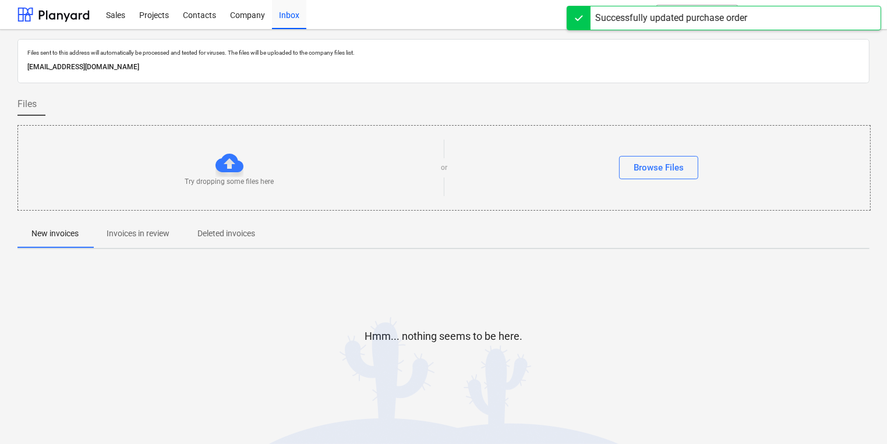
click at [122, 226] on span "Invoices in review" at bounding box center [138, 233] width 91 height 19
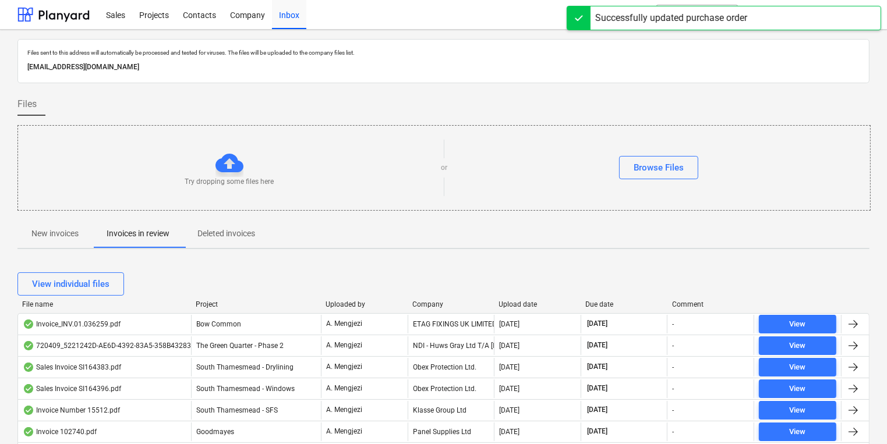
click at [456, 305] on div "Company" at bounding box center [450, 304] width 77 height 8
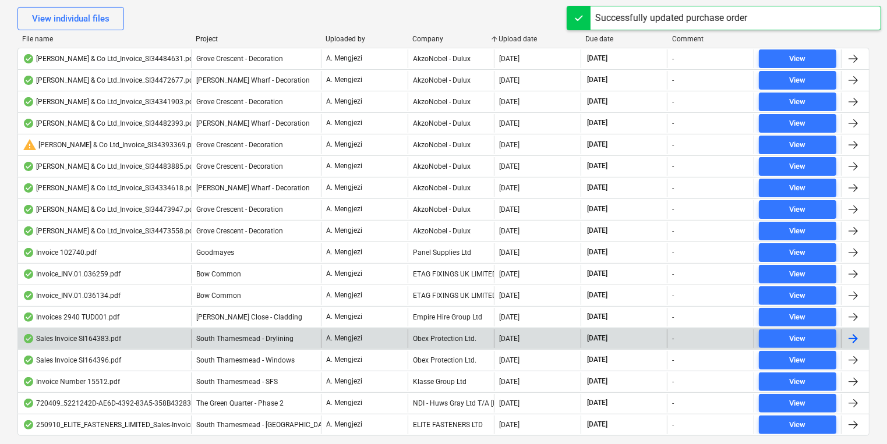
scroll to position [296, 0]
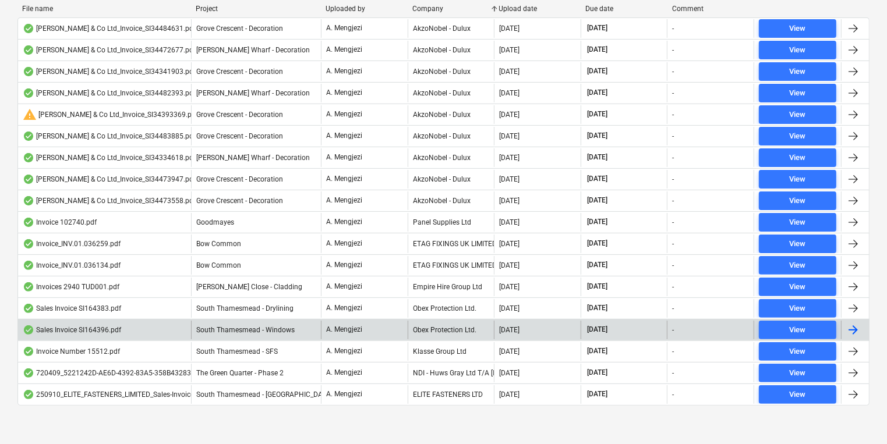
click at [439, 324] on div "Obex Protection Ltd." at bounding box center [451, 330] width 87 height 19
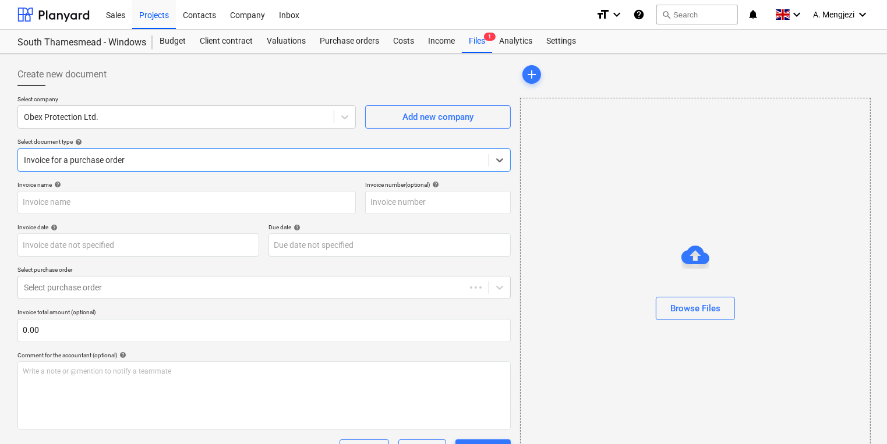
type input "SI164396"
type input "[DATE]"
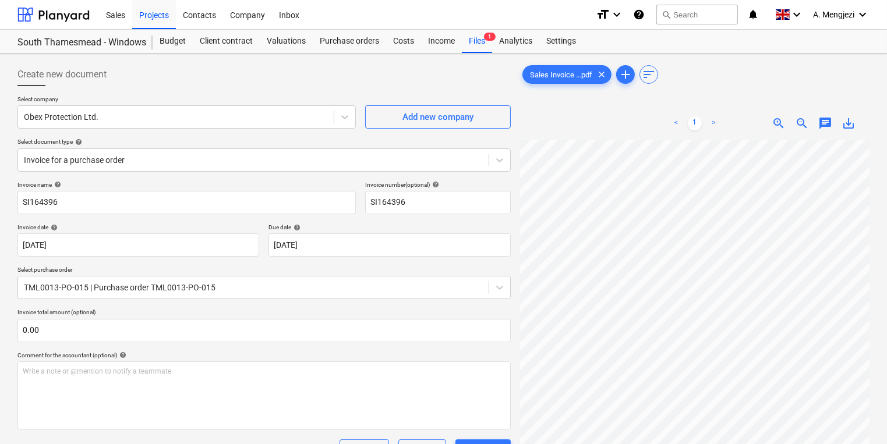
scroll to position [0, 90]
click at [494, 298] on div "Create new document Select company Obex Protection Ltd. Add new company Select …" at bounding box center [443, 345] width 861 height 574
click at [291, 12] on div "Inbox" at bounding box center [289, 14] width 34 height 30
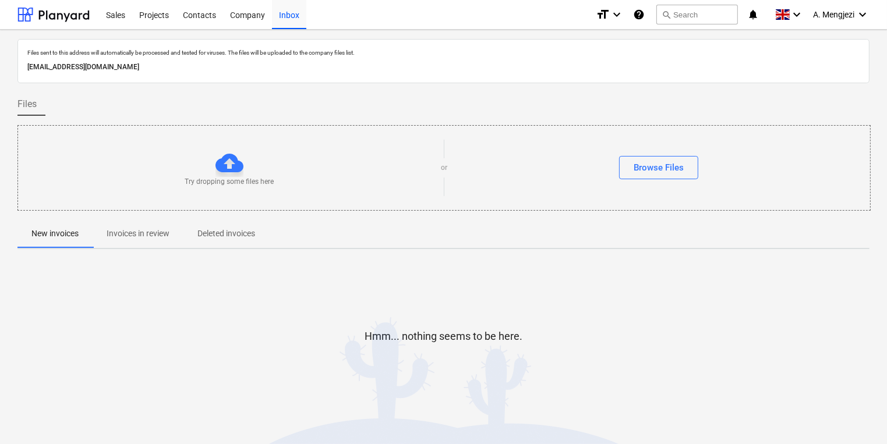
click at [135, 228] on p "Invoices in review" at bounding box center [138, 234] width 63 height 12
